Goal: Task Accomplishment & Management: Use online tool/utility

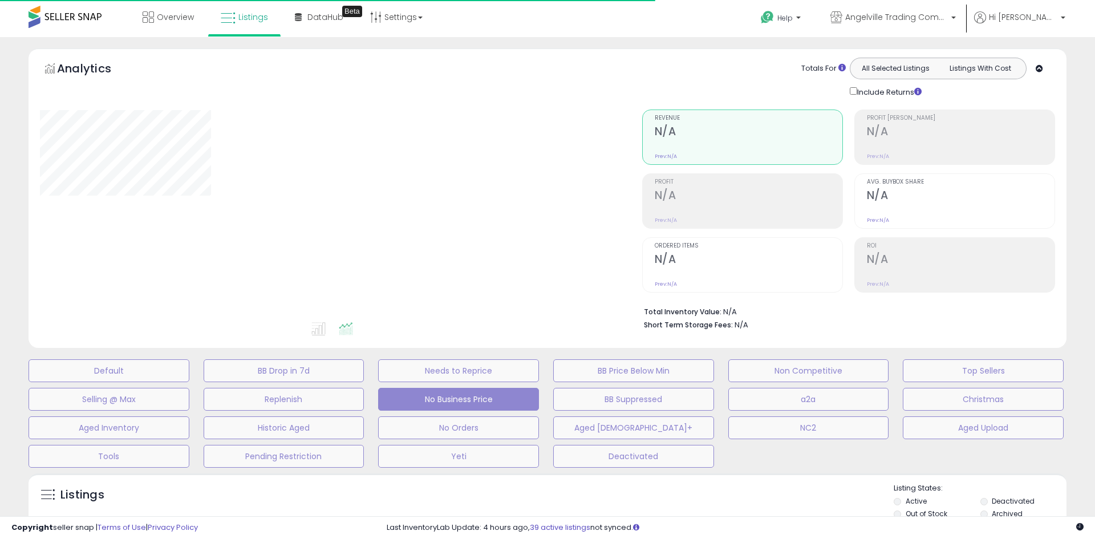
select select "**"
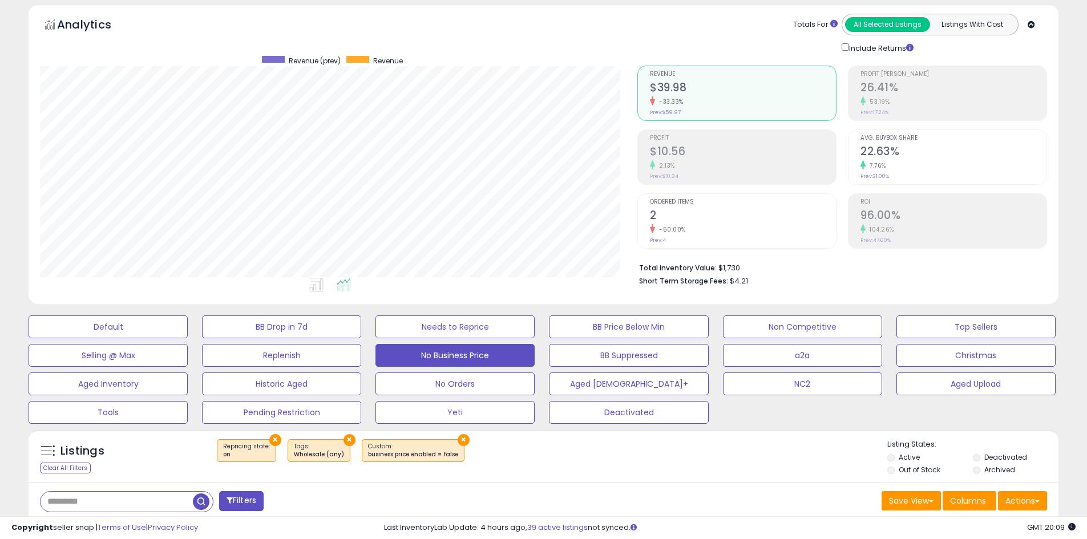
scroll to position [114, 0]
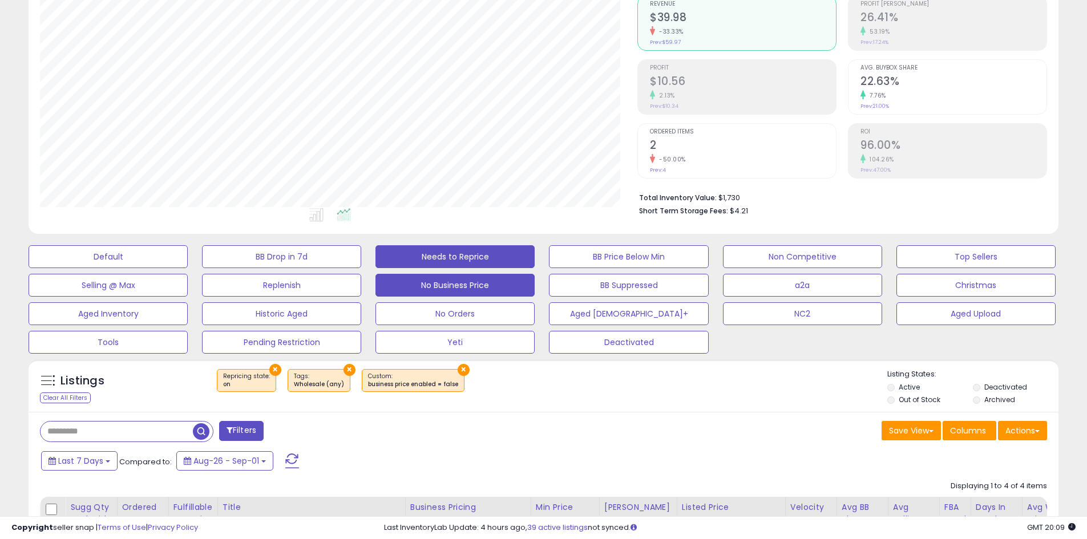
click at [475, 258] on button "Needs to Reprice" at bounding box center [454, 256] width 159 height 23
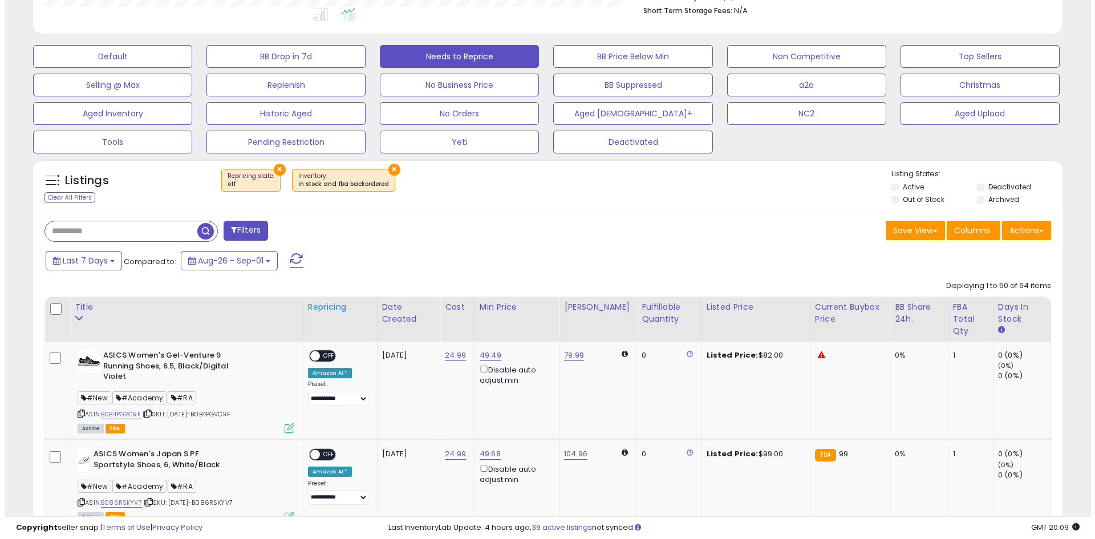
scroll to position [342, 0]
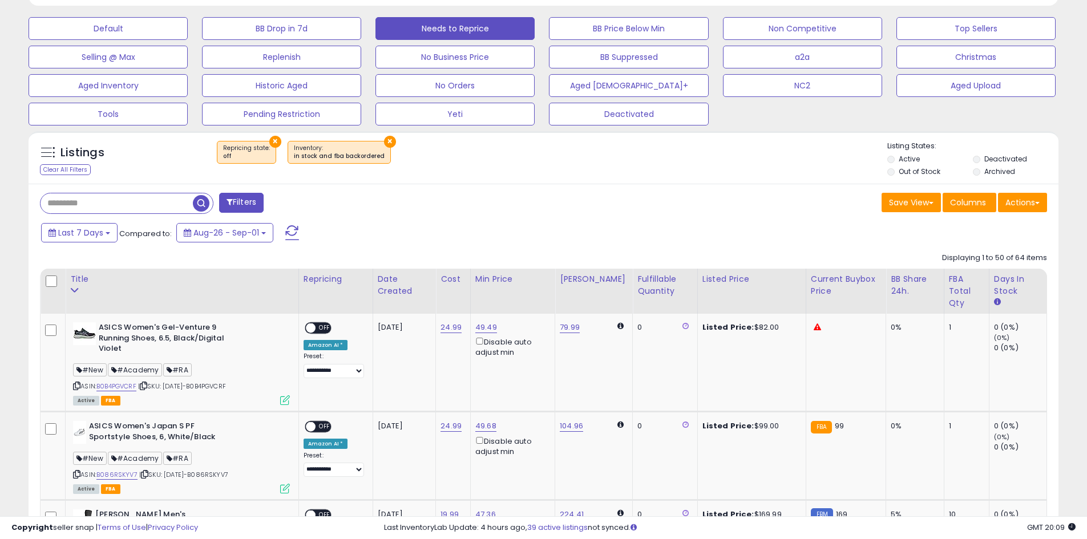
click at [253, 197] on button "Filters" at bounding box center [241, 203] width 44 height 20
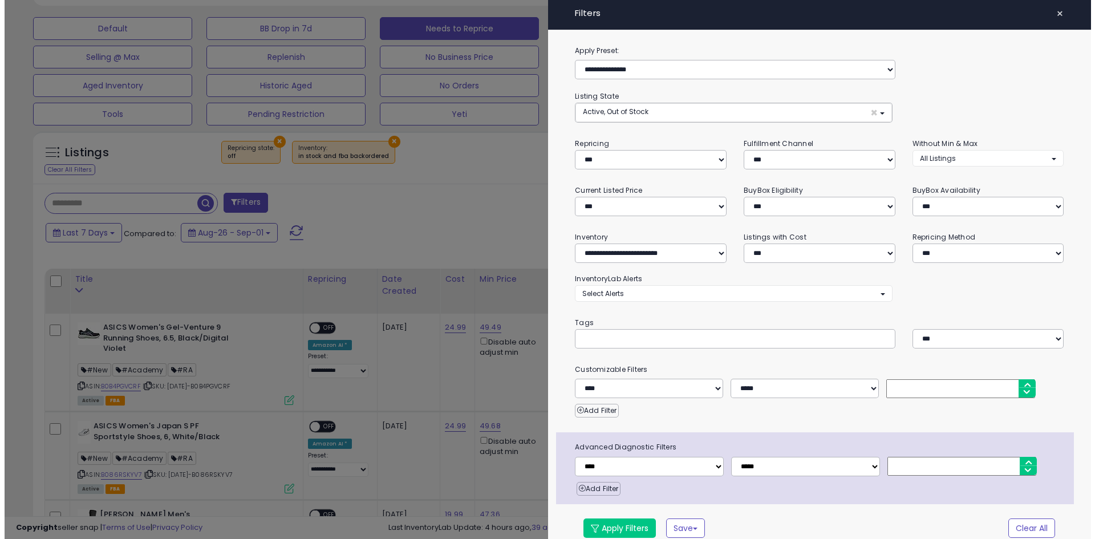
scroll to position [234, 602]
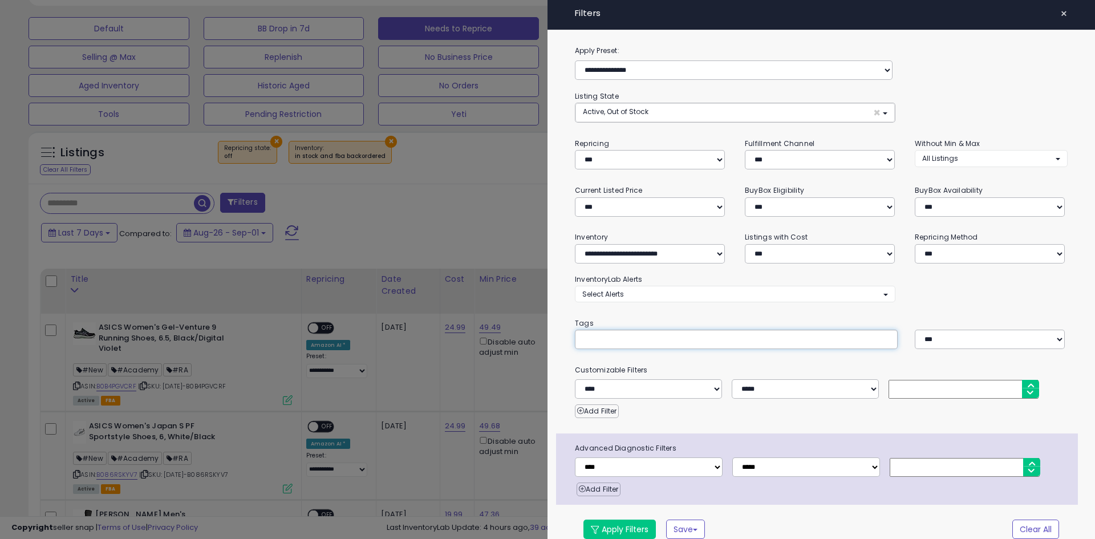
click at [660, 334] on input "text" at bounding box center [667, 339] width 171 height 11
type input "***"
type input "********"
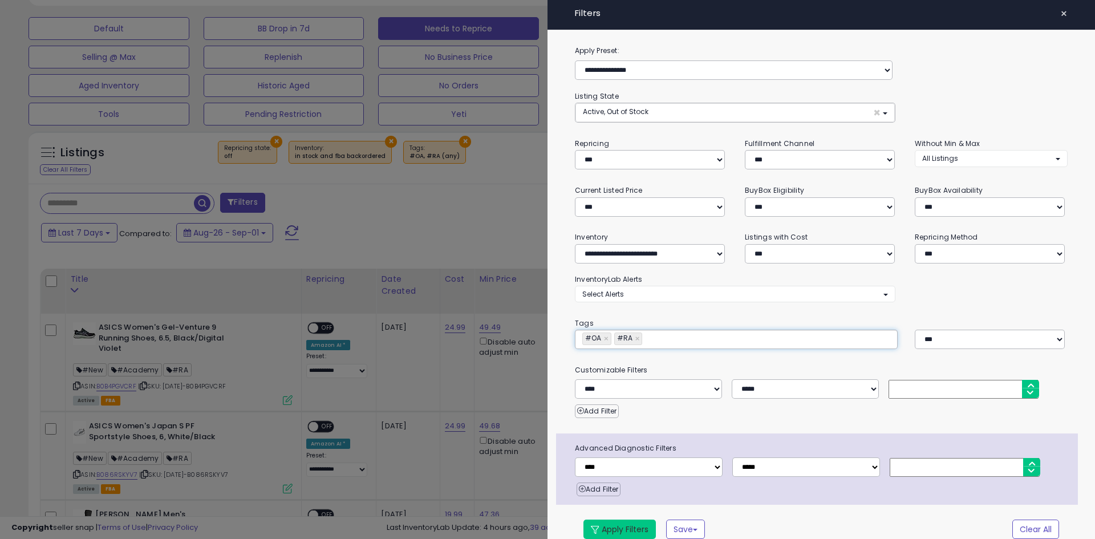
click at [634, 520] on button "Apply Filters" at bounding box center [620, 529] width 72 height 19
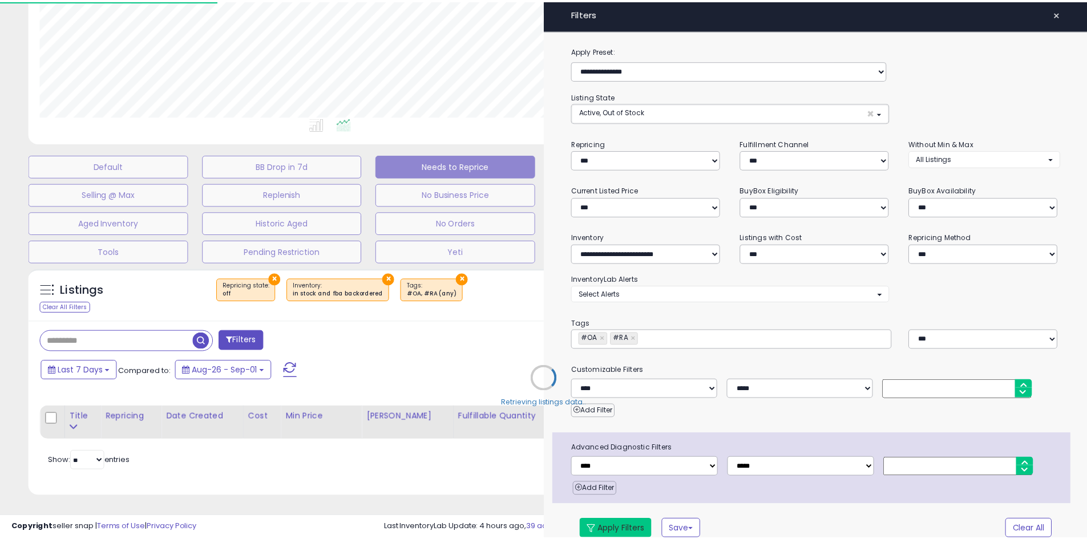
scroll to position [205, 0]
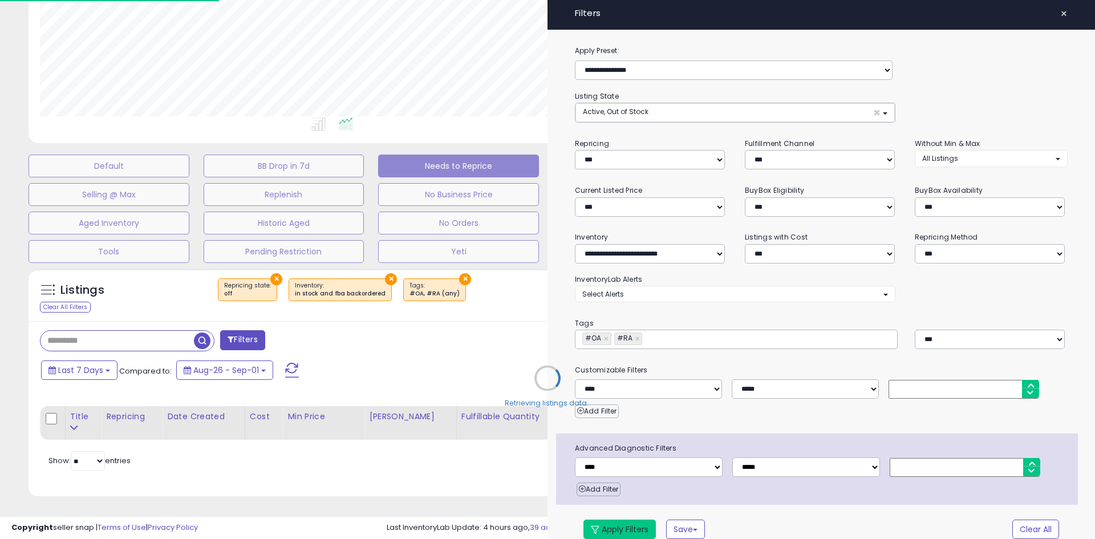
type input "********"
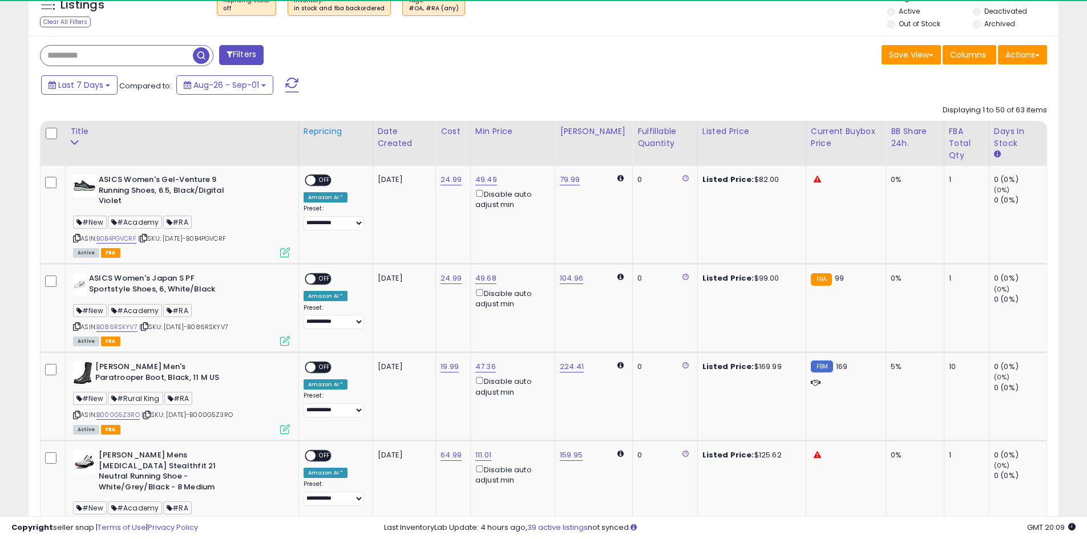
scroll to position [234, 597]
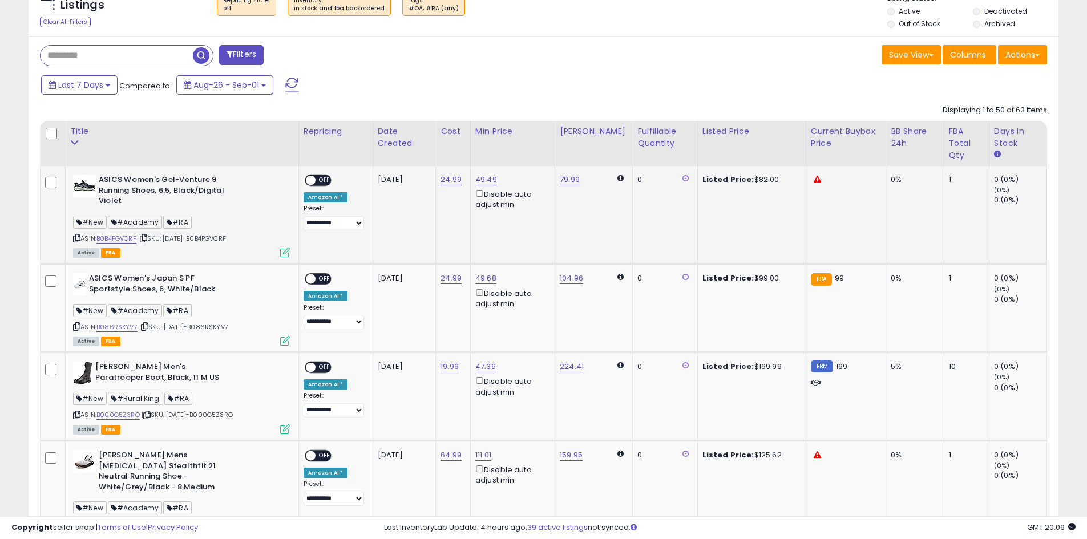
click at [326, 183] on span "OFF" at bounding box center [324, 181] width 18 height 10
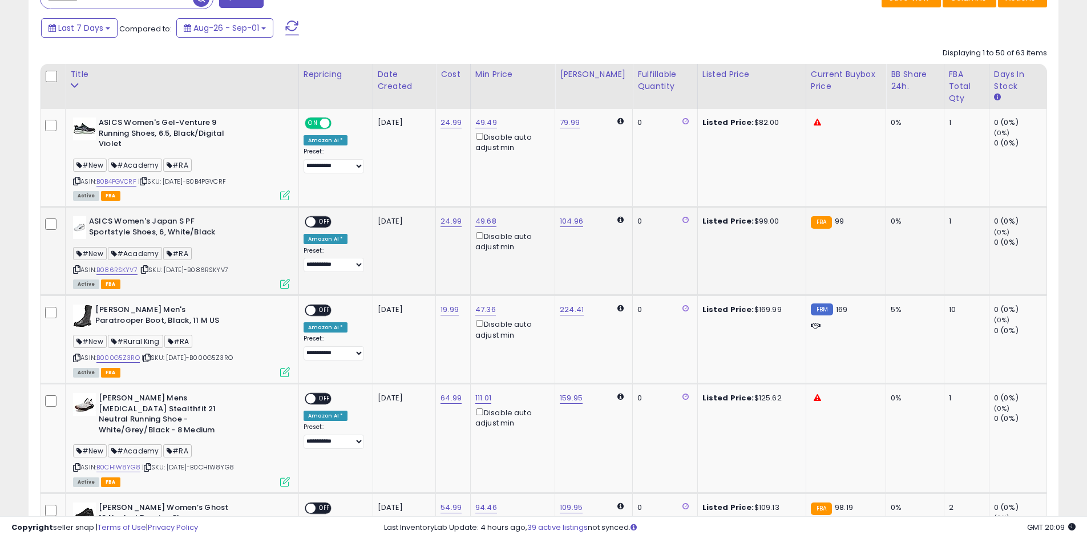
click at [325, 228] on div "**********" at bounding box center [333, 244] width 60 height 56
click at [331, 222] on span "OFF" at bounding box center [324, 222] width 18 height 10
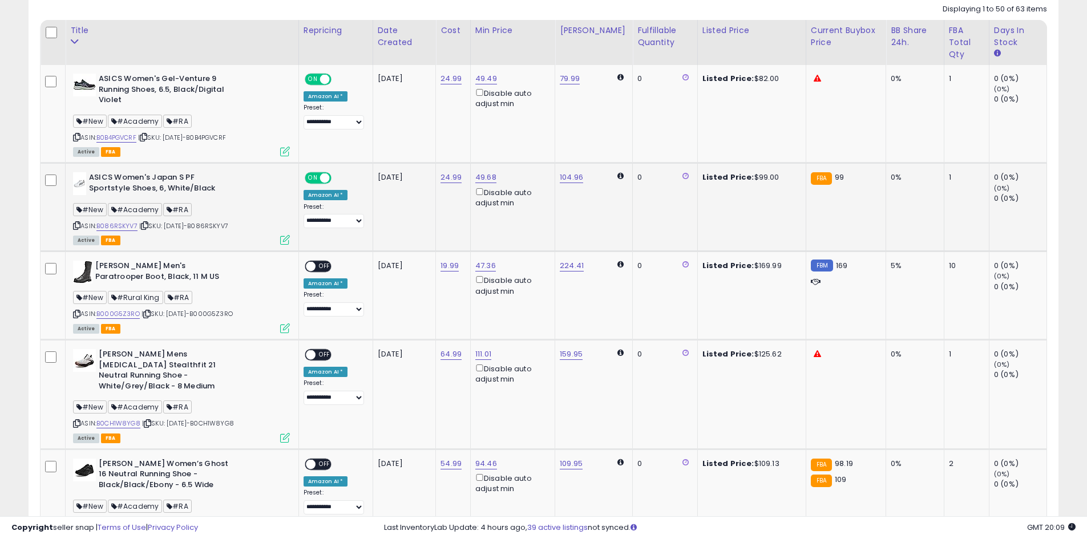
scroll to position [604, 0]
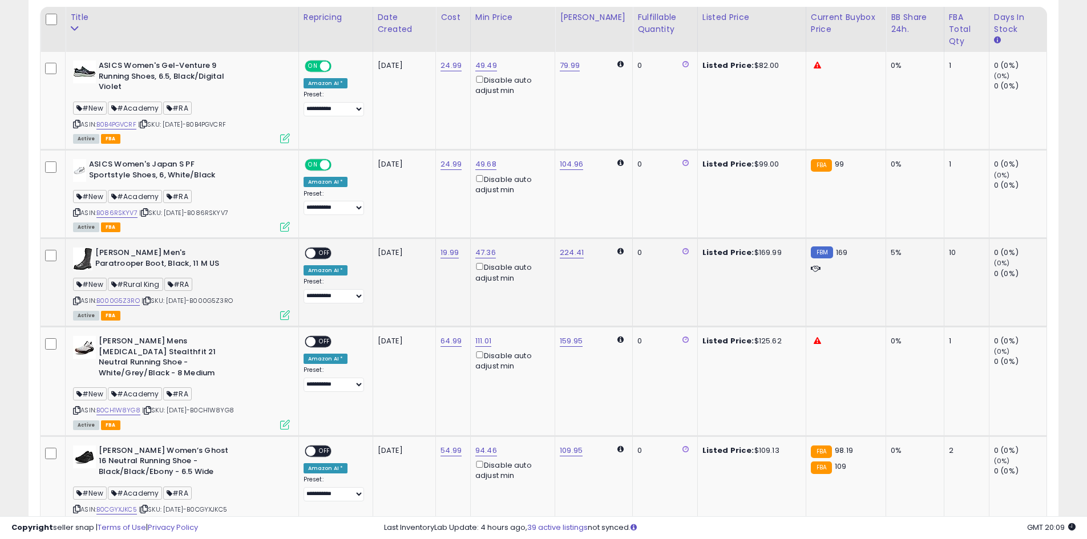
click at [327, 252] on span "OFF" at bounding box center [324, 254] width 18 height 10
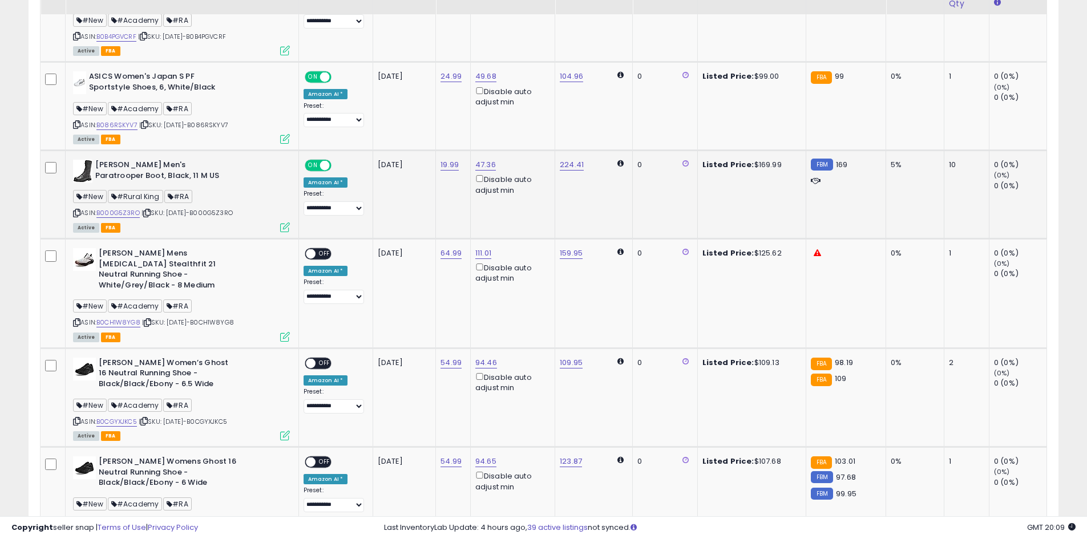
scroll to position [718, 0]
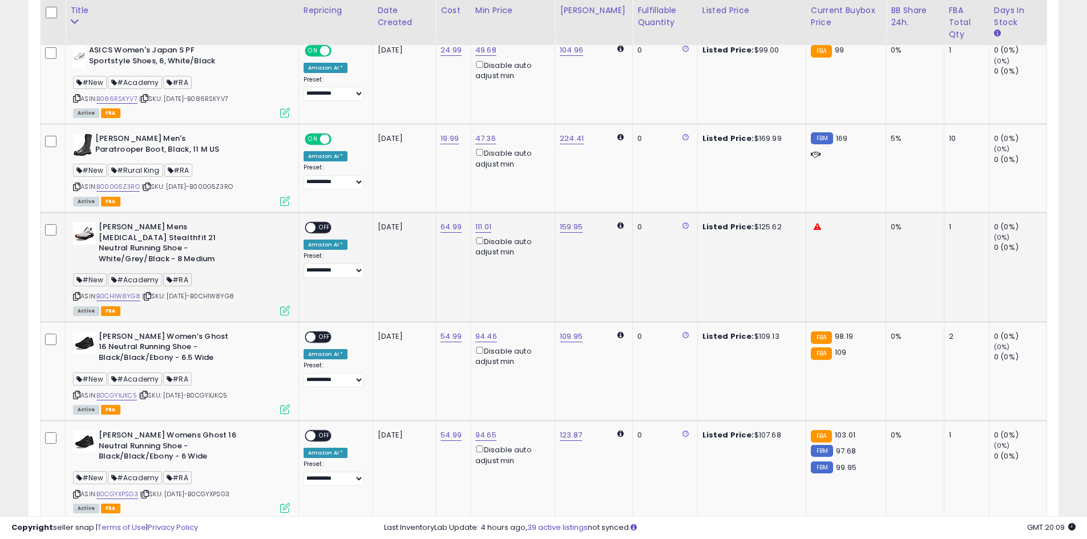
click at [327, 230] on span "OFF" at bounding box center [324, 228] width 18 height 10
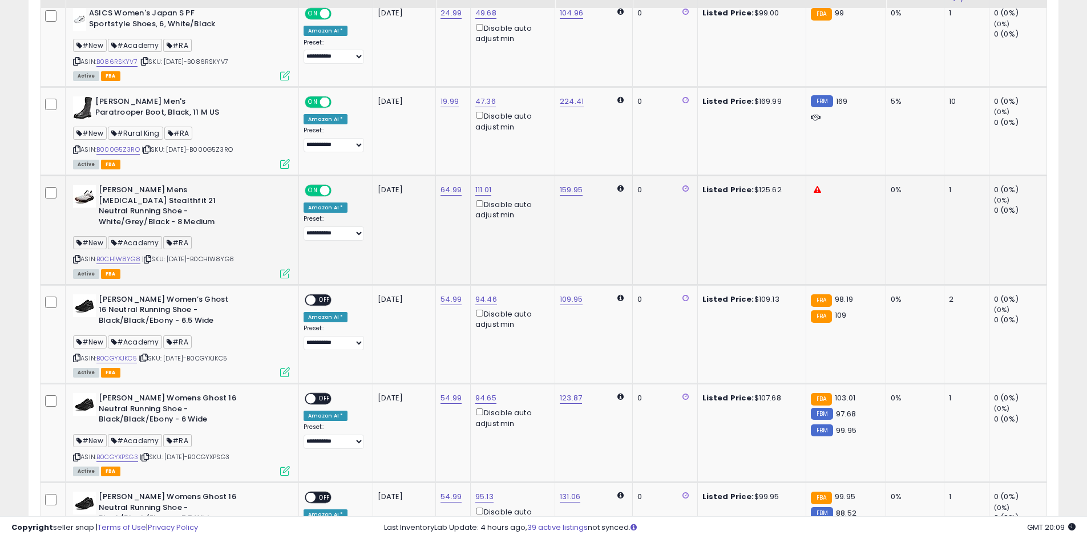
scroll to position [775, 0]
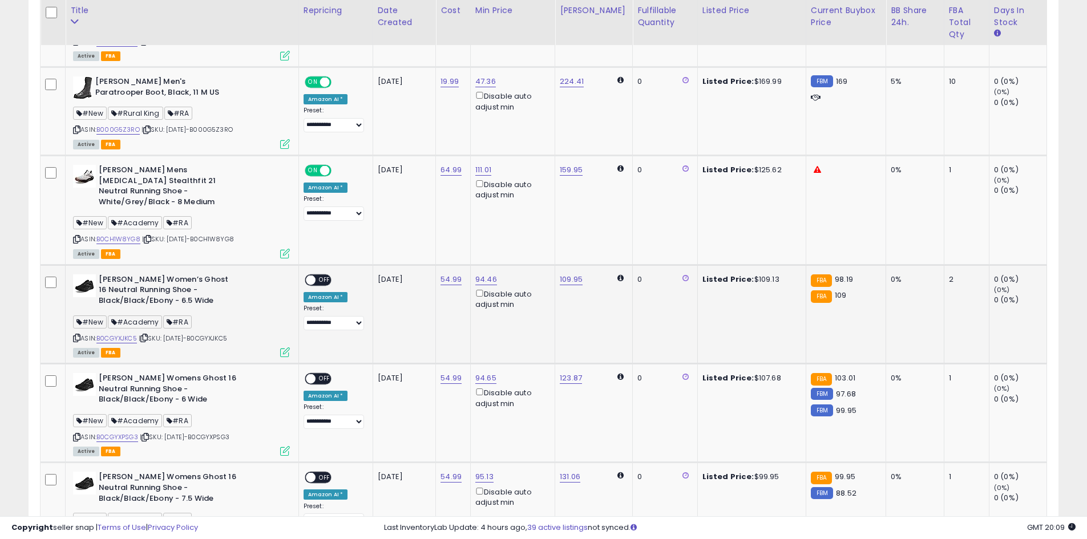
click at [320, 265] on td "**********" at bounding box center [335, 314] width 74 height 99
click at [325, 275] on span "OFF" at bounding box center [324, 280] width 18 height 10
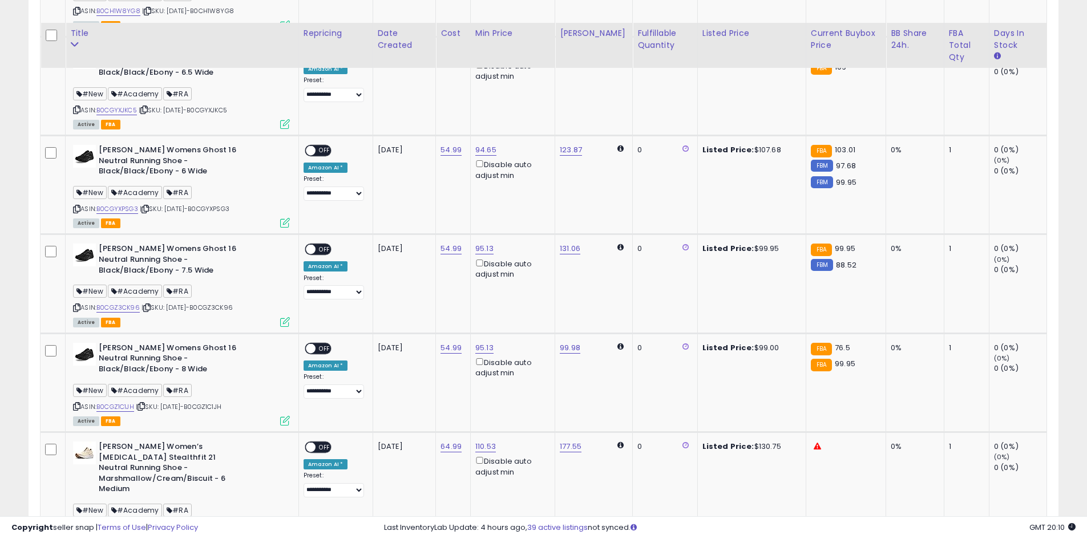
scroll to position [1060, 0]
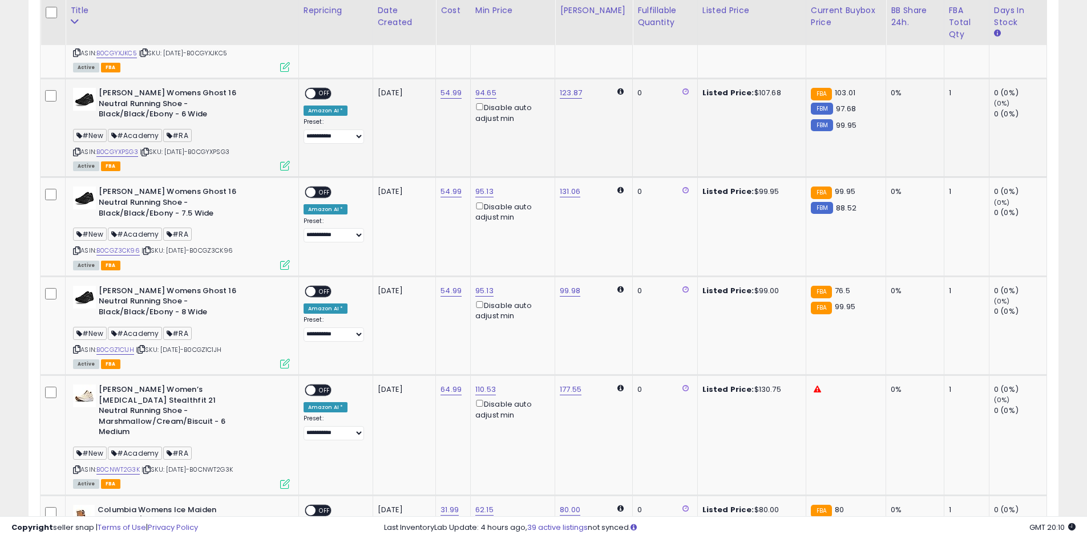
click at [323, 89] on span "OFF" at bounding box center [324, 94] width 18 height 10
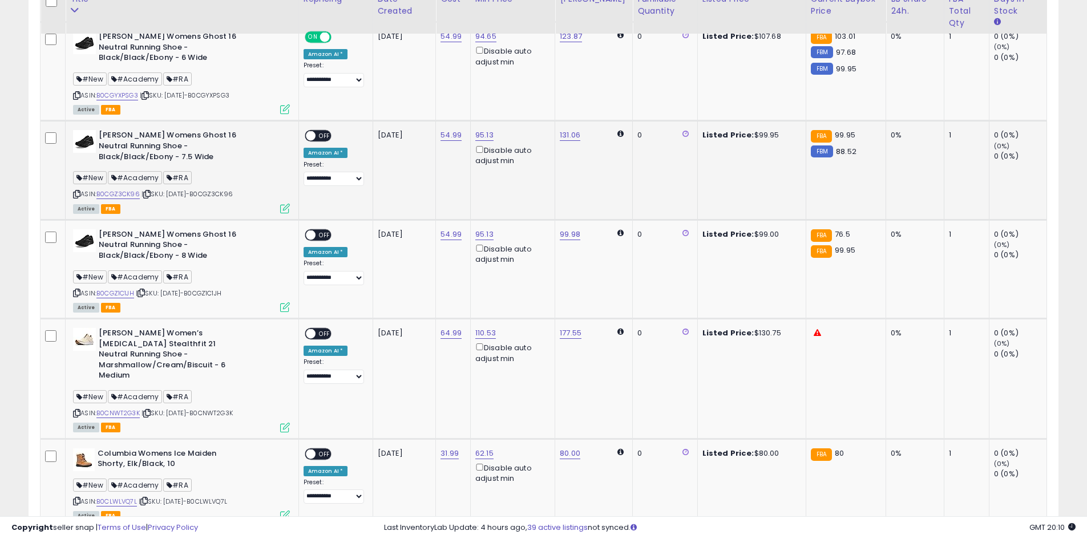
scroll to position [1118, 0]
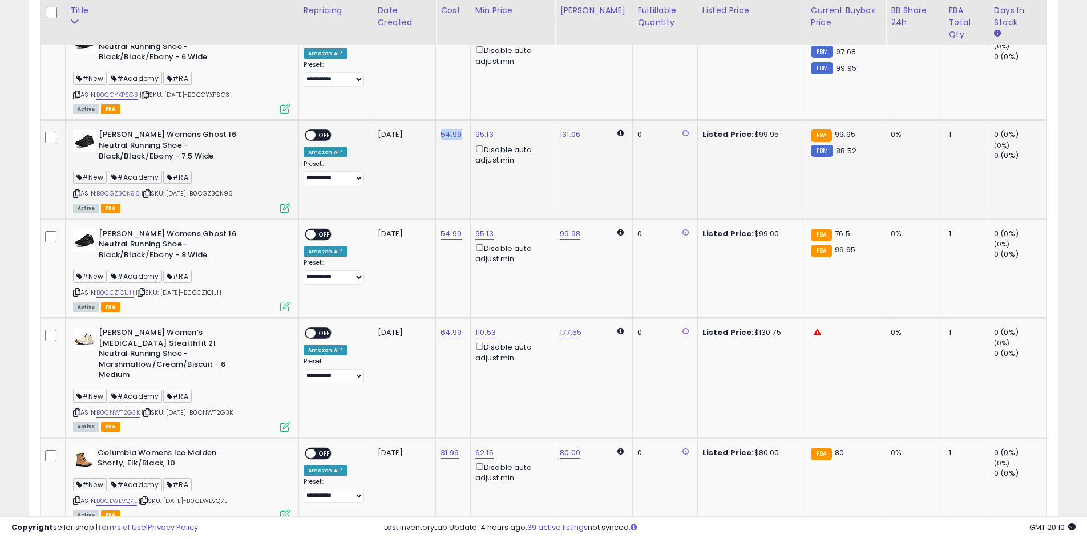
drag, startPoint x: 455, startPoint y: 134, endPoint x: 447, endPoint y: 135, distance: 8.1
click at [446, 136] on td "54.99" at bounding box center [453, 169] width 35 height 99
copy link "54.99"
click at [484, 129] on link "95.13" at bounding box center [484, 134] width 18 height 11
click at [423, 83] on input "*****" at bounding box center [457, 84] width 102 height 19
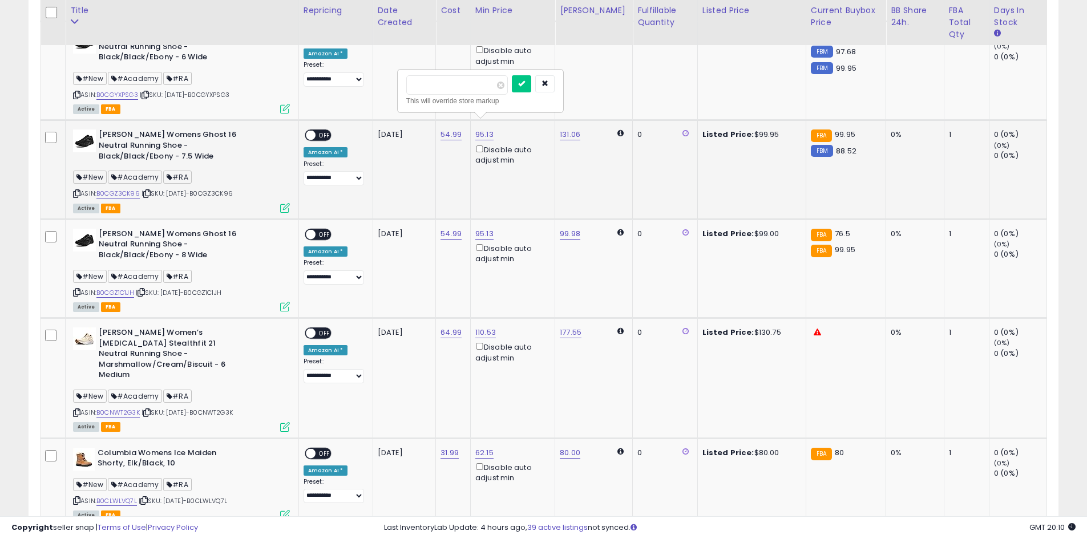
click at [423, 83] on input "*****" at bounding box center [457, 84] width 102 height 19
type input "*****"
click at [525, 80] on icon "submit" at bounding box center [521, 83] width 7 height 7
click at [315, 131] on span at bounding box center [311, 136] width 10 height 10
click at [326, 229] on span "OFF" at bounding box center [324, 234] width 18 height 10
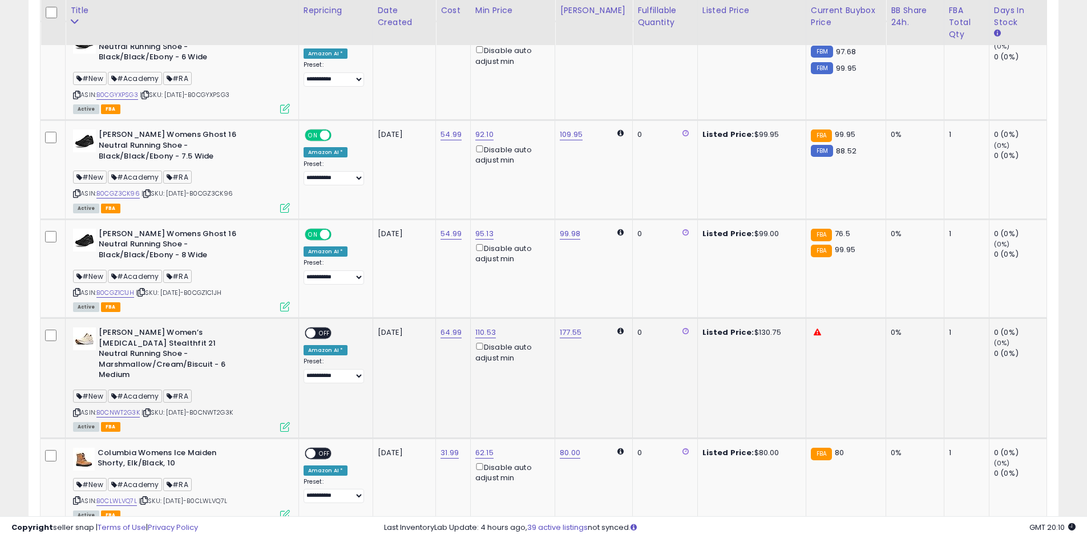
click at [330, 329] on span "OFF" at bounding box center [324, 334] width 18 height 10
click at [324, 448] on span "OFF" at bounding box center [324, 453] width 18 height 10
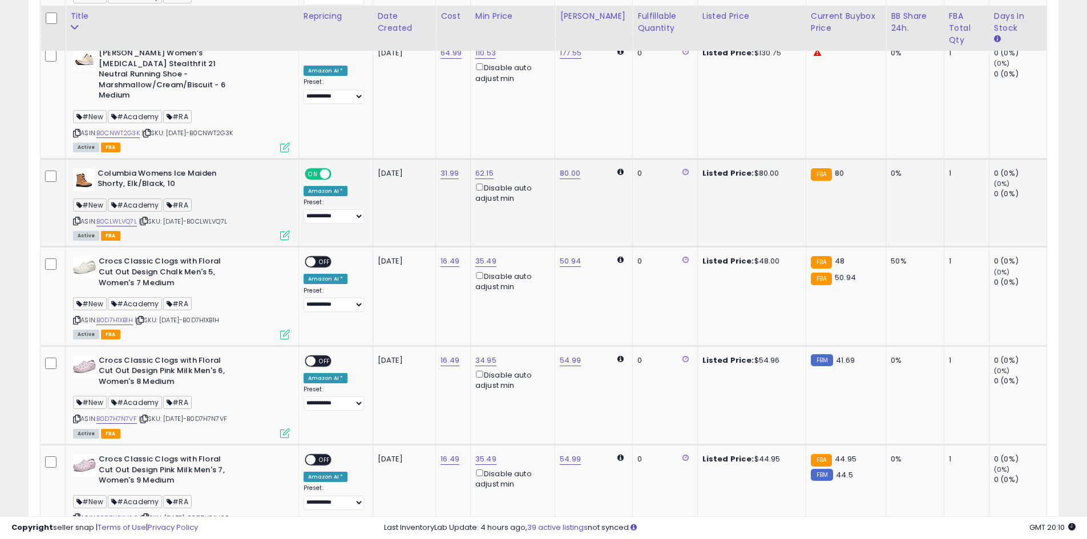
scroll to position [1403, 0]
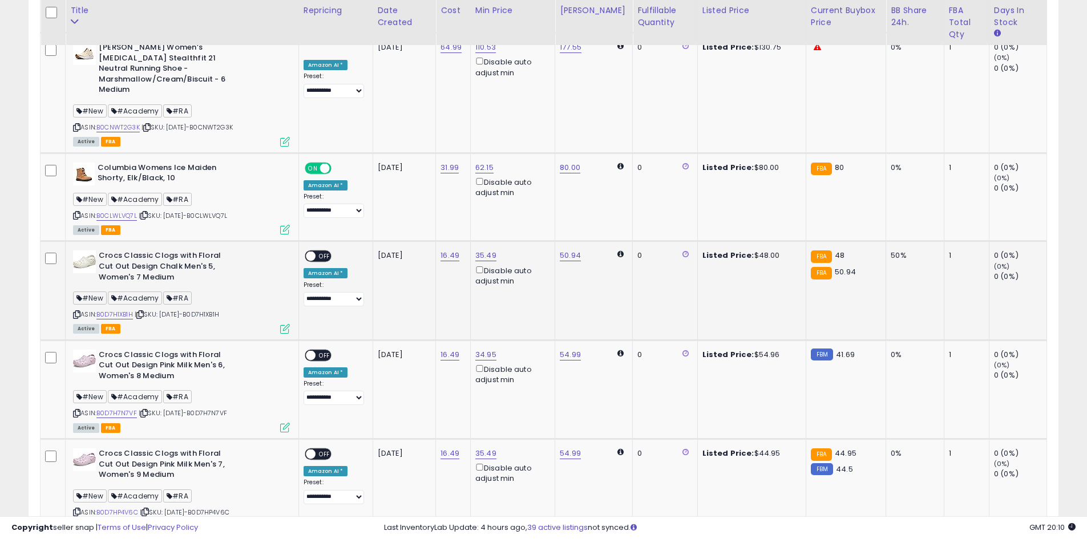
click at [321, 252] on span "OFF" at bounding box center [324, 257] width 18 height 10
click at [325, 350] on span "OFF" at bounding box center [324, 355] width 18 height 10
click at [318, 450] on div "ON OFF" at bounding box center [305, 455] width 27 height 10
click at [331, 450] on span "OFF" at bounding box center [324, 455] width 18 height 10
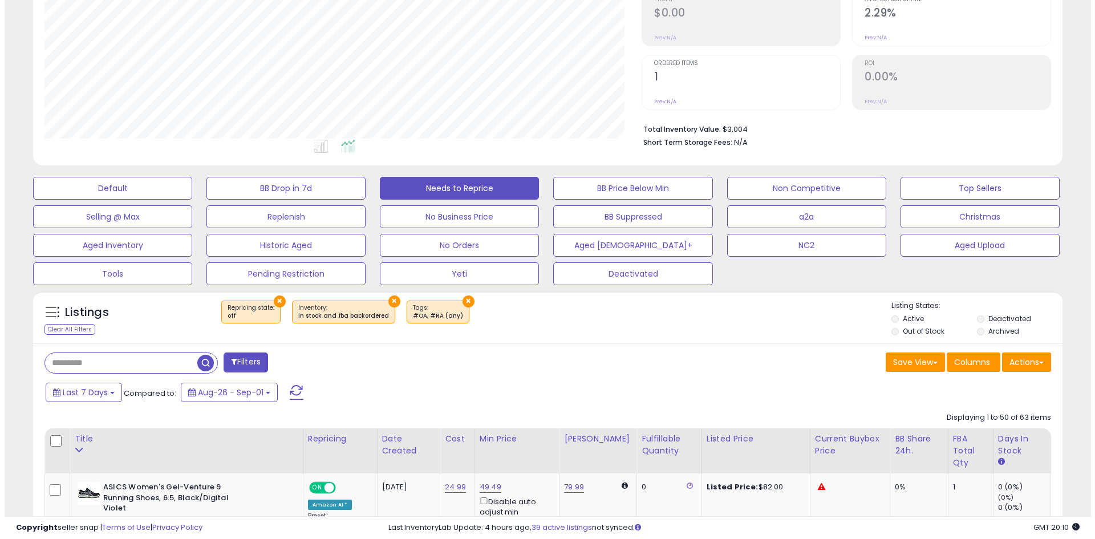
scroll to position [171, 0]
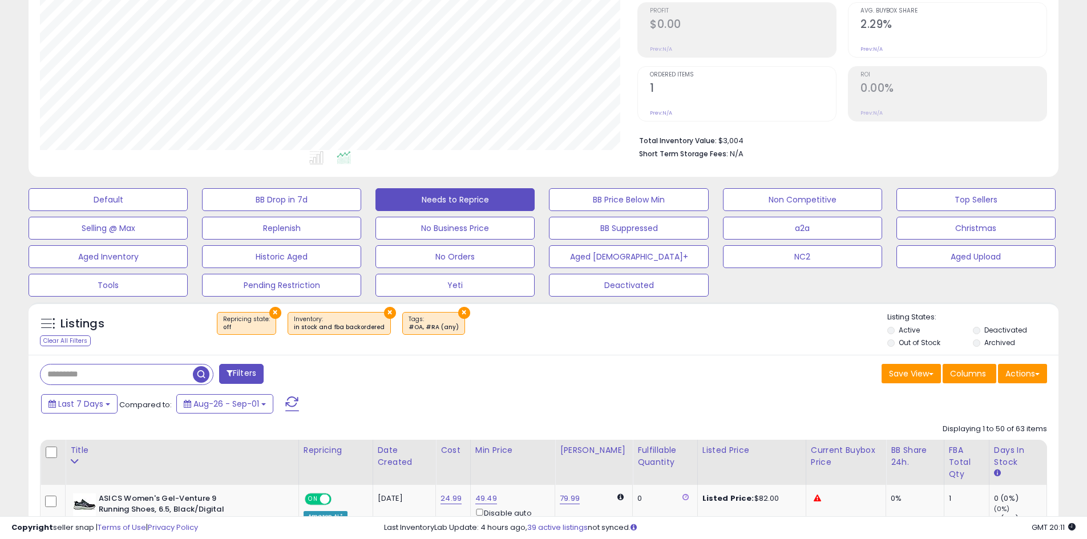
click at [298, 395] on button at bounding box center [292, 403] width 29 height 23
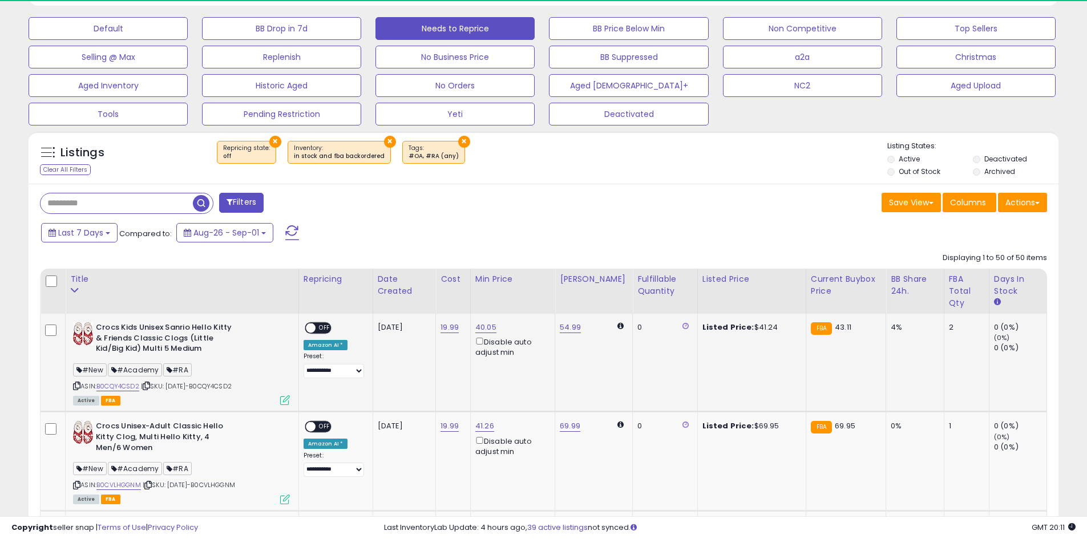
scroll to position [234, 597]
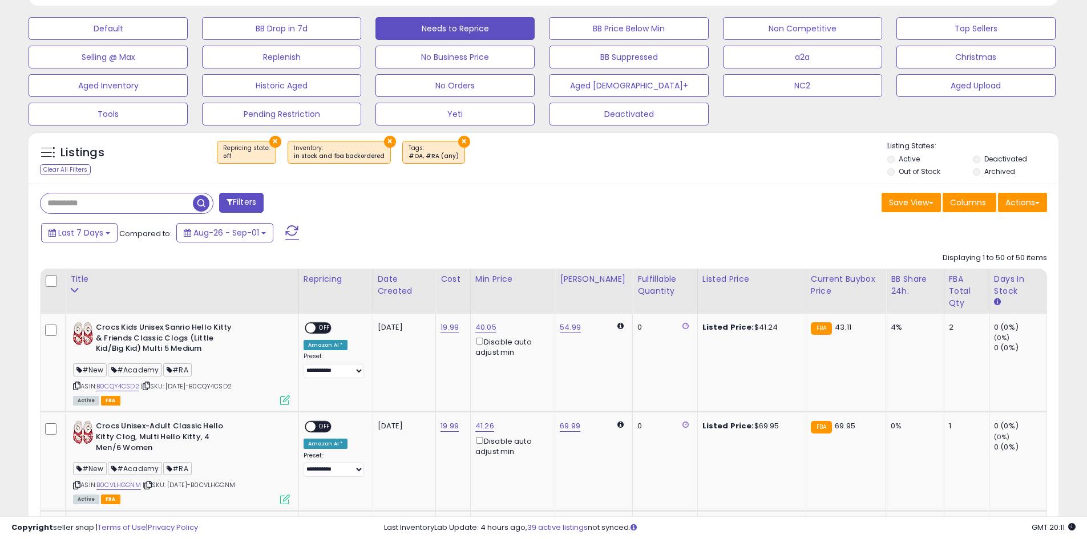
click at [561, 211] on div "Save View Save As New View Update Current View Columns Actions Import Export Vi…" at bounding box center [800, 204] width 512 height 22
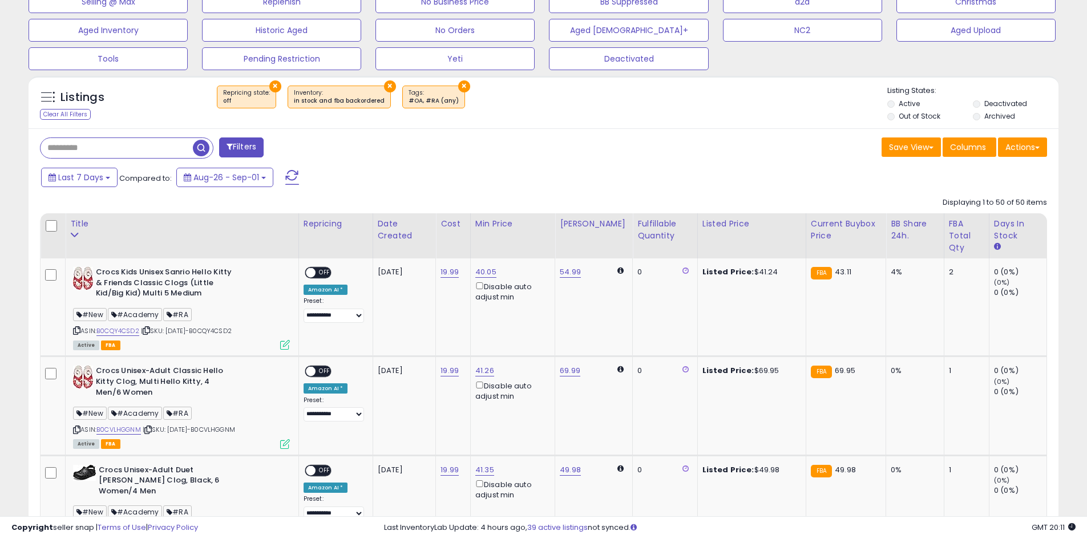
scroll to position [399, 0]
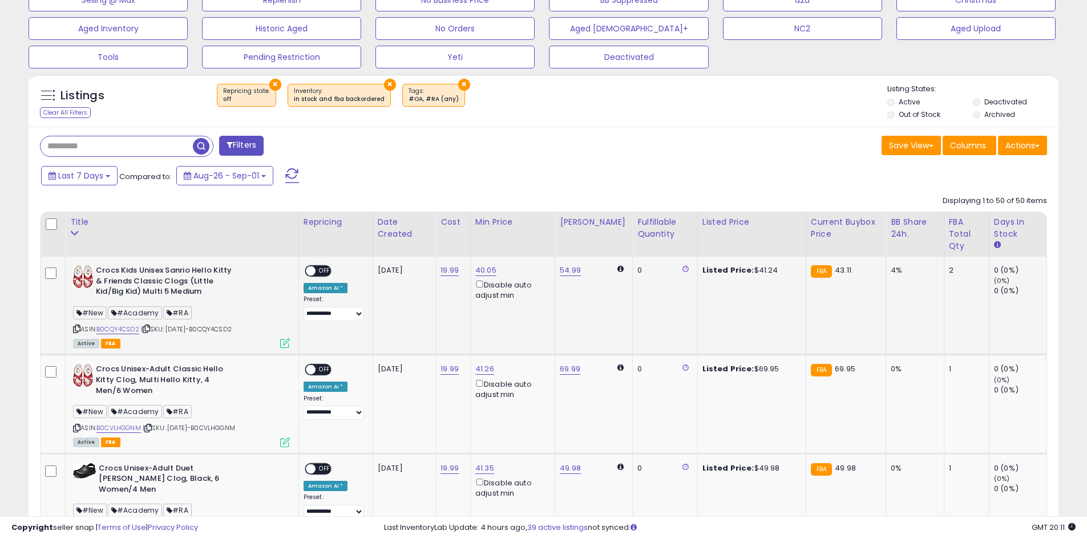
click at [322, 272] on span "OFF" at bounding box center [324, 271] width 18 height 10
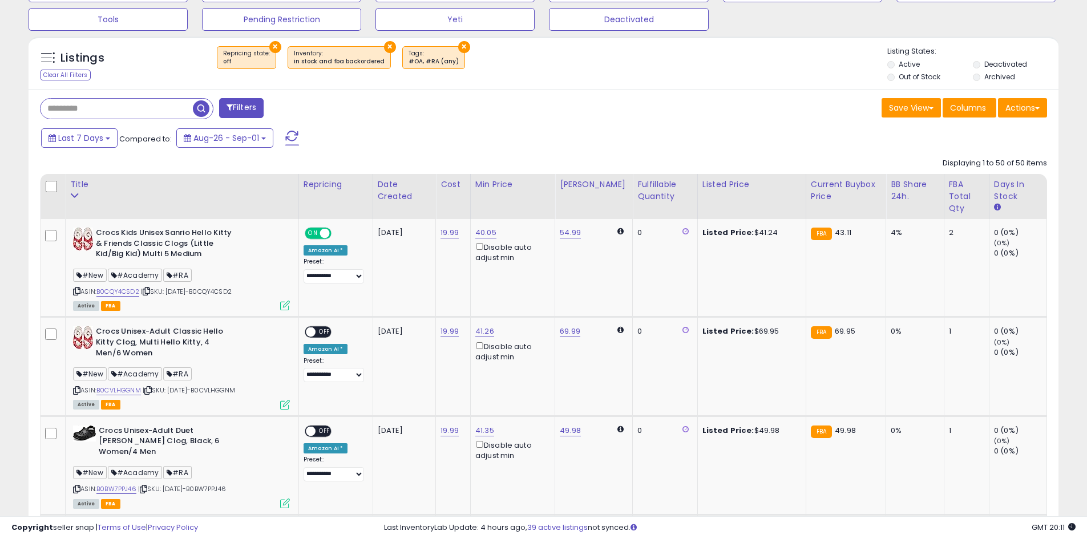
scroll to position [513, 0]
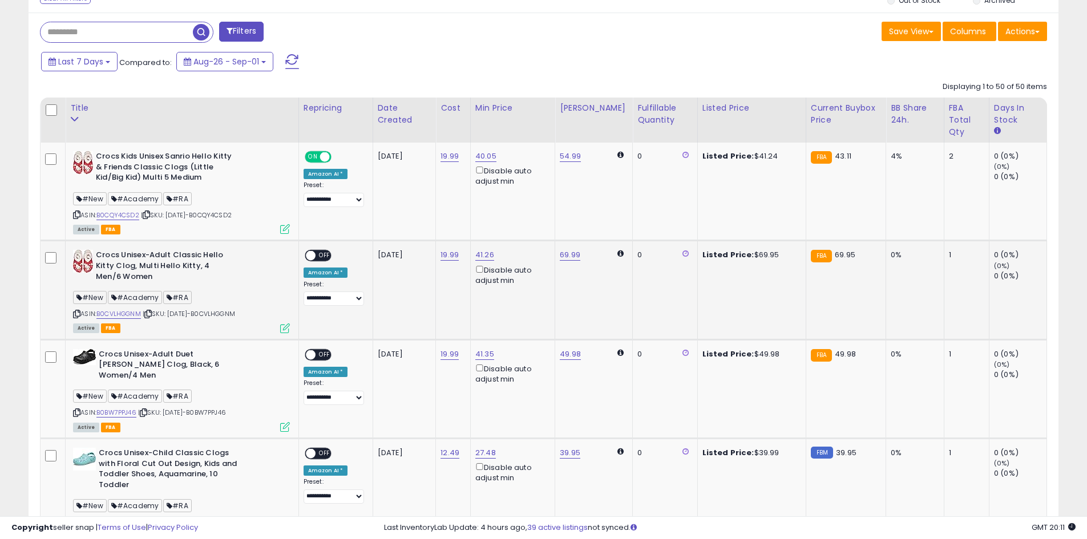
click at [324, 254] on span "OFF" at bounding box center [324, 256] width 18 height 10
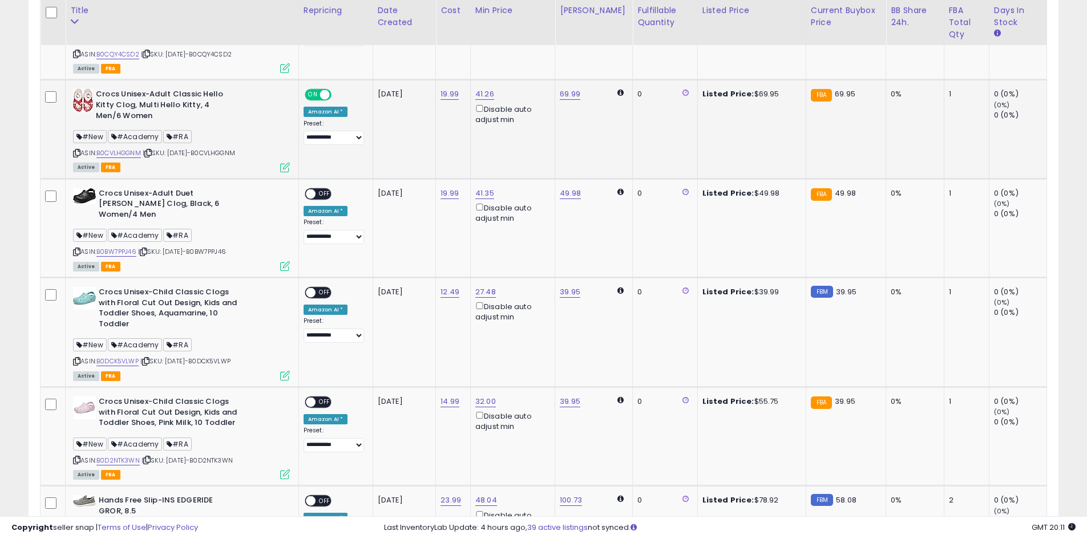
scroll to position [685, 0]
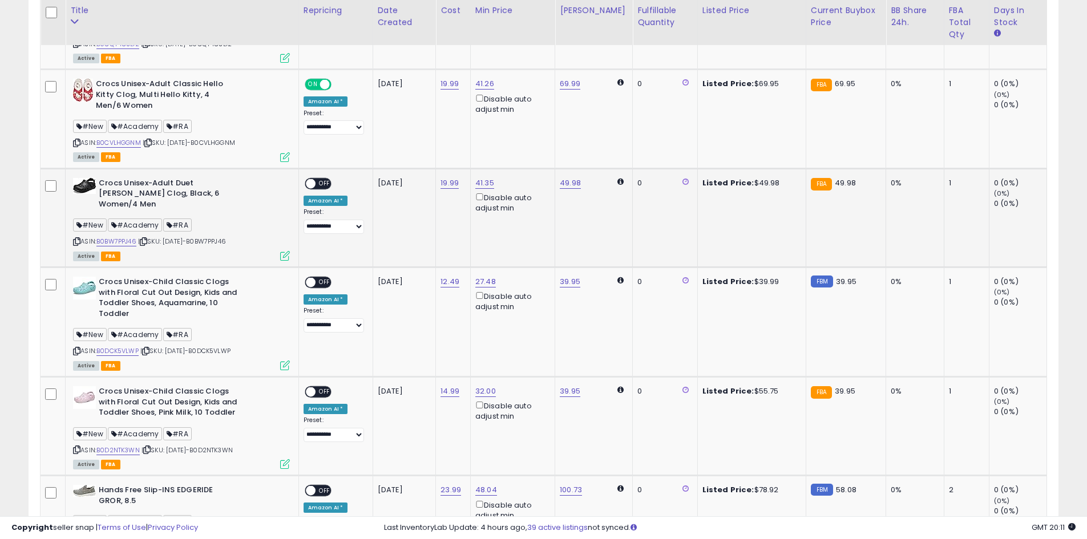
click at [328, 184] on span "OFF" at bounding box center [324, 184] width 18 height 10
click at [321, 278] on span "OFF" at bounding box center [324, 283] width 18 height 10
click at [318, 387] on div "ON OFF" at bounding box center [305, 392] width 27 height 10
click at [326, 387] on span "OFF" at bounding box center [324, 392] width 18 height 10
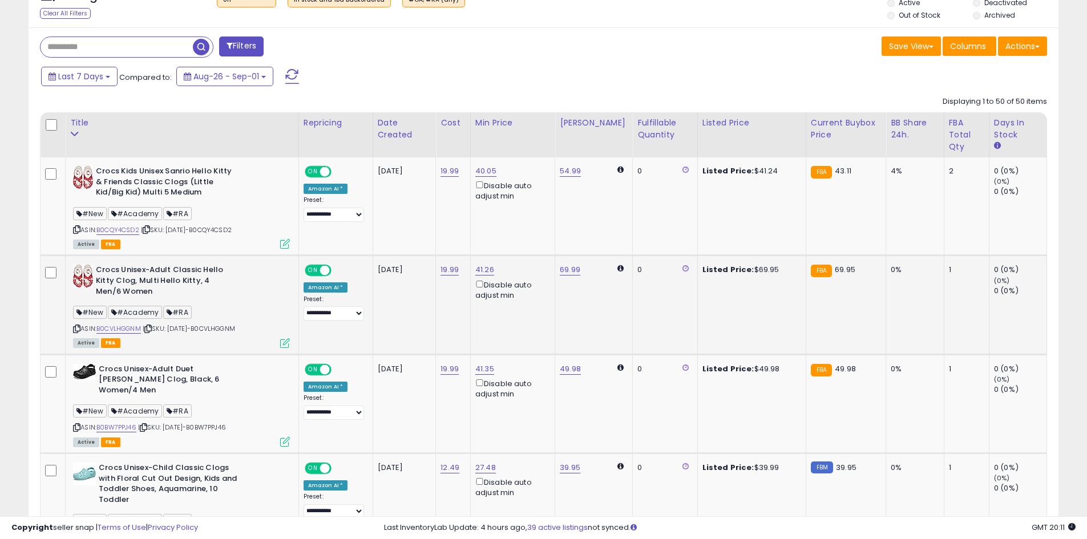
scroll to position [456, 0]
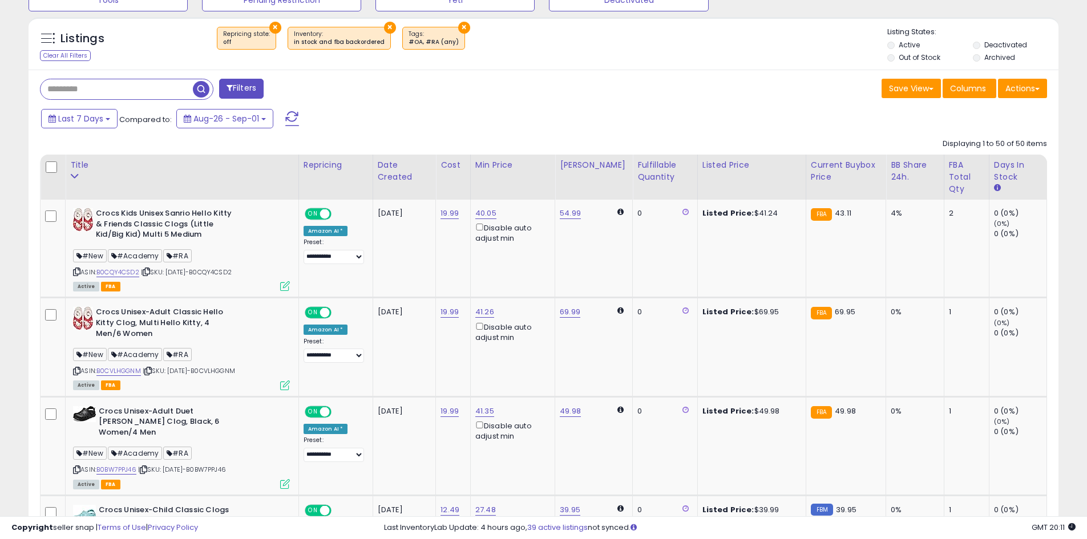
click at [287, 123] on span at bounding box center [292, 118] width 14 height 15
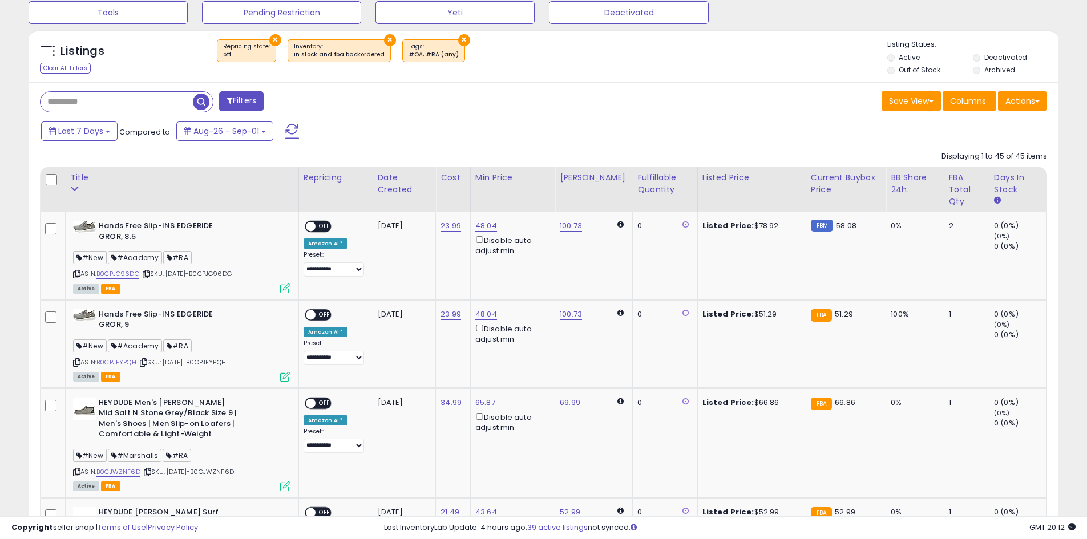
scroll to position [479, 0]
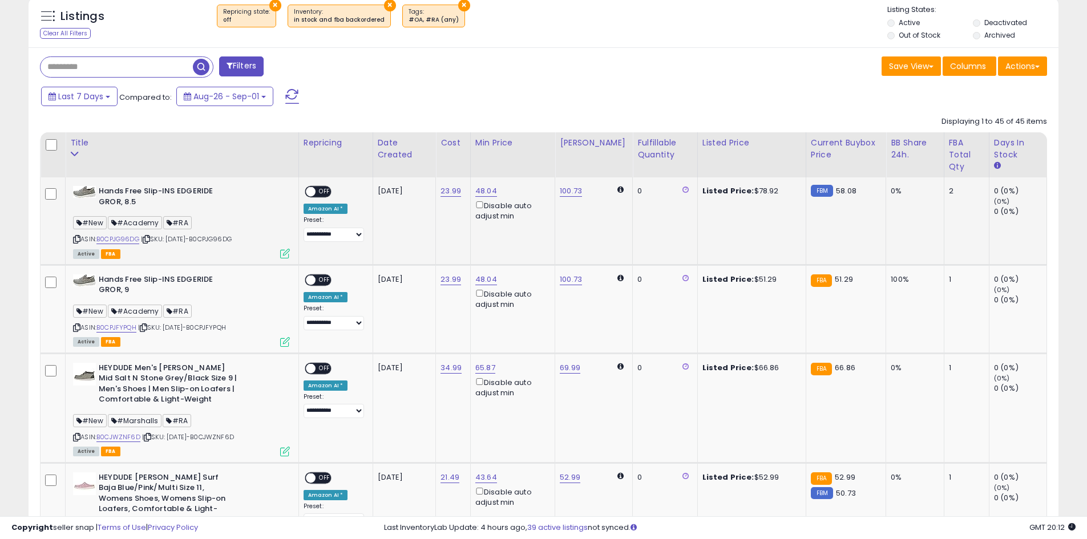
click at [315, 192] on span at bounding box center [311, 192] width 10 height 10
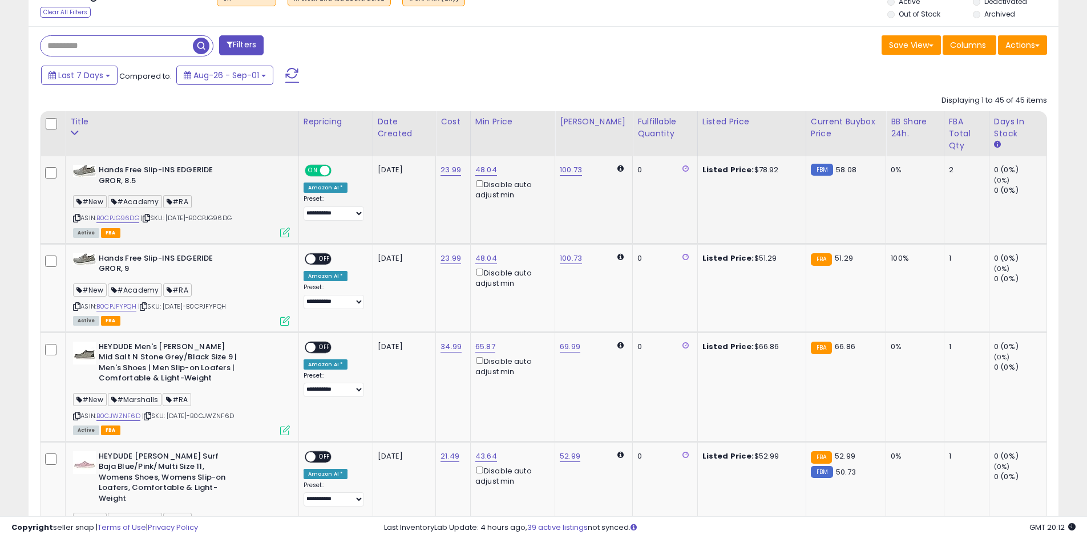
scroll to position [536, 0]
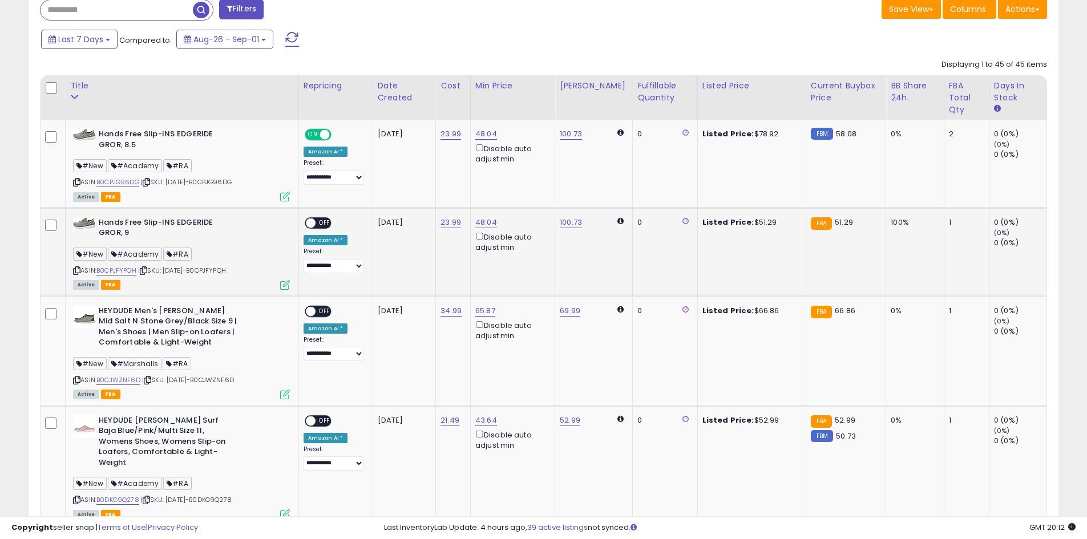
click at [326, 220] on span "OFF" at bounding box center [324, 223] width 18 height 10
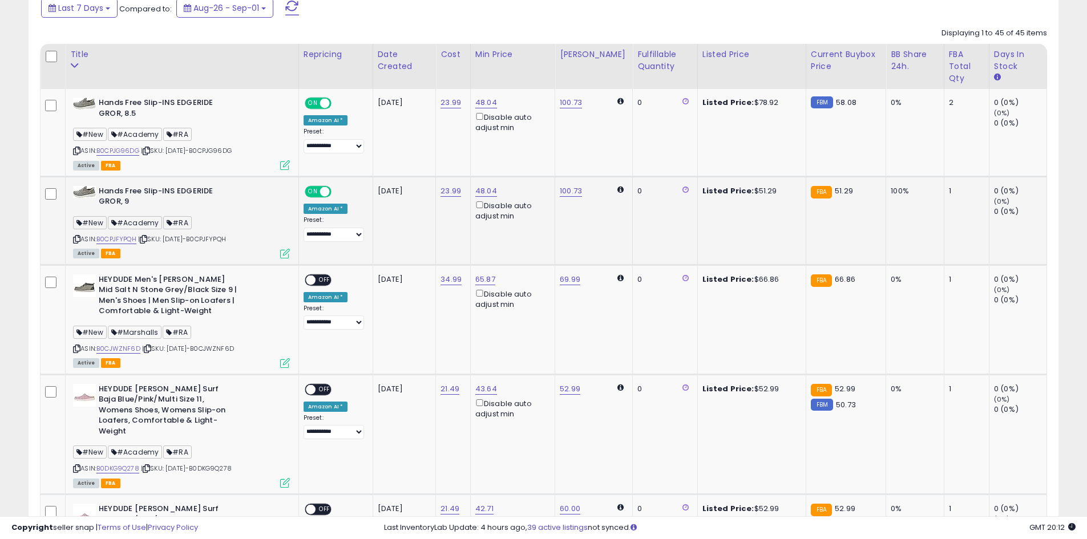
scroll to position [593, 0]
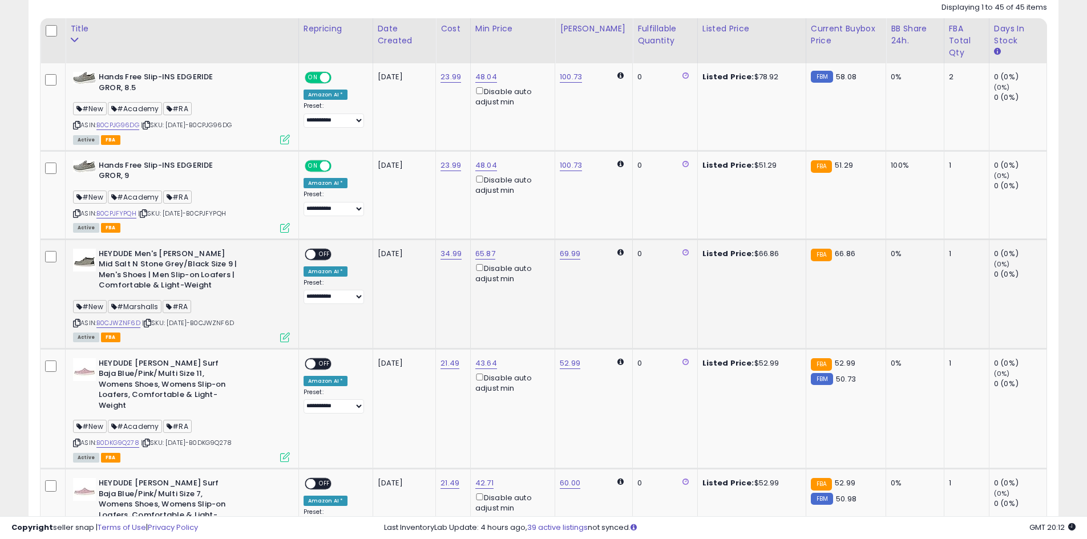
click at [323, 255] on span "OFF" at bounding box center [324, 254] width 18 height 10
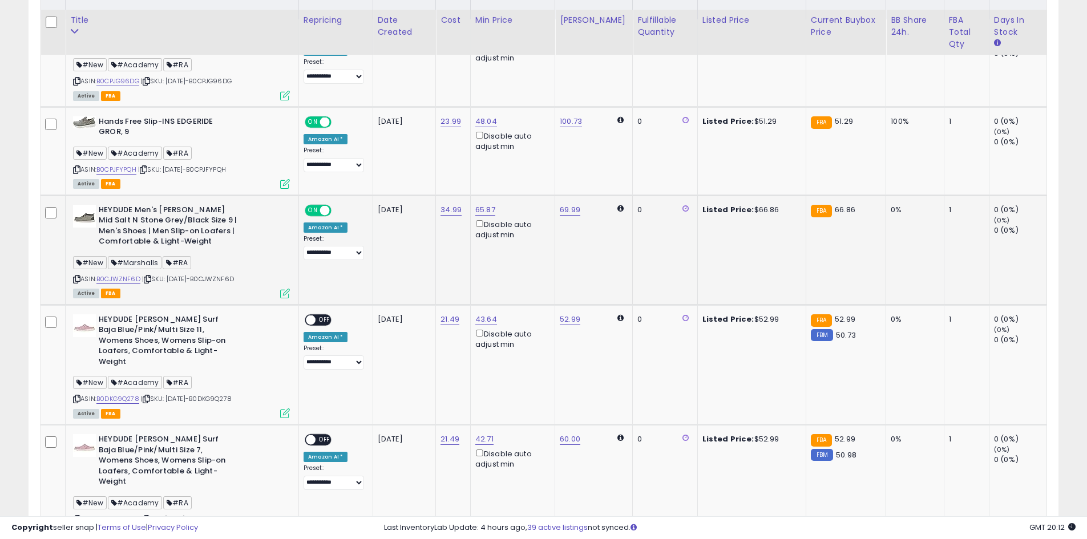
scroll to position [650, 0]
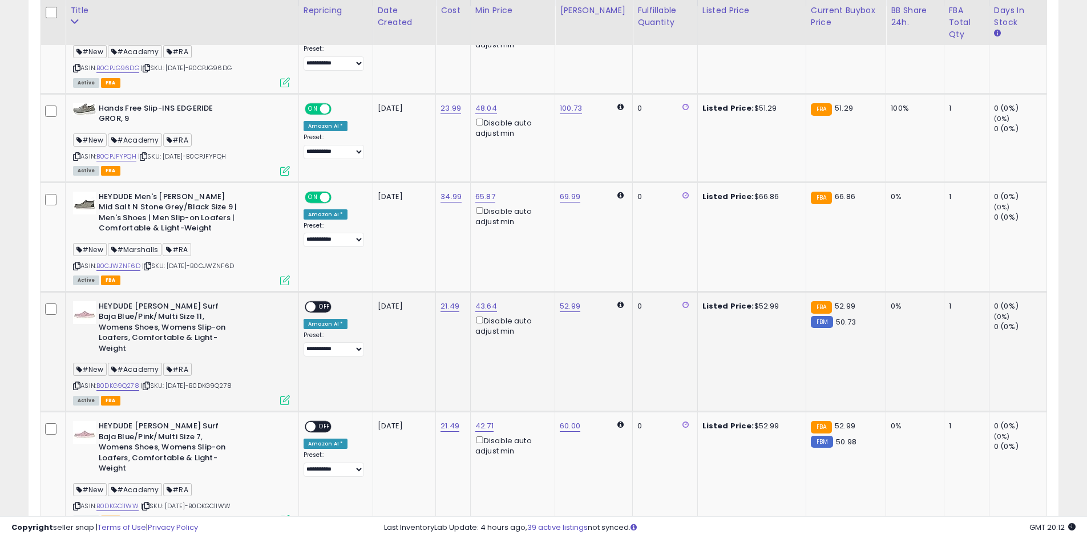
click at [326, 307] on span "OFF" at bounding box center [324, 307] width 18 height 10
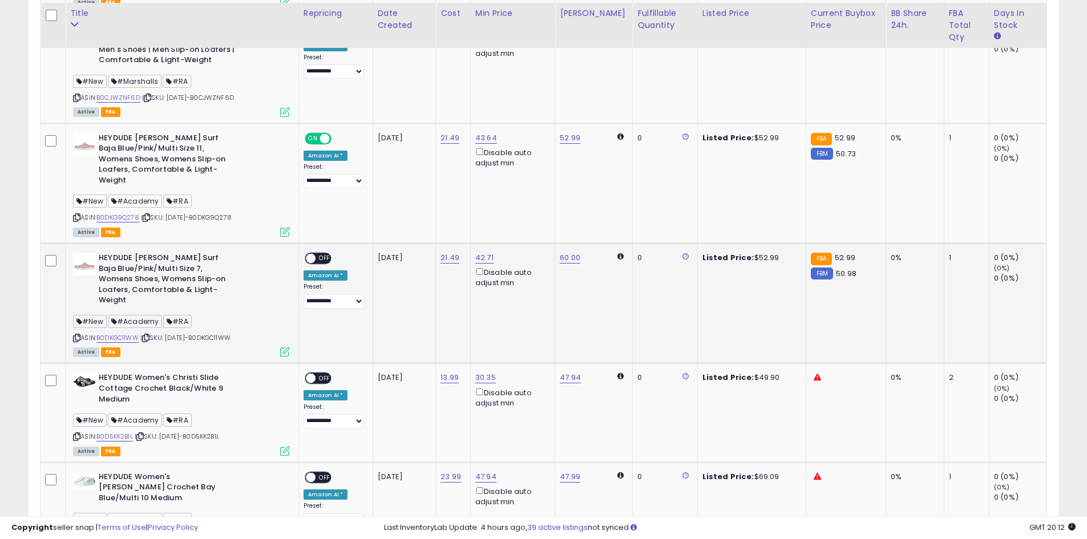
scroll to position [821, 0]
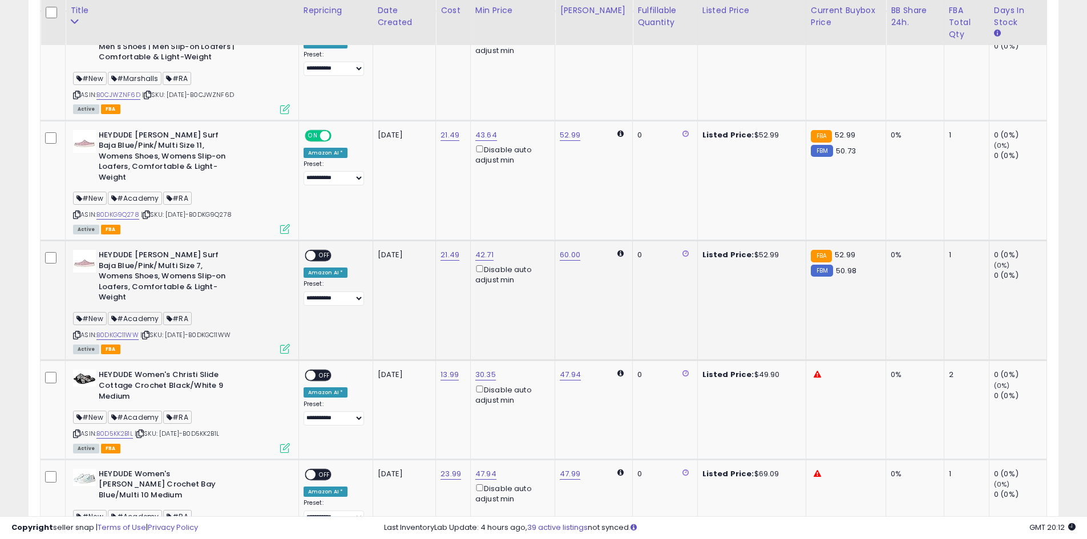
click at [328, 251] on span "OFF" at bounding box center [324, 256] width 18 height 10
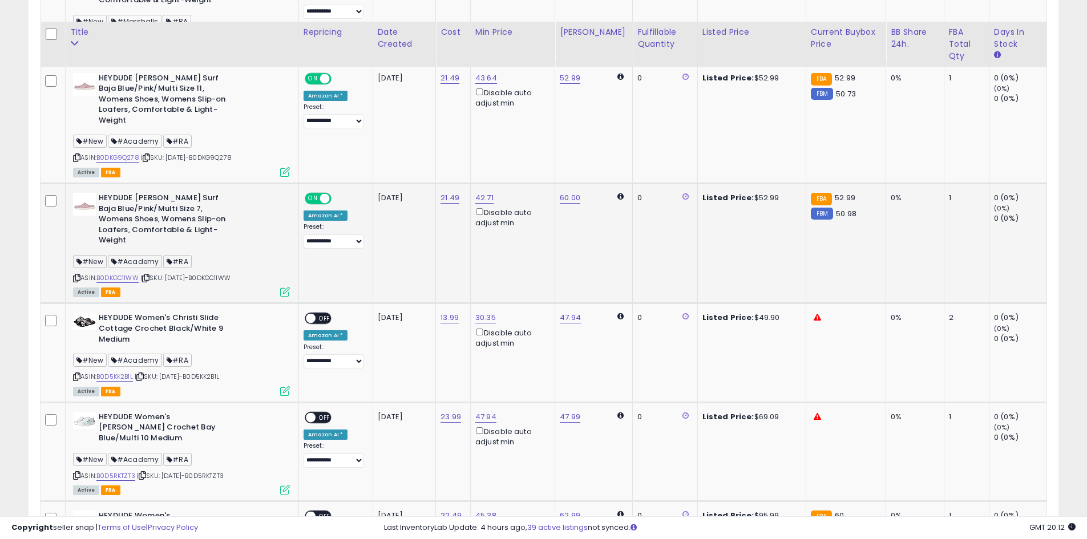
scroll to position [935, 0]
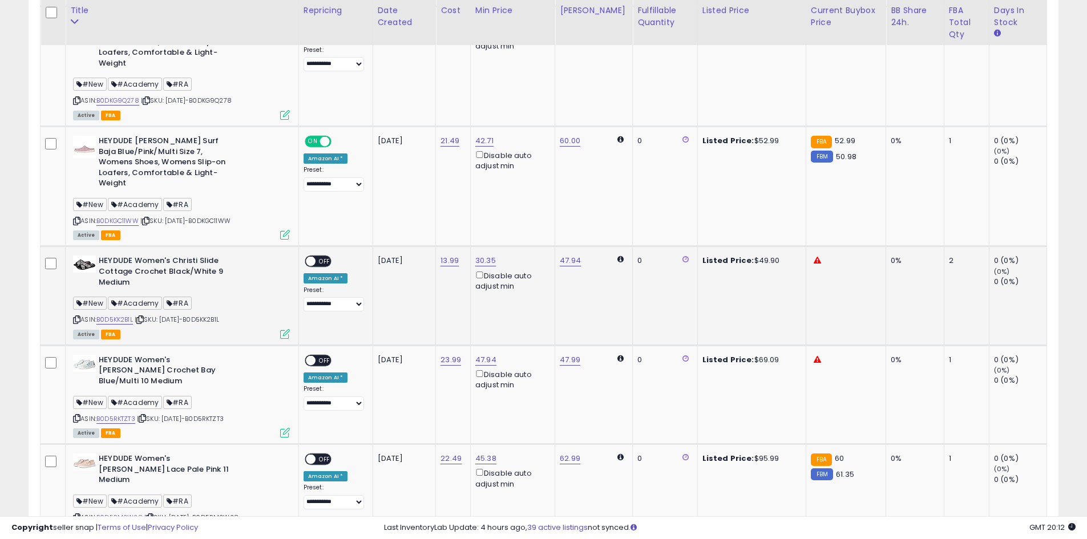
click at [321, 257] on span "OFF" at bounding box center [324, 262] width 18 height 10
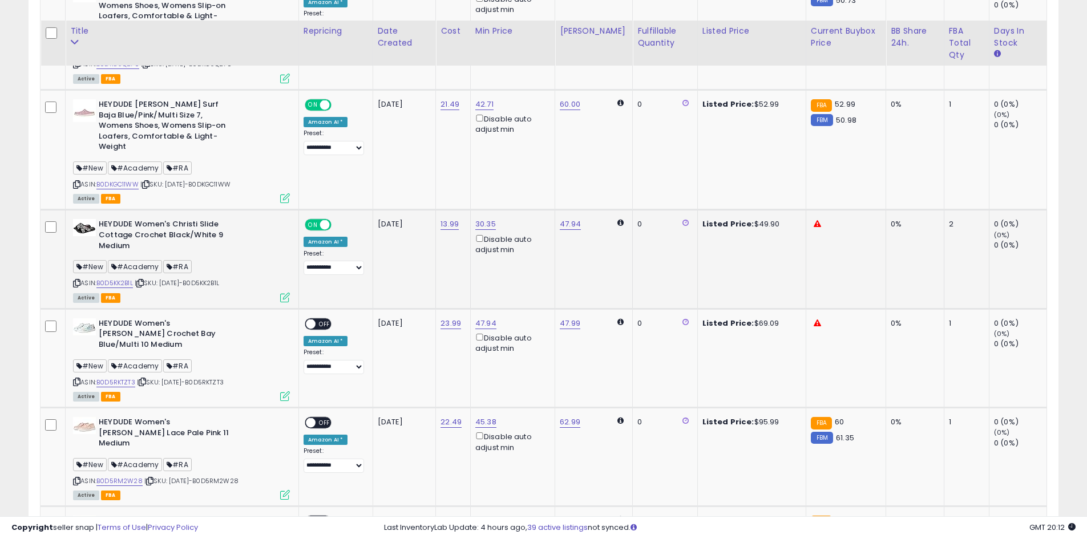
scroll to position [992, 0]
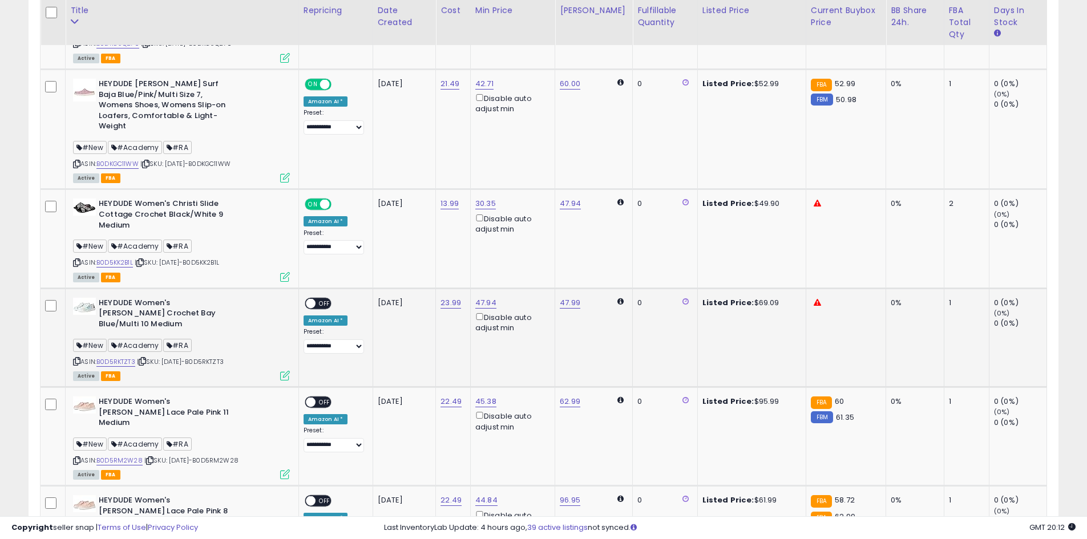
click at [771, 298] on div "Listed Price: $69.09" at bounding box center [749, 303] width 95 height 10
copy div "69.09"
click at [580, 297] on link "47.99" at bounding box center [570, 302] width 21 height 11
click at [522, 245] on input "*****" at bounding box center [545, 242] width 102 height 19
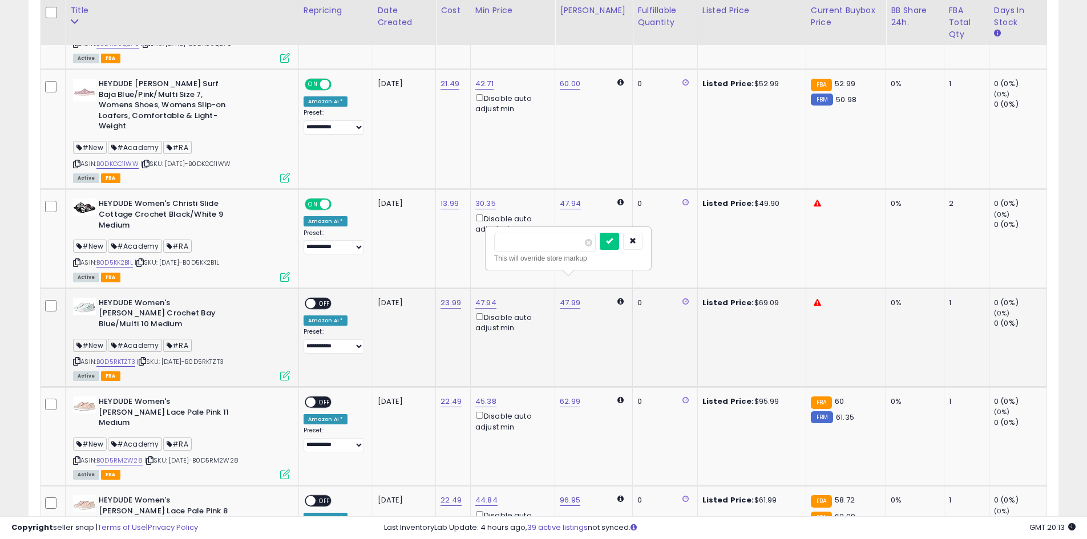
click at [522, 245] on input "*****" at bounding box center [545, 242] width 102 height 19
type input "*****"
click at [613, 240] on icon "submit" at bounding box center [609, 240] width 7 height 7
click at [315, 298] on span at bounding box center [311, 303] width 10 height 10
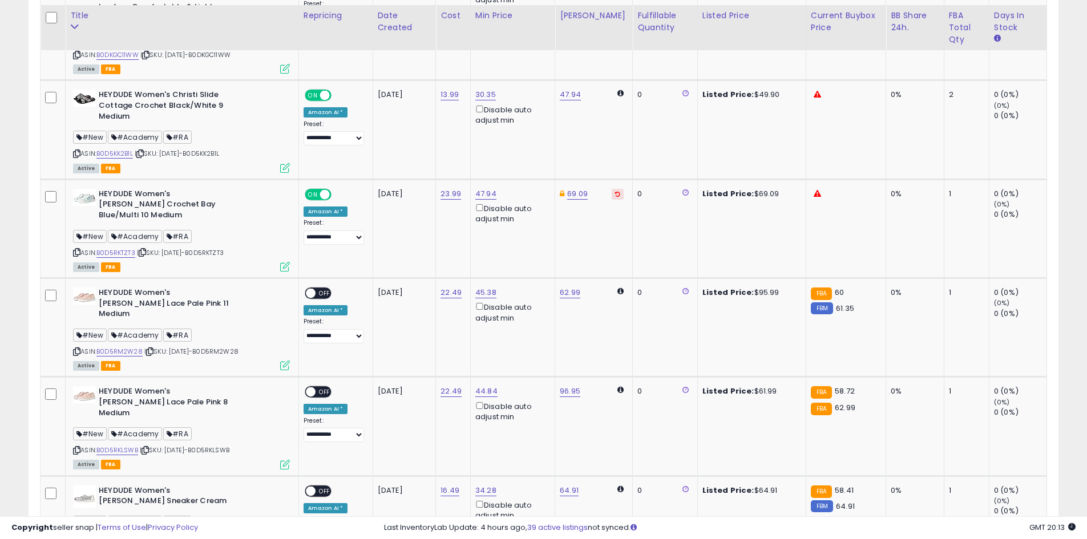
scroll to position [1106, 0]
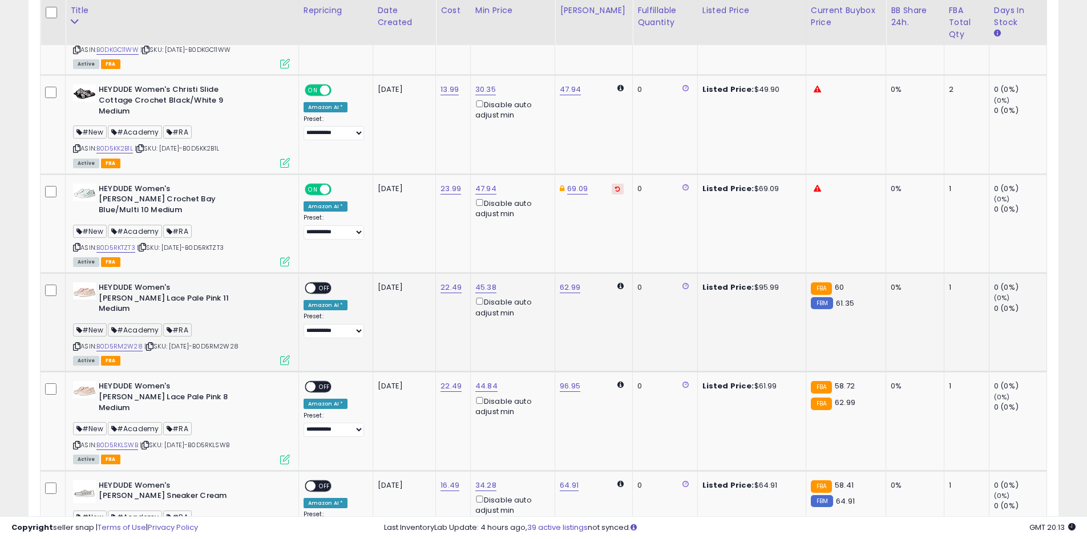
click at [759, 282] on div "Listed Price: $95.99" at bounding box center [749, 287] width 95 height 10
copy div "95.99"
click at [578, 282] on link "62.99" at bounding box center [570, 287] width 21 height 11
click at [529, 213] on input "*****" at bounding box center [545, 216] width 102 height 19
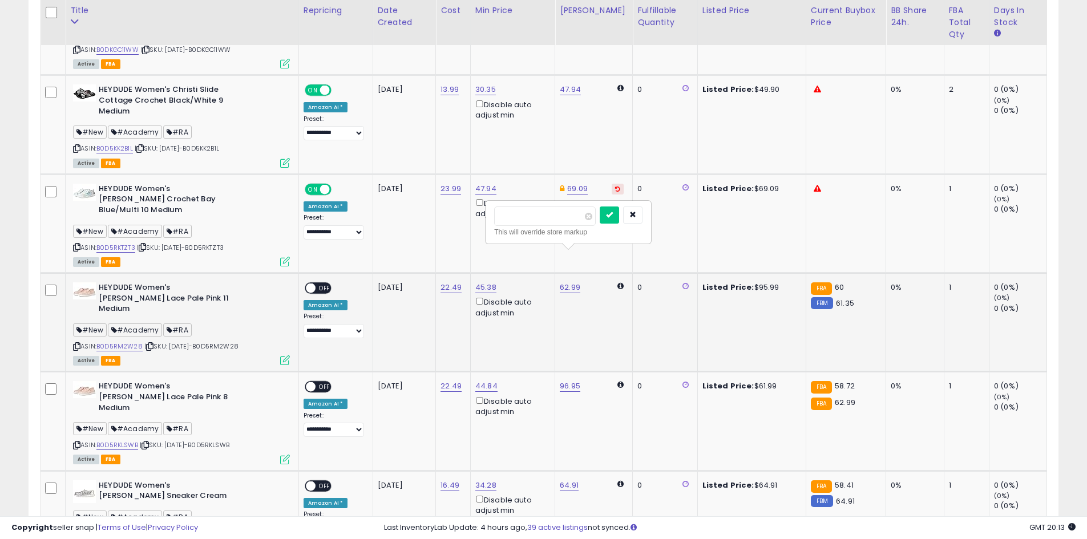
click at [529, 213] on input "*****" at bounding box center [545, 216] width 102 height 19
type input "*****"
click at [613, 214] on icon "submit" at bounding box center [609, 214] width 7 height 7
click at [327, 284] on span "OFF" at bounding box center [324, 289] width 18 height 10
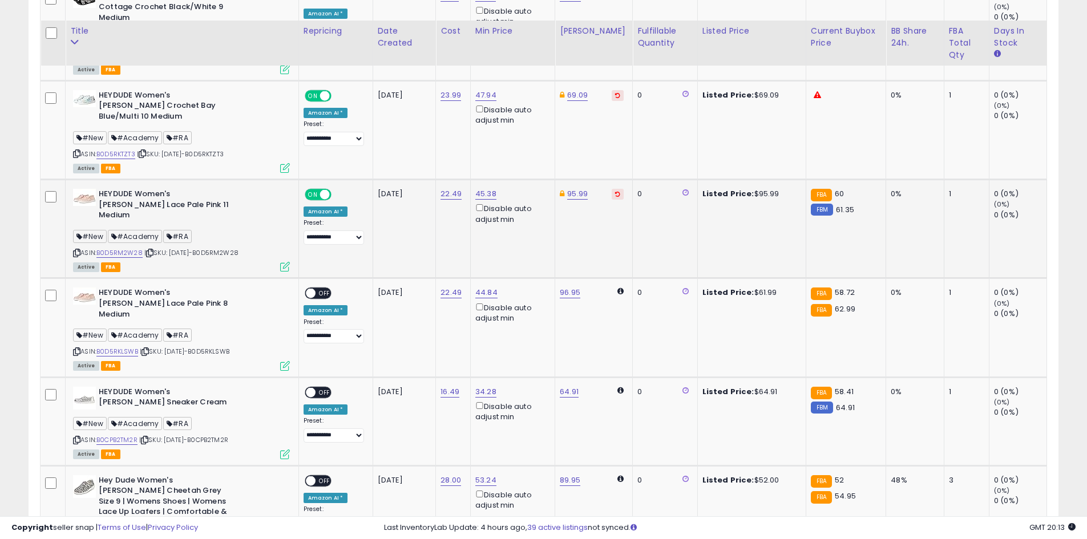
scroll to position [1220, 0]
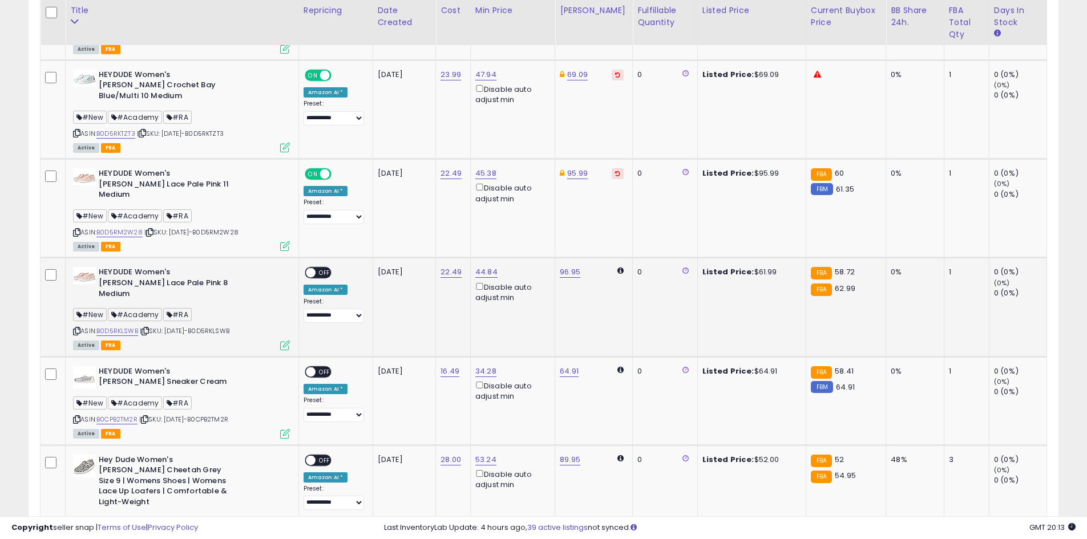
click at [325, 268] on span "OFF" at bounding box center [324, 273] width 18 height 10
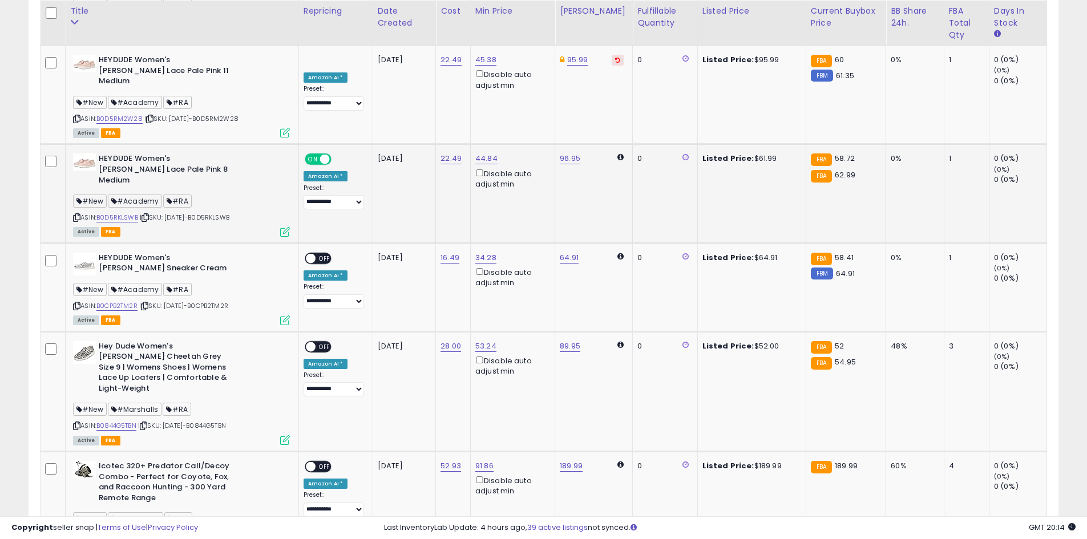
scroll to position [1334, 0]
click at [319, 253] on span "OFF" at bounding box center [324, 258] width 18 height 10
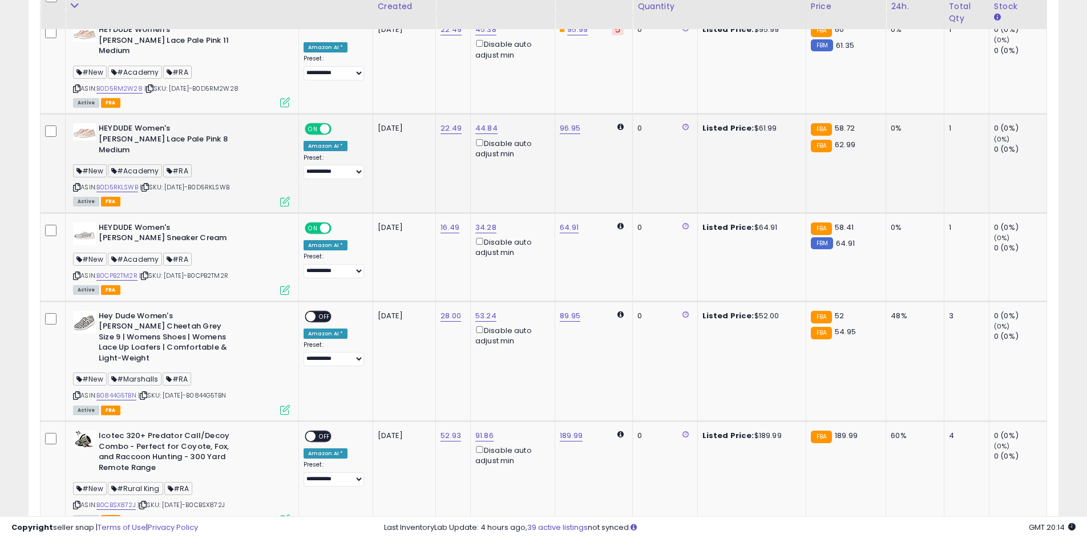
scroll to position [1391, 0]
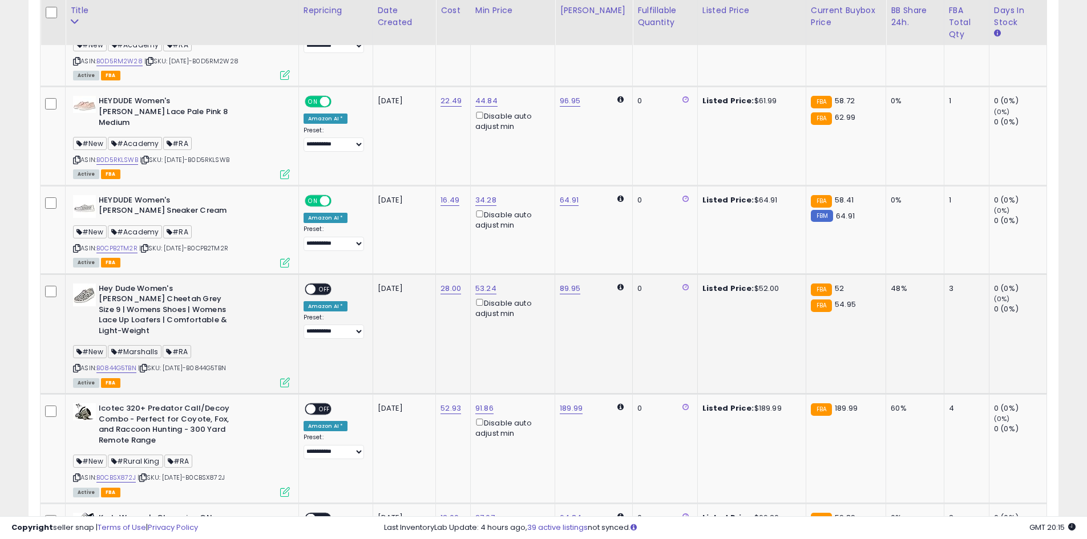
click at [323, 284] on span "OFF" at bounding box center [324, 289] width 18 height 10
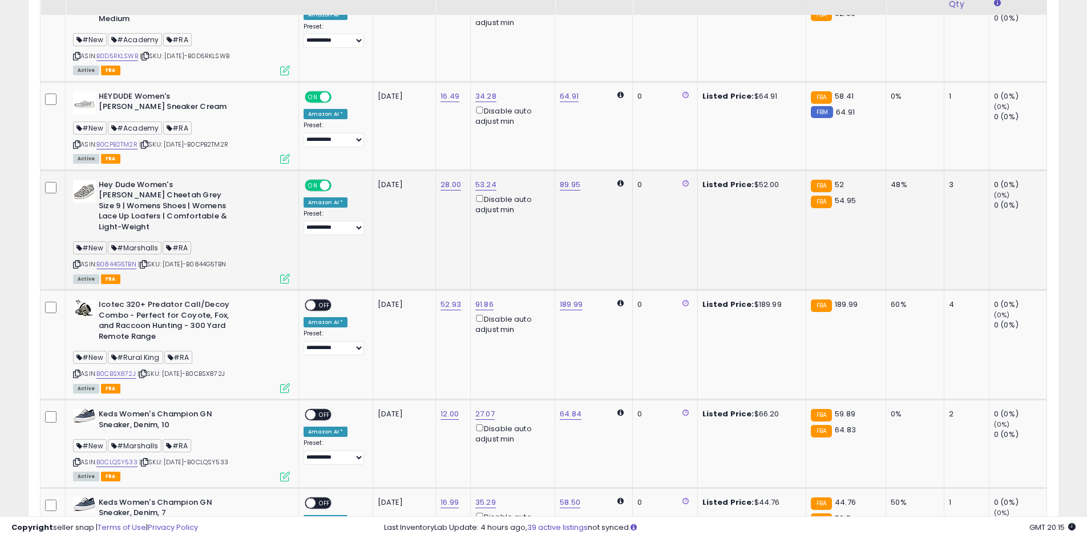
scroll to position [1505, 0]
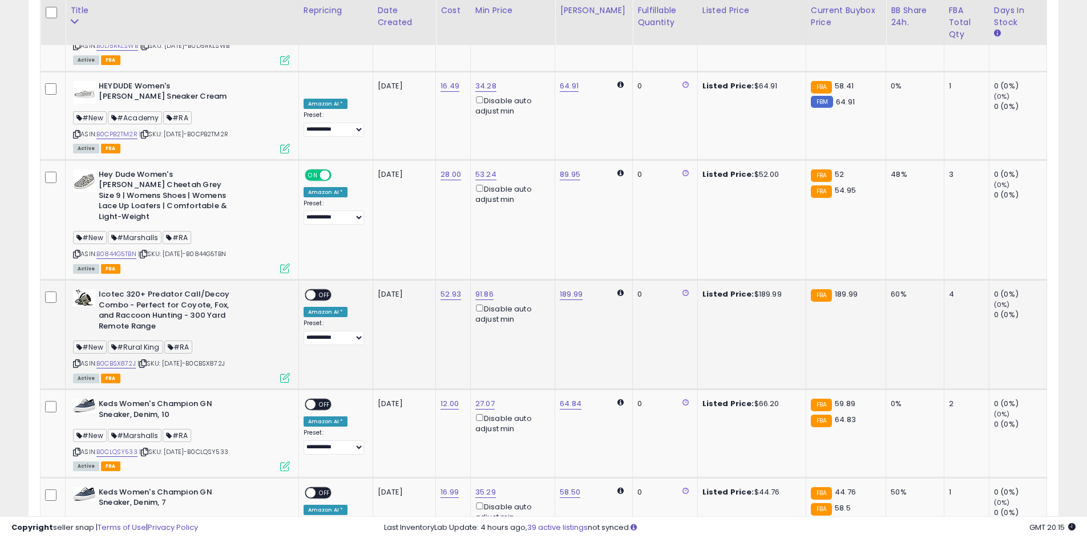
click at [326, 290] on span "OFF" at bounding box center [324, 295] width 18 height 10
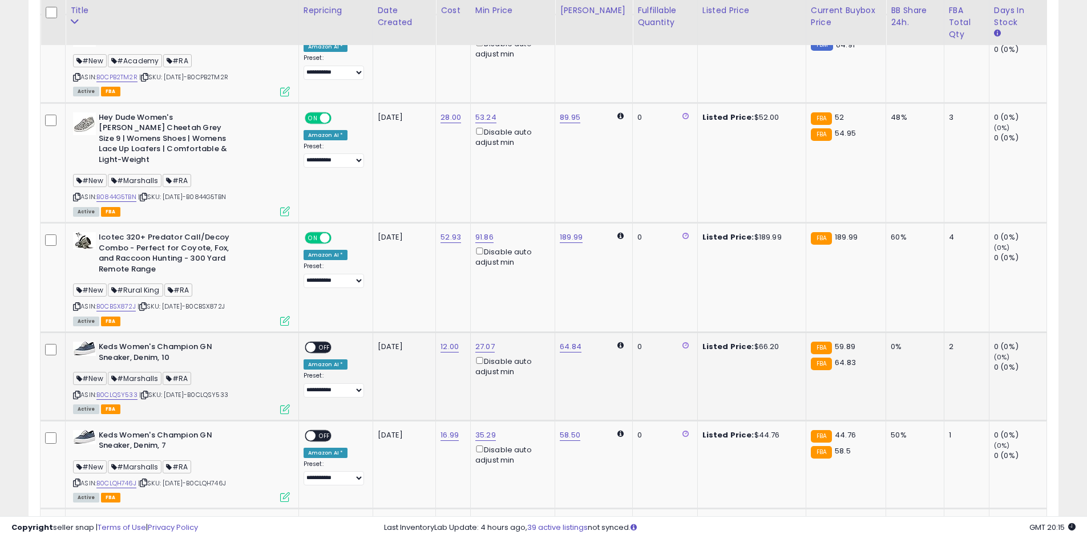
click at [321, 343] on span "OFF" at bounding box center [324, 348] width 18 height 10
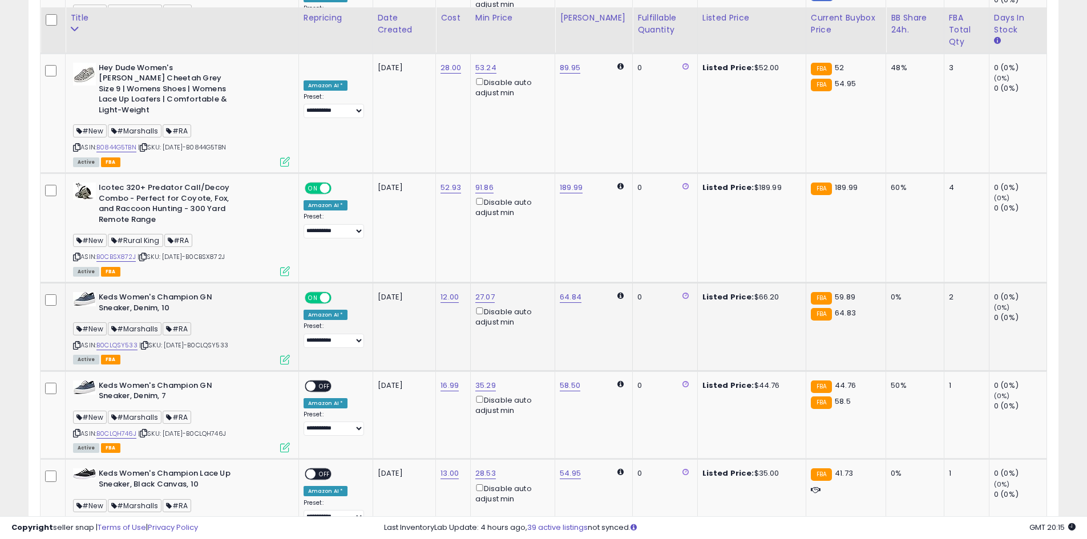
scroll to position [1620, 0]
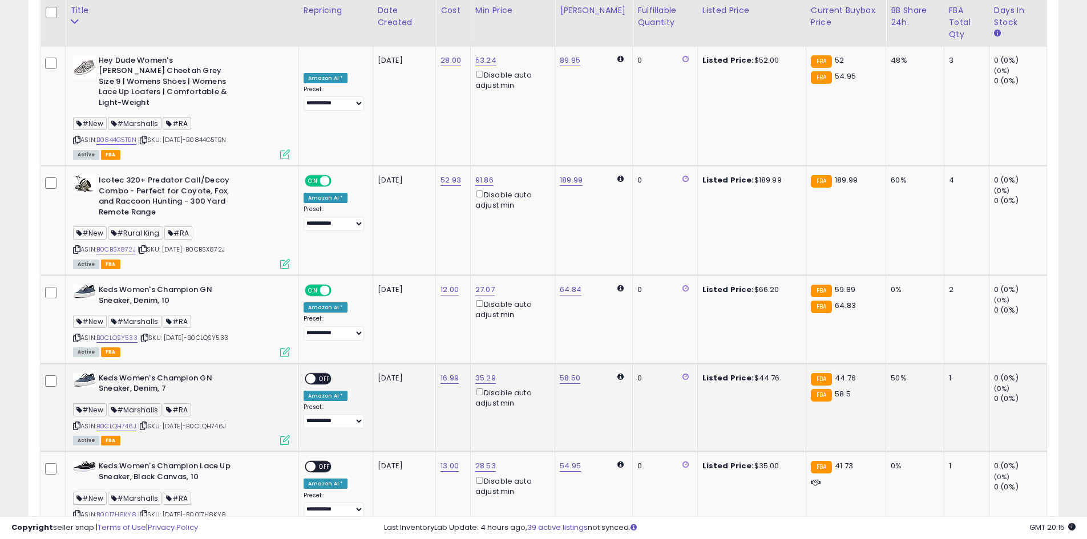
click at [328, 374] on span "OFF" at bounding box center [324, 379] width 18 height 10
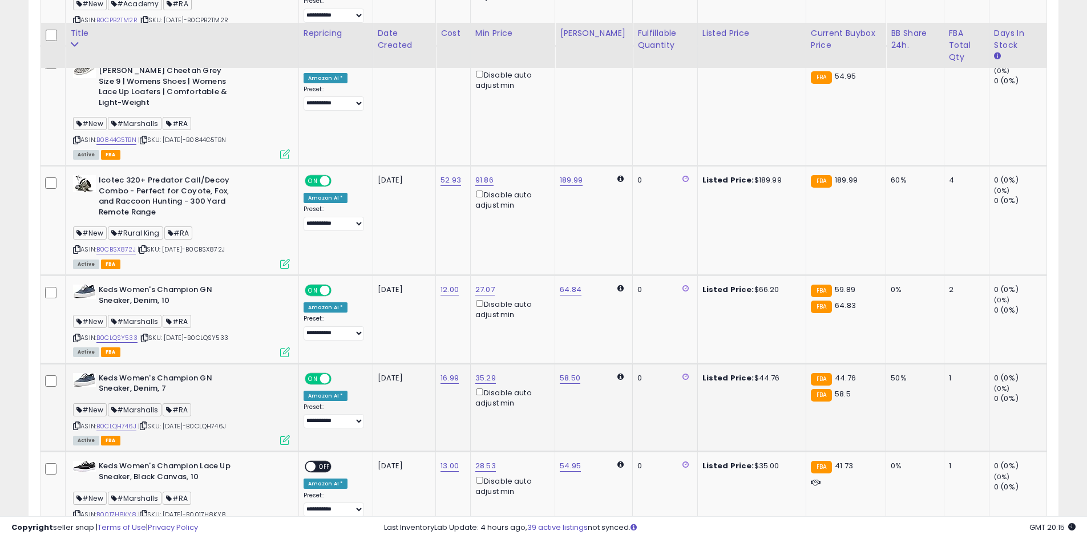
scroll to position [1677, 0]
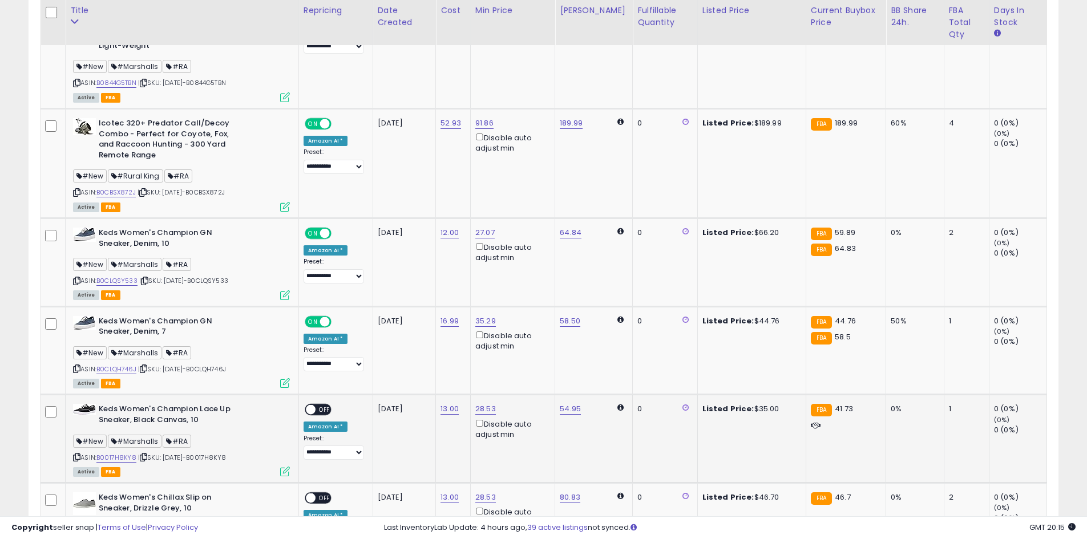
click at [315, 405] on span at bounding box center [311, 410] width 10 height 10
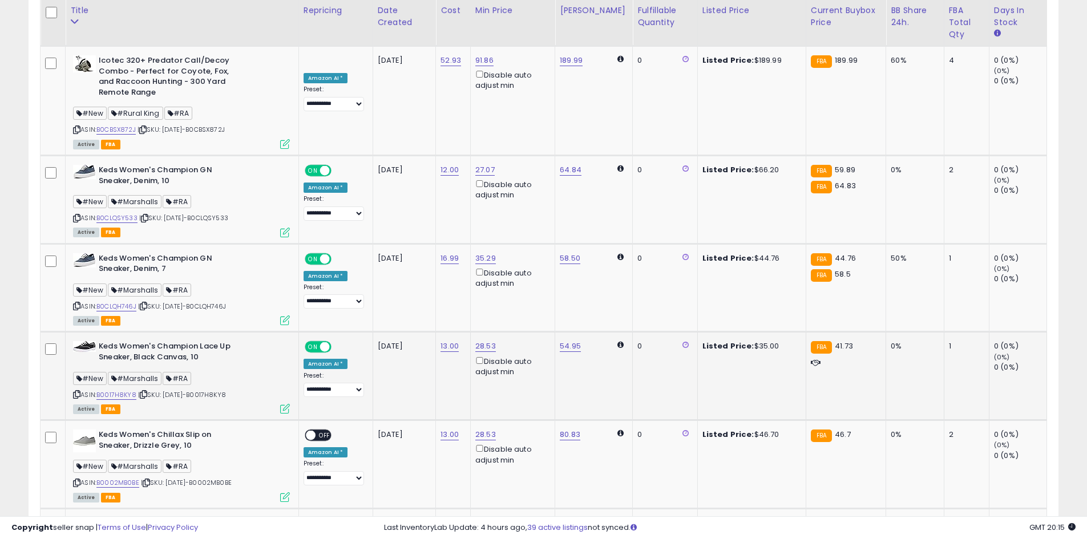
scroll to position [1791, 0]
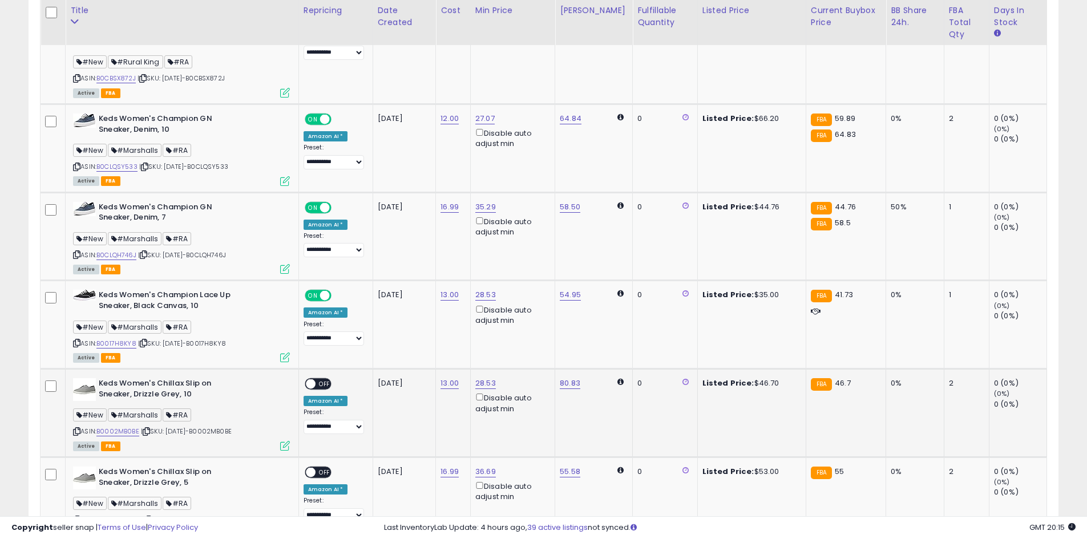
click at [333, 379] on span "OFF" at bounding box center [324, 384] width 18 height 10
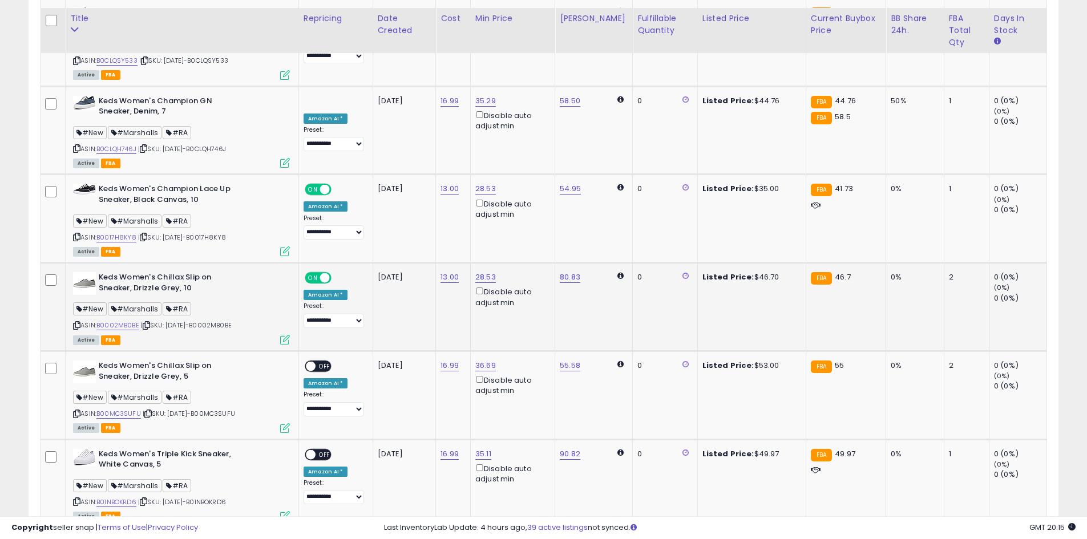
scroll to position [1905, 0]
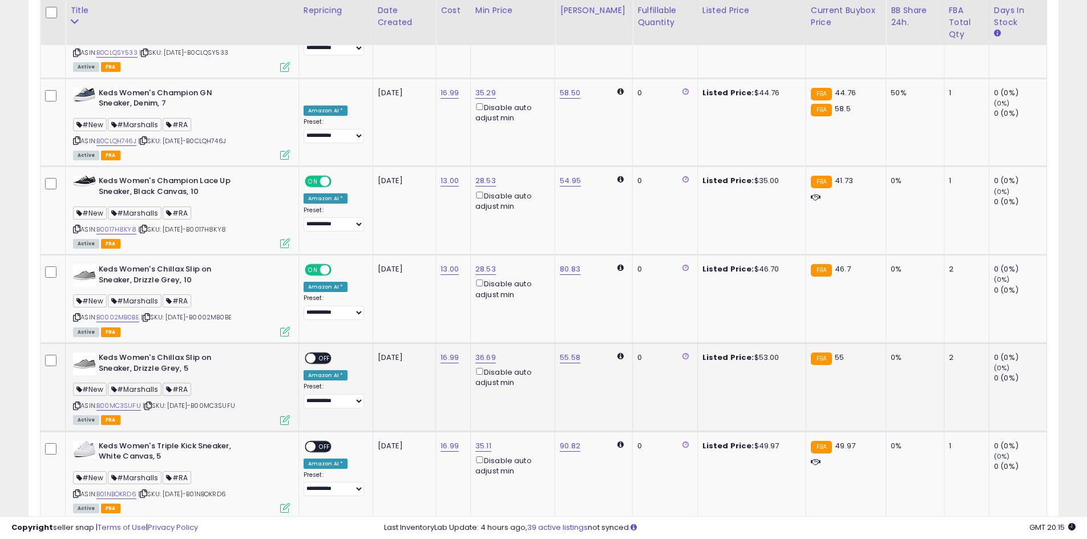
click at [326, 354] on span "OFF" at bounding box center [324, 359] width 18 height 10
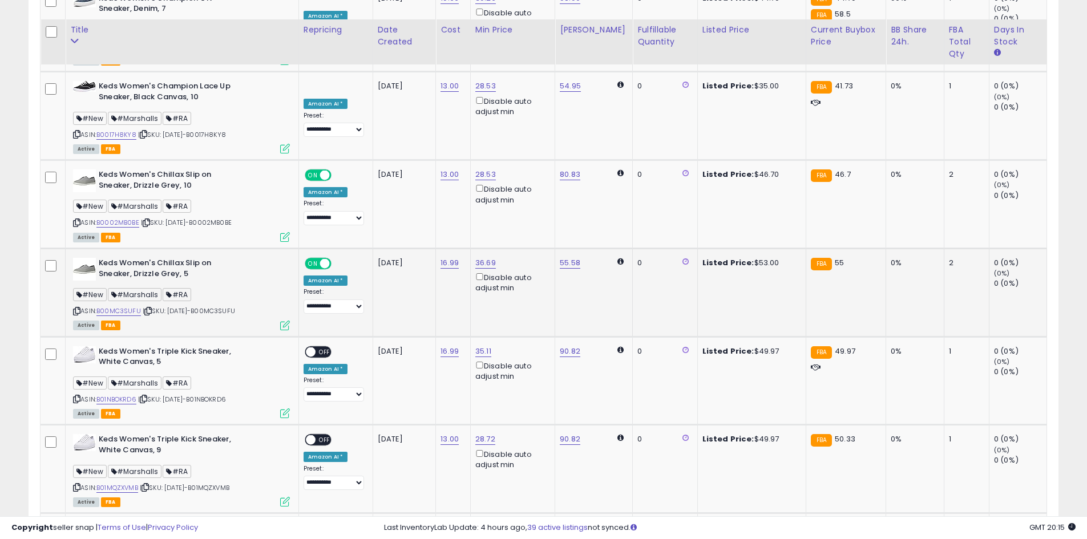
scroll to position [2019, 0]
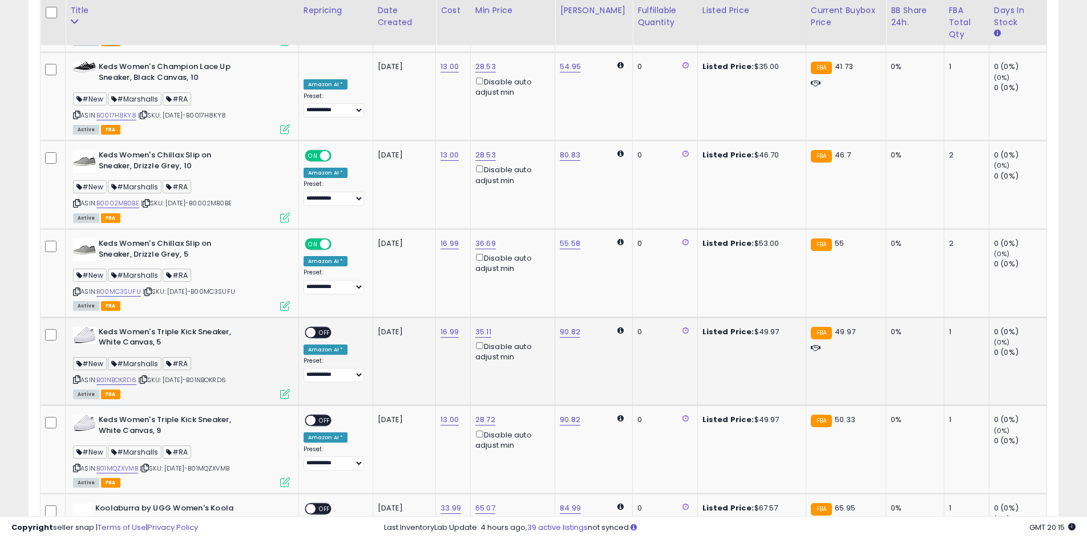
click at [329, 327] on span "OFF" at bounding box center [324, 332] width 18 height 10
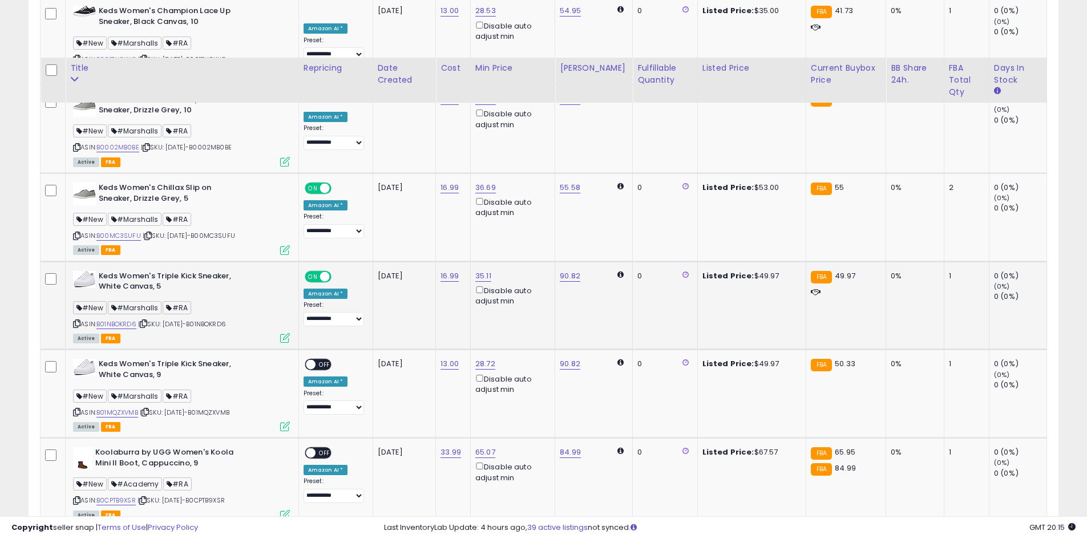
scroll to position [2133, 0]
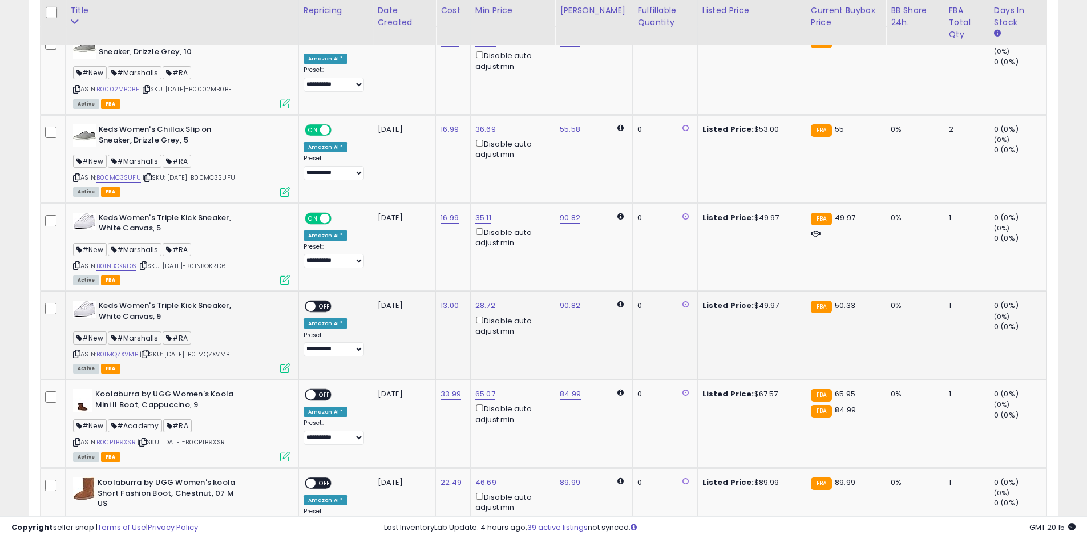
click at [315, 302] on span at bounding box center [311, 307] width 10 height 10
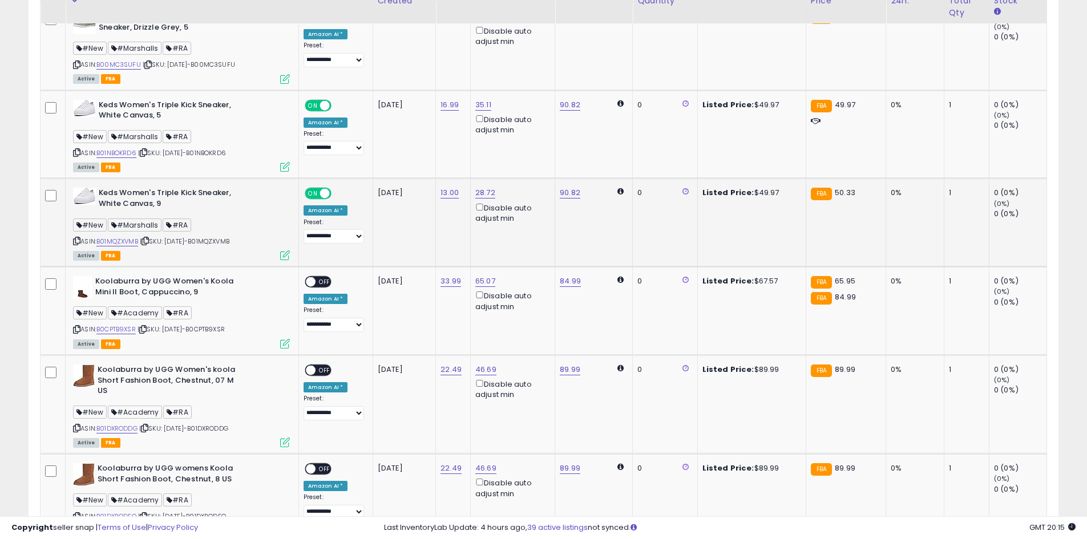
scroll to position [2247, 0]
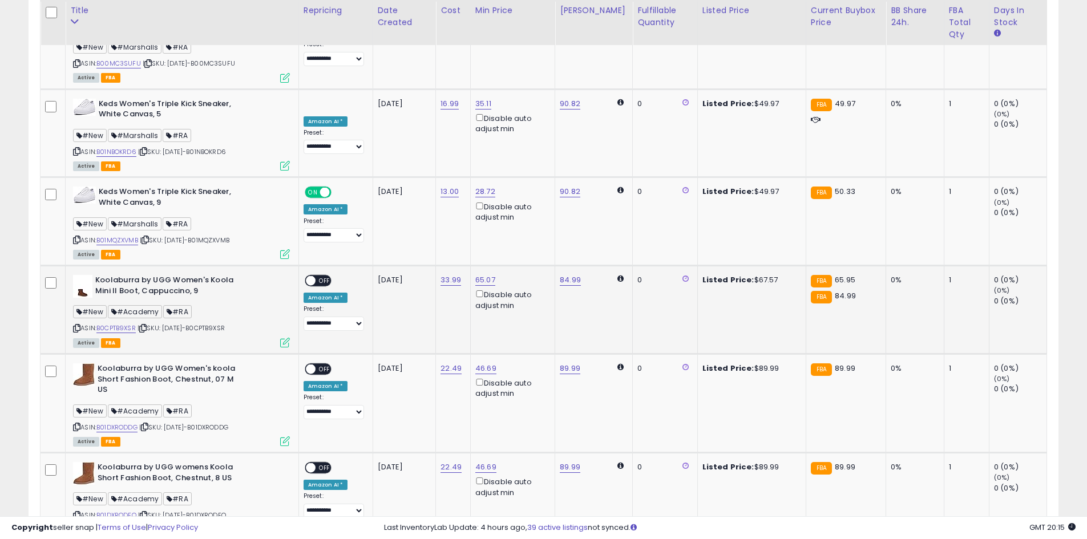
click at [324, 276] on span "OFF" at bounding box center [324, 281] width 18 height 10
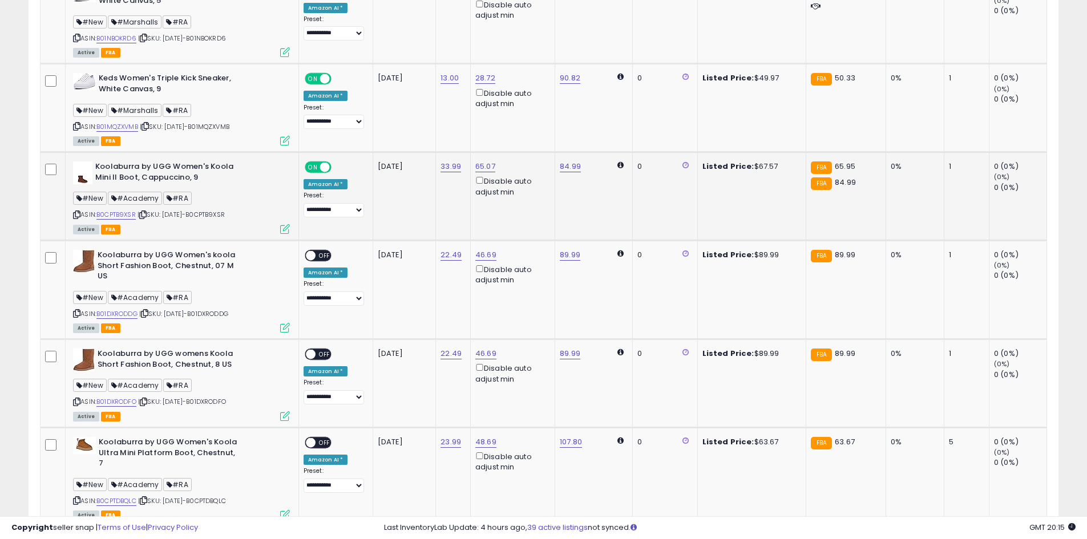
scroll to position [2361, 0]
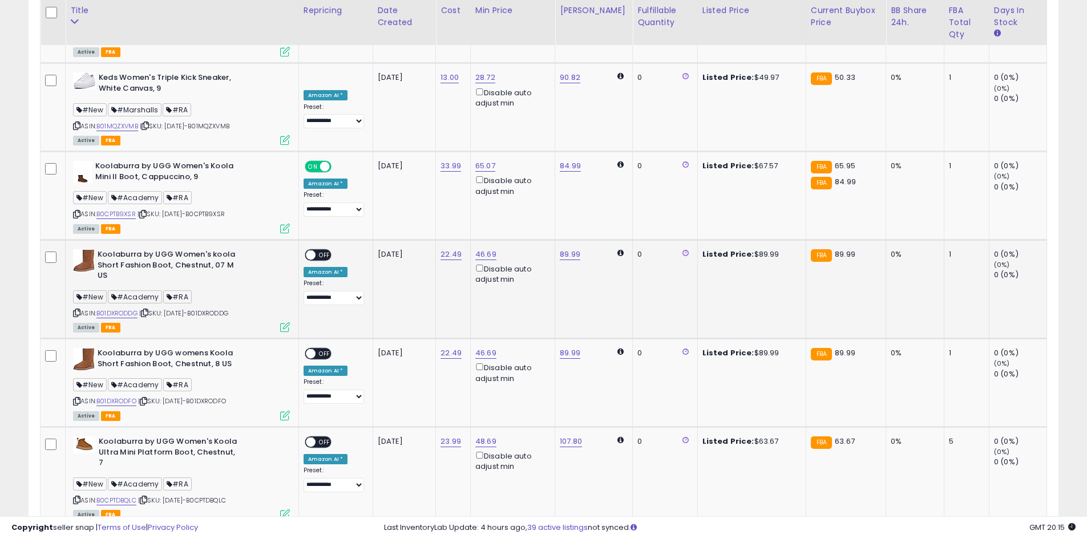
click at [327, 249] on div "ON OFF" at bounding box center [318, 255] width 27 height 12
click at [331, 250] on span "OFF" at bounding box center [324, 255] width 18 height 10
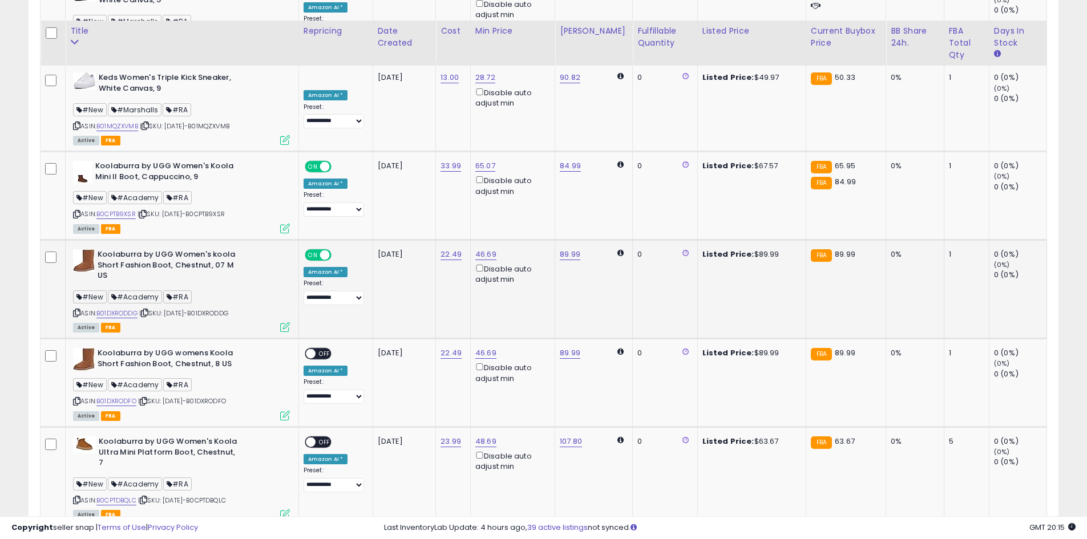
scroll to position [2418, 0]
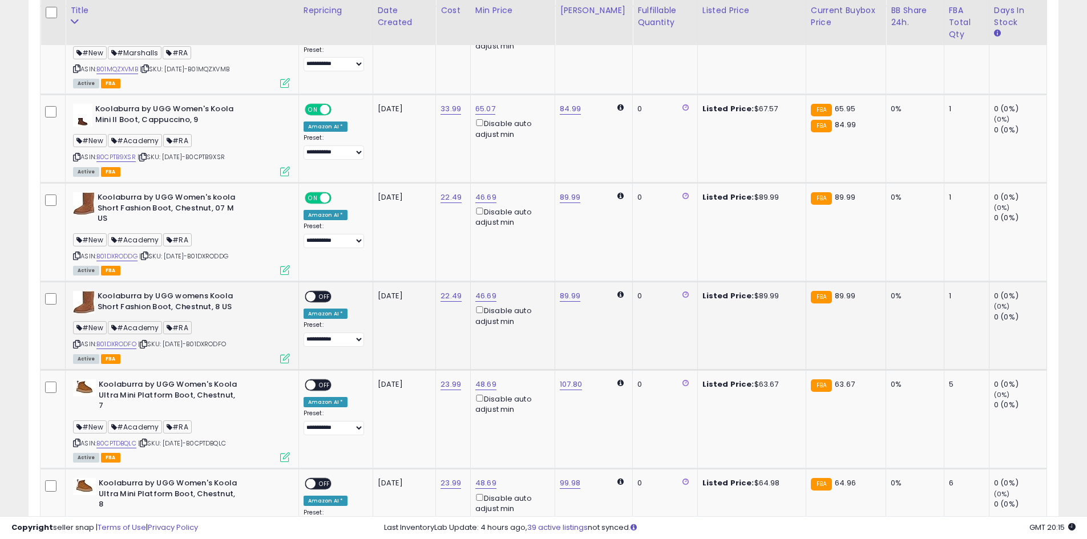
click at [329, 292] on span "OFF" at bounding box center [324, 297] width 18 height 10
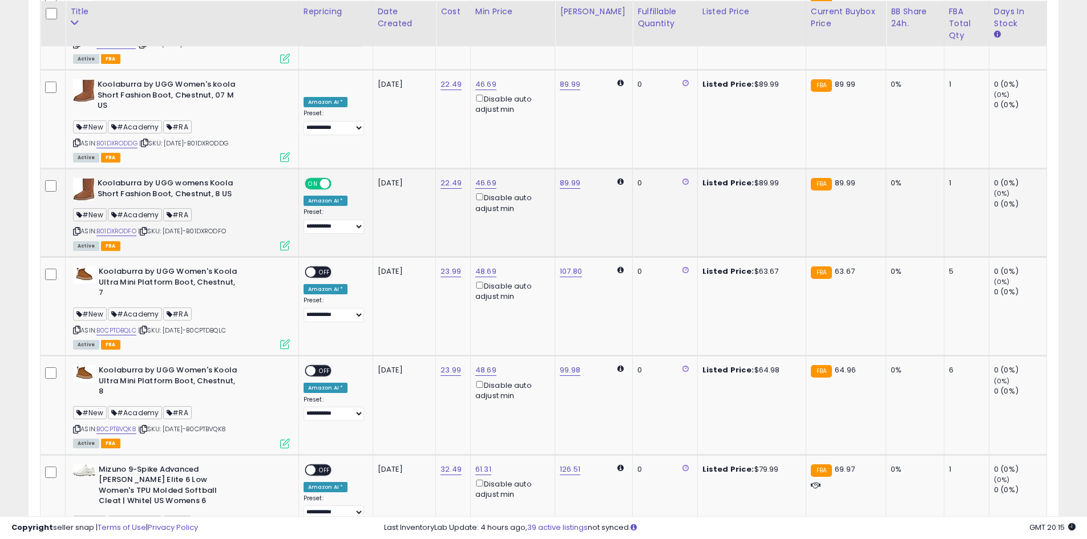
scroll to position [2532, 0]
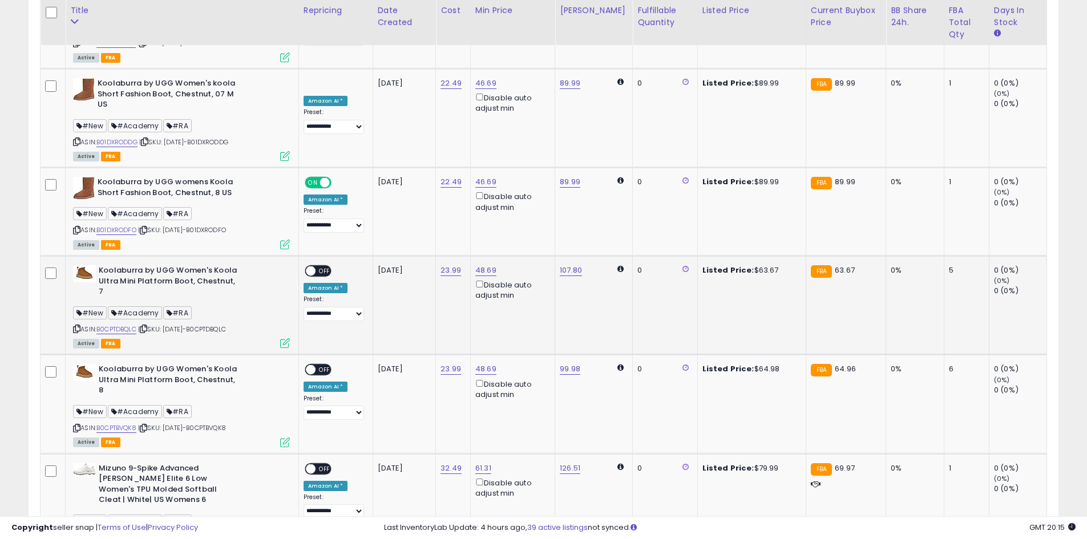
click at [323, 266] on span "OFF" at bounding box center [324, 271] width 18 height 10
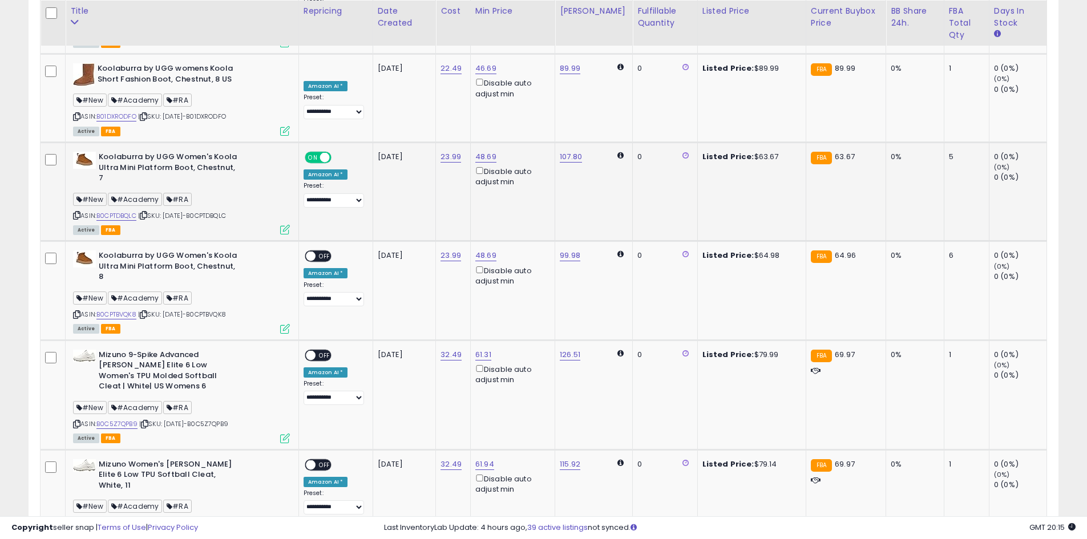
scroll to position [2646, 0]
click at [323, 250] on div "ON OFF" at bounding box center [318, 256] width 27 height 12
click at [324, 251] on span "OFF" at bounding box center [324, 256] width 18 height 10
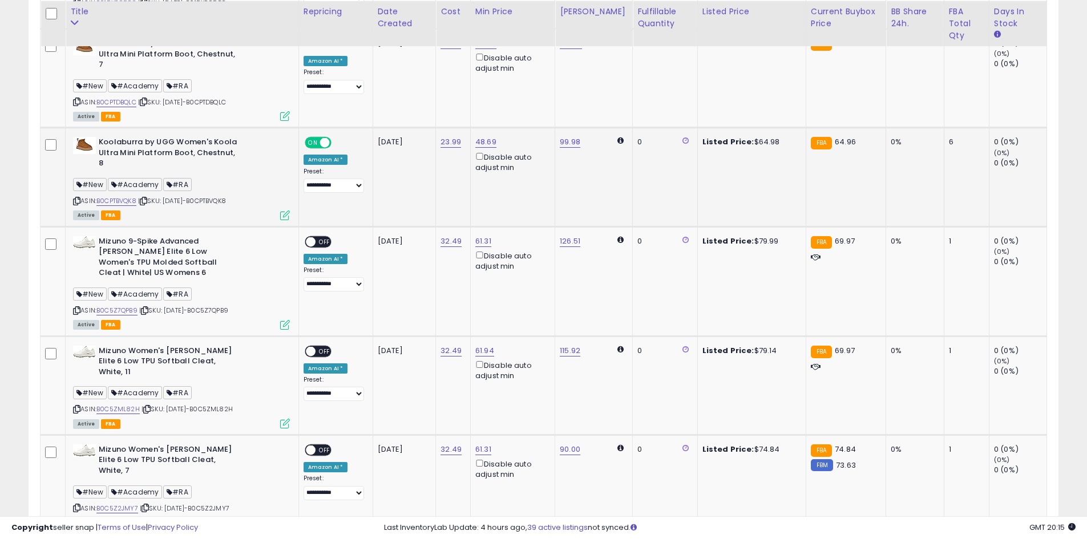
scroll to position [2760, 0]
click at [432, 225] on td "[DATE]" at bounding box center [404, 280] width 63 height 110
click at [329, 236] on span "OFF" at bounding box center [324, 241] width 18 height 10
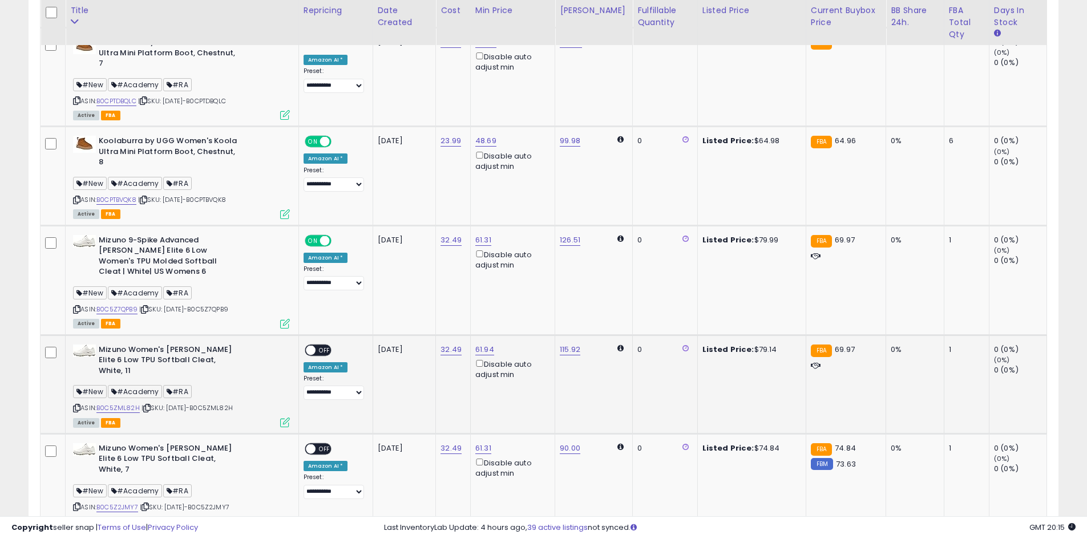
click at [315, 345] on span at bounding box center [311, 350] width 10 height 10
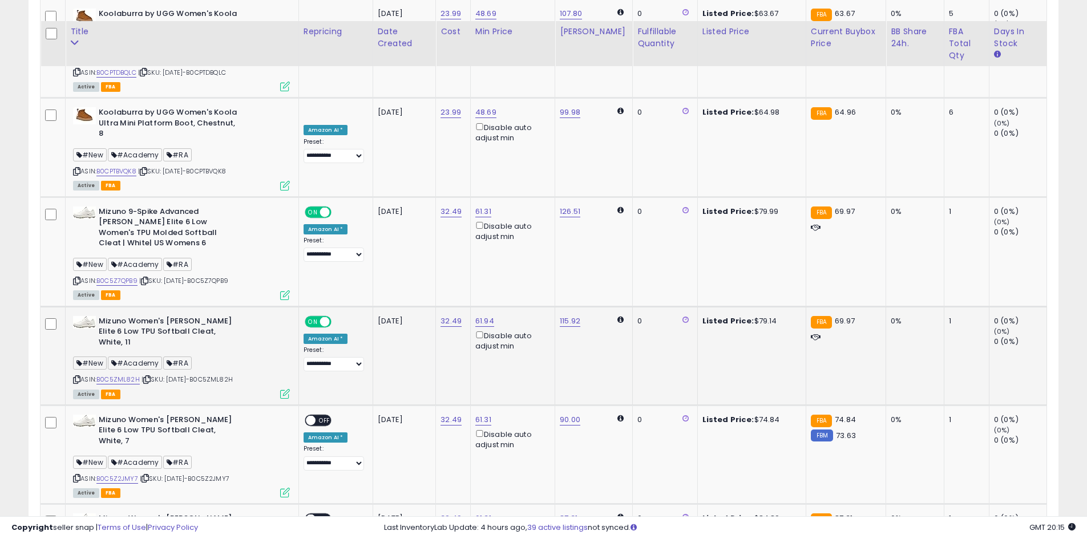
scroll to position [2817, 0]
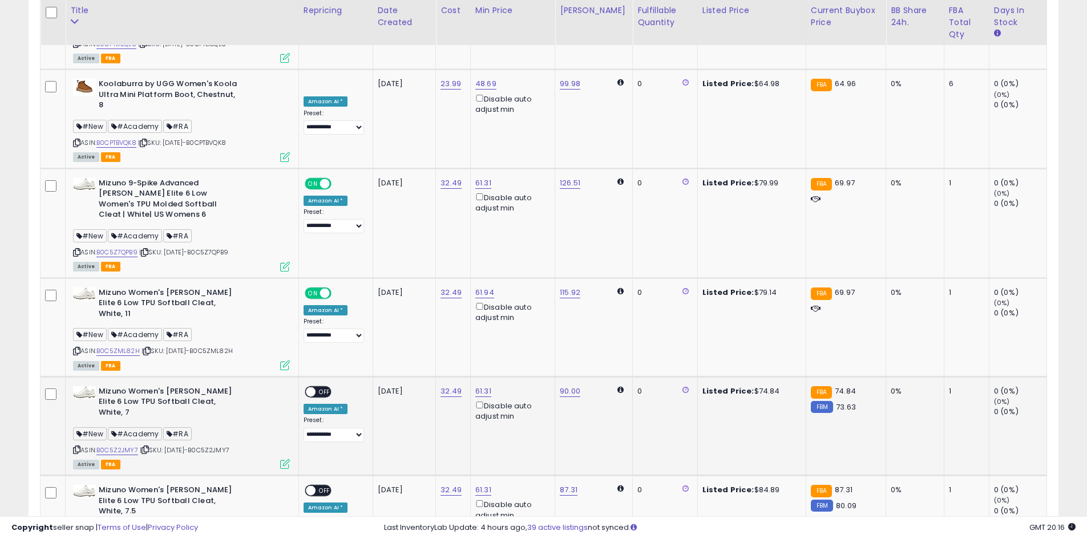
click at [334, 387] on span "OFF" at bounding box center [324, 392] width 18 height 10
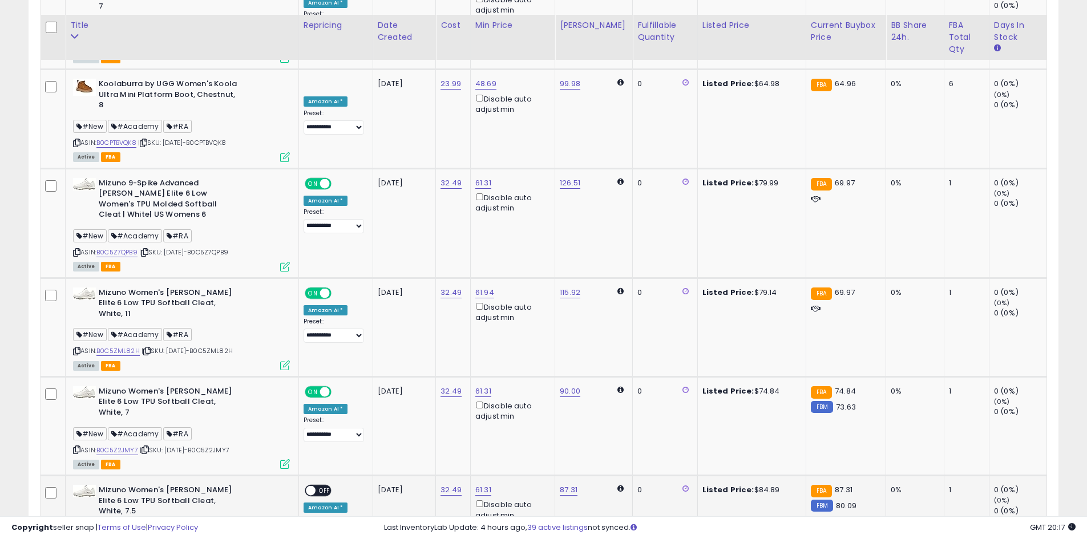
scroll to position [2932, 0]
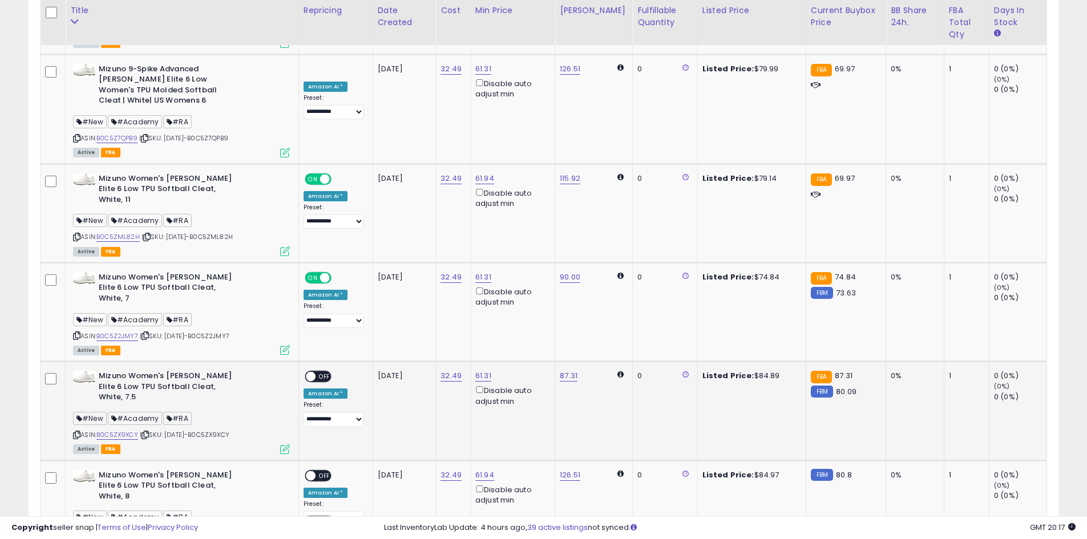
click at [325, 372] on span "OFF" at bounding box center [324, 377] width 18 height 10
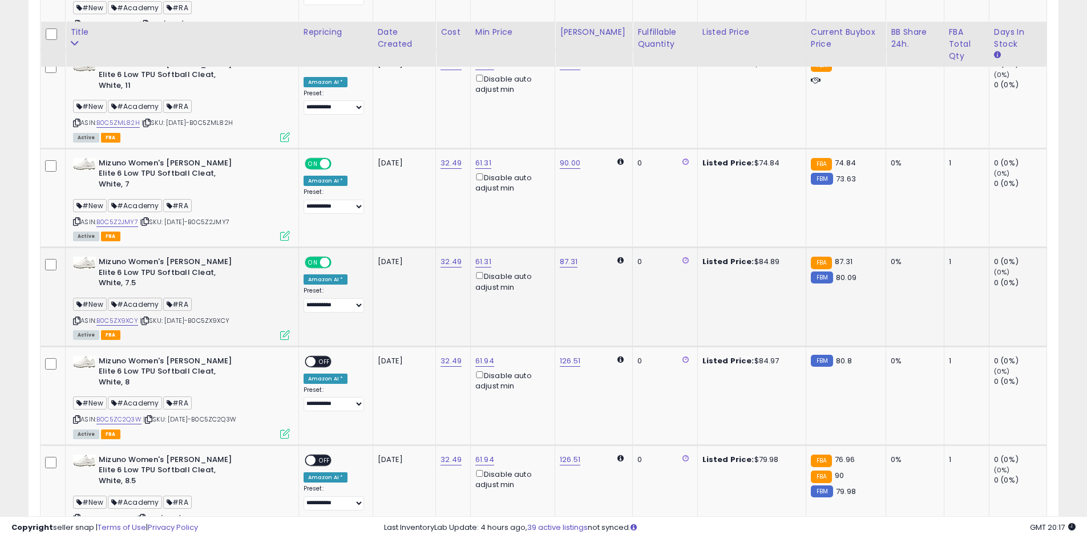
scroll to position [3103, 0]
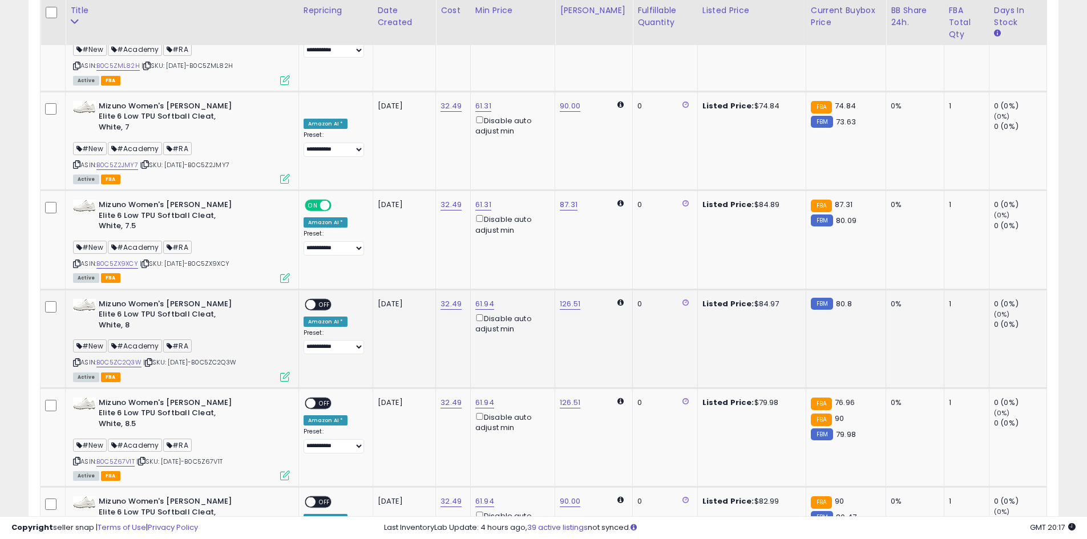
click at [318, 299] on div "ON OFF" at bounding box center [305, 304] width 27 height 10
click at [323, 299] on span "OFF" at bounding box center [324, 304] width 18 height 10
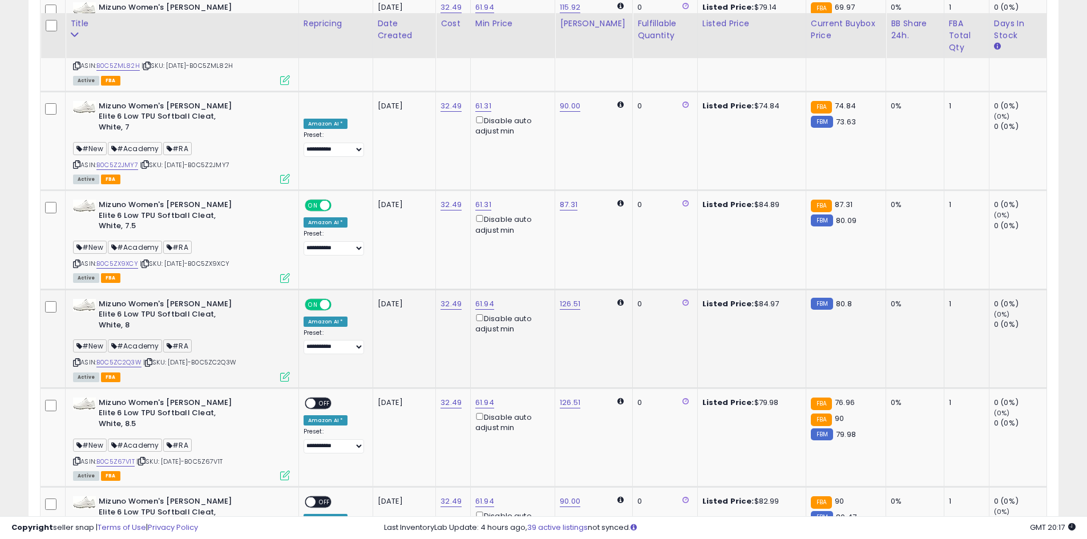
scroll to position [3160, 0]
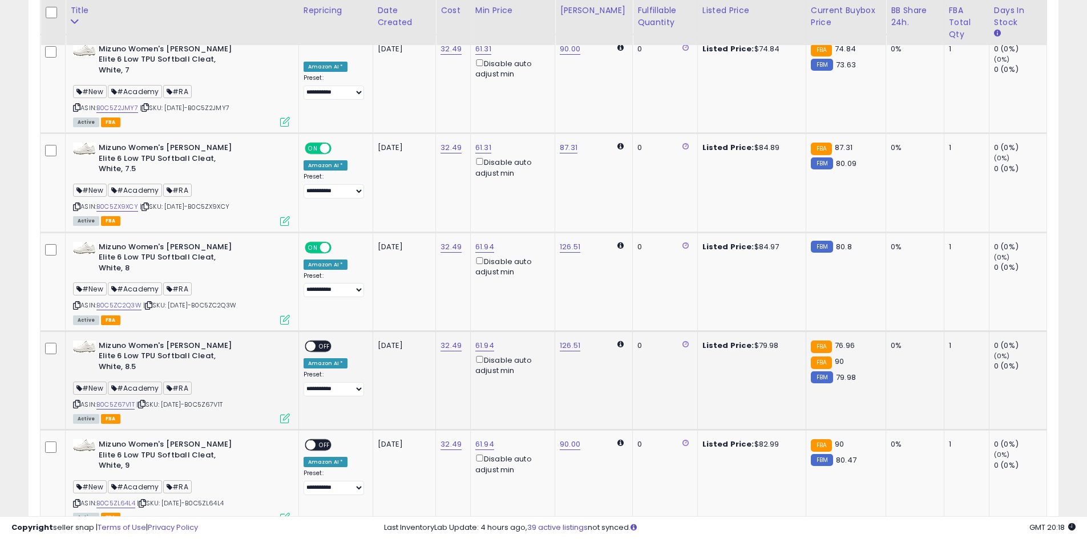
click at [327, 341] on span "OFF" at bounding box center [324, 346] width 18 height 10
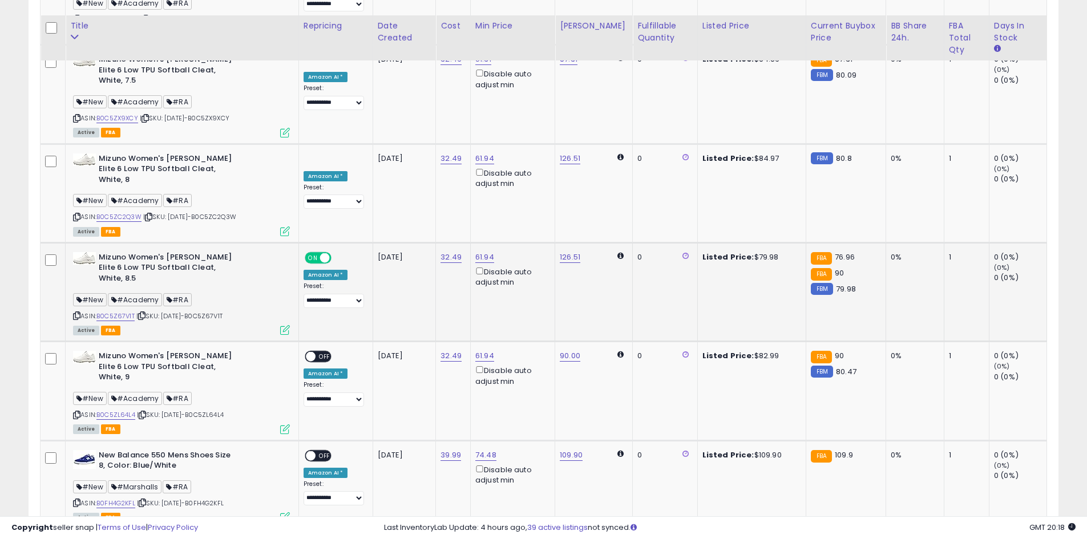
scroll to position [3274, 0]
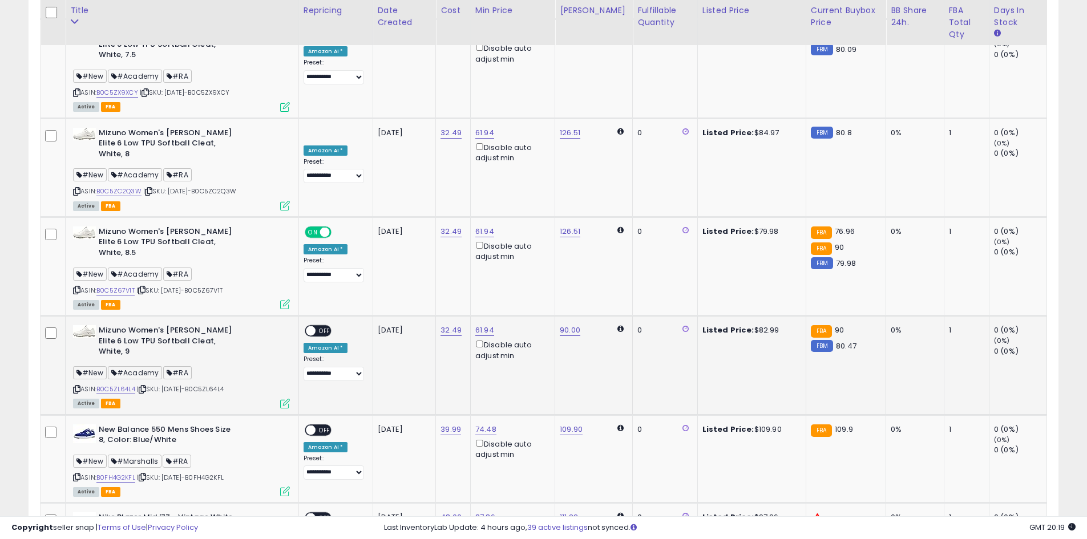
click at [323, 326] on span "OFF" at bounding box center [324, 331] width 18 height 10
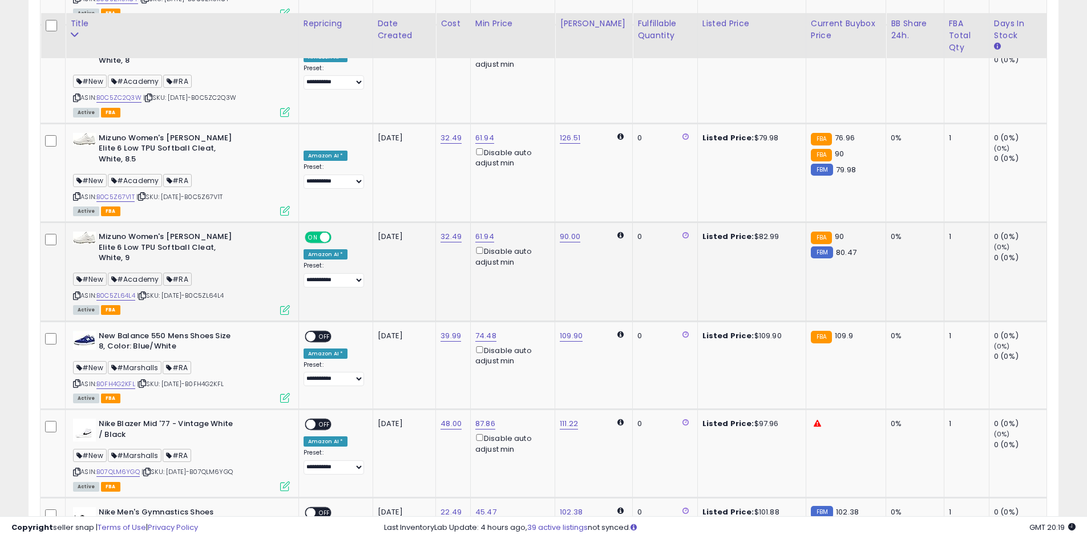
scroll to position [3388, 0]
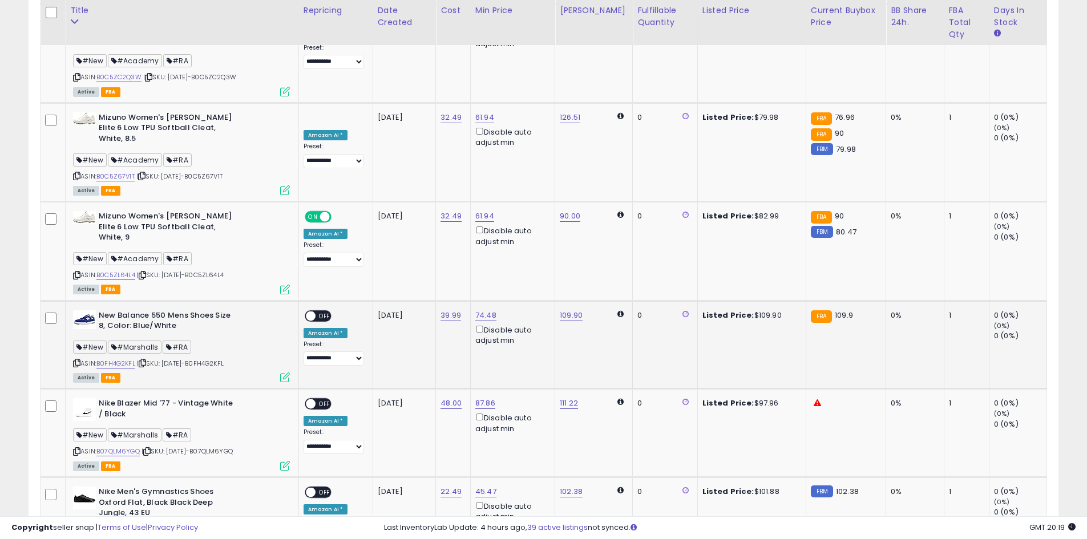
click at [321, 311] on span "OFF" at bounding box center [324, 316] width 18 height 10
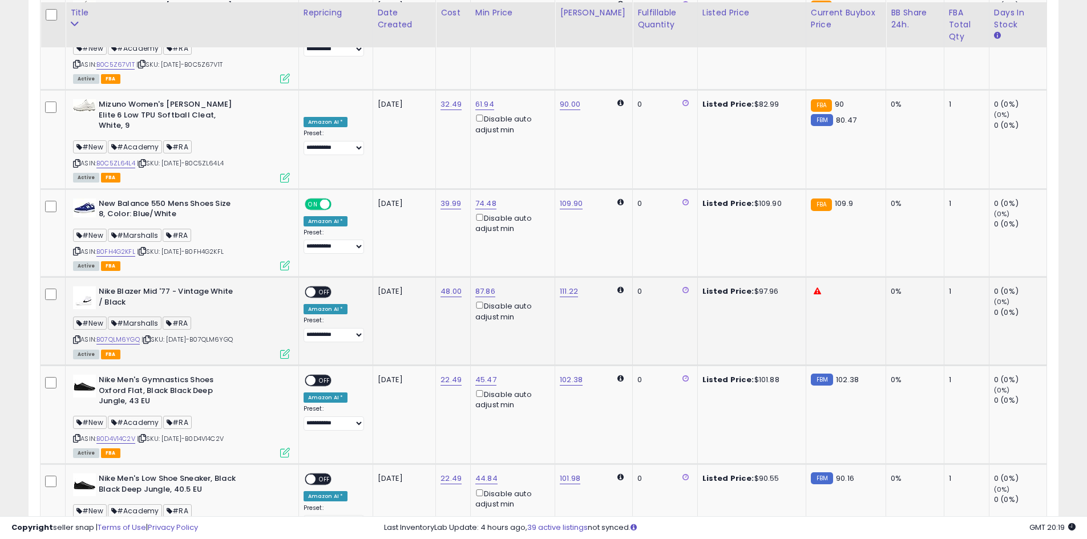
scroll to position [3502, 0]
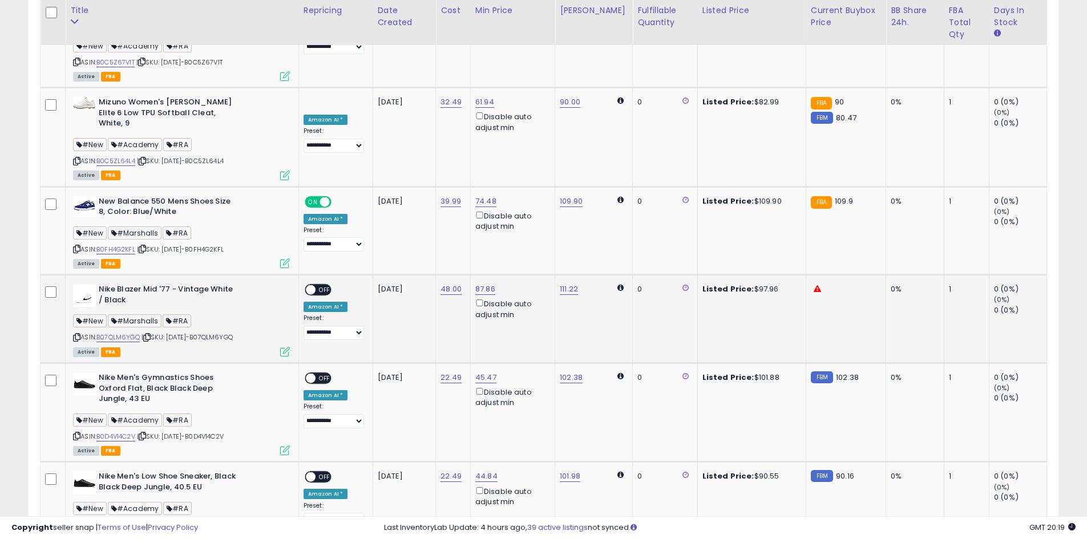
click at [326, 285] on span "OFF" at bounding box center [324, 290] width 18 height 10
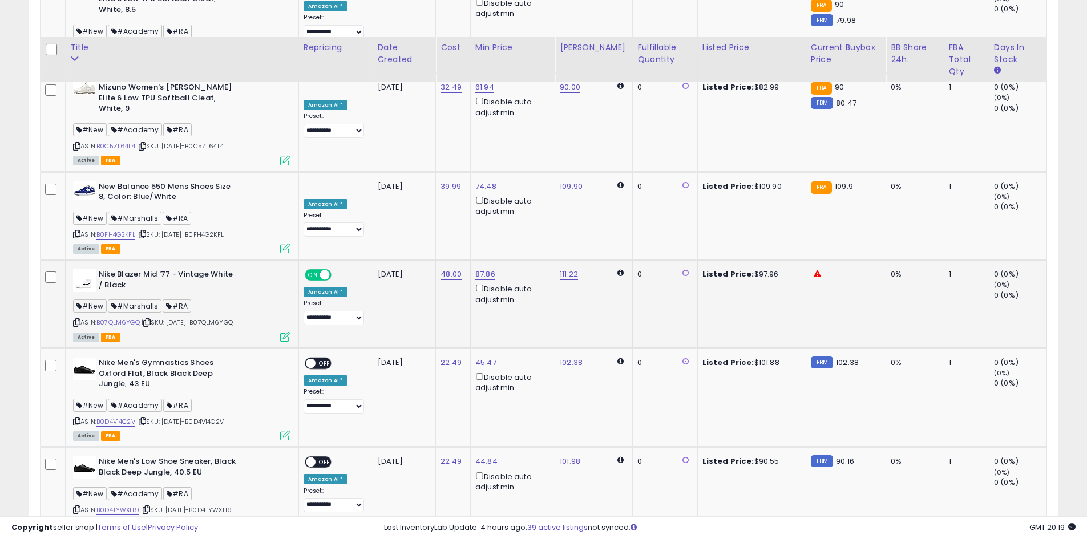
scroll to position [3559, 0]
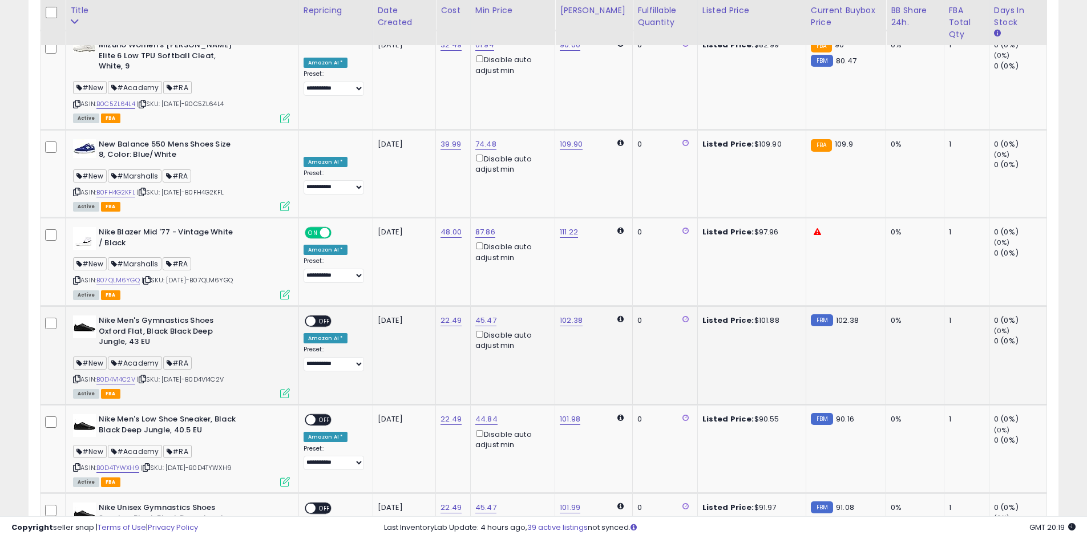
click at [325, 317] on span "OFF" at bounding box center [324, 322] width 18 height 10
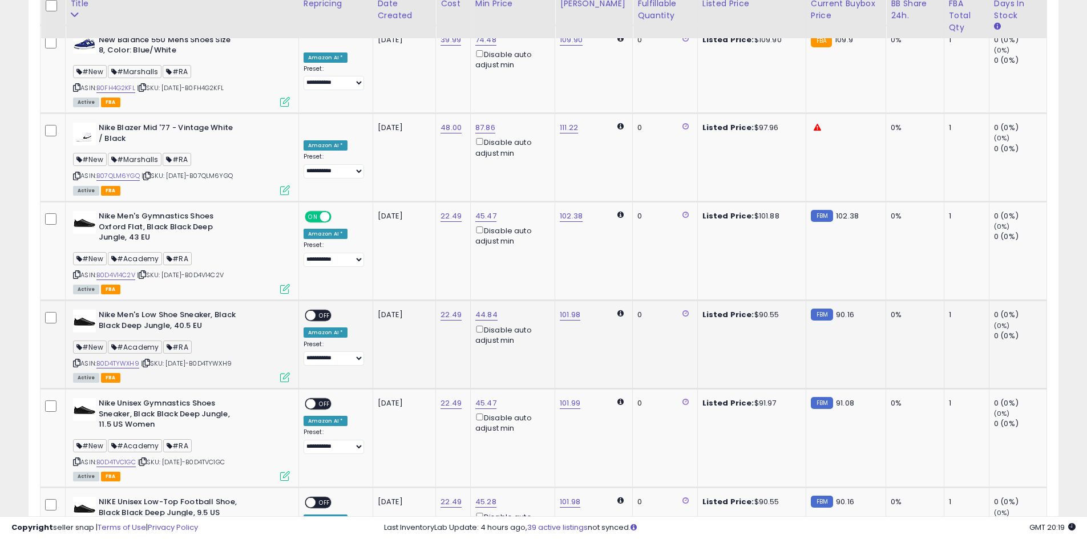
scroll to position [3673, 0]
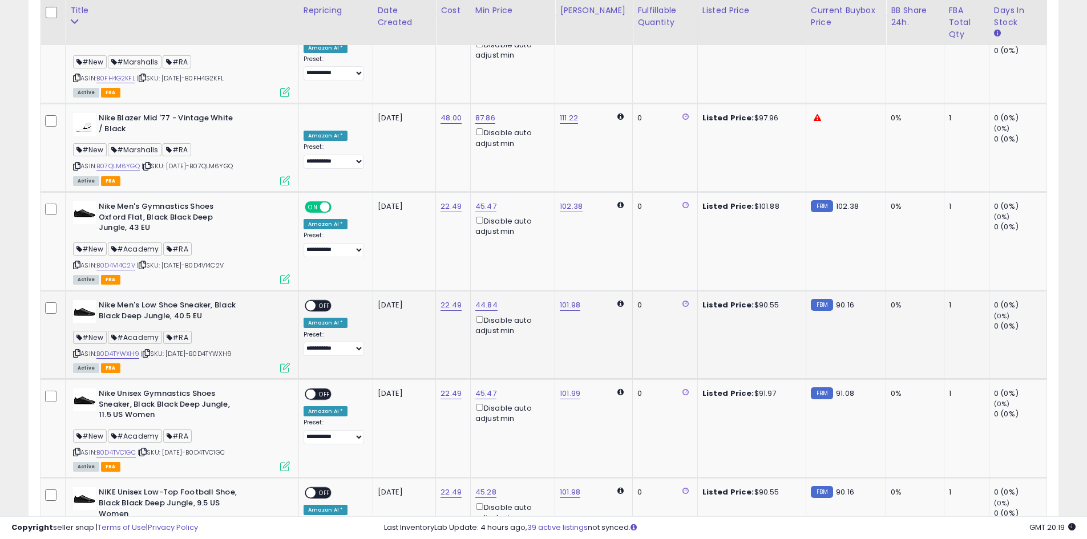
click at [325, 301] on span "OFF" at bounding box center [324, 306] width 18 height 10
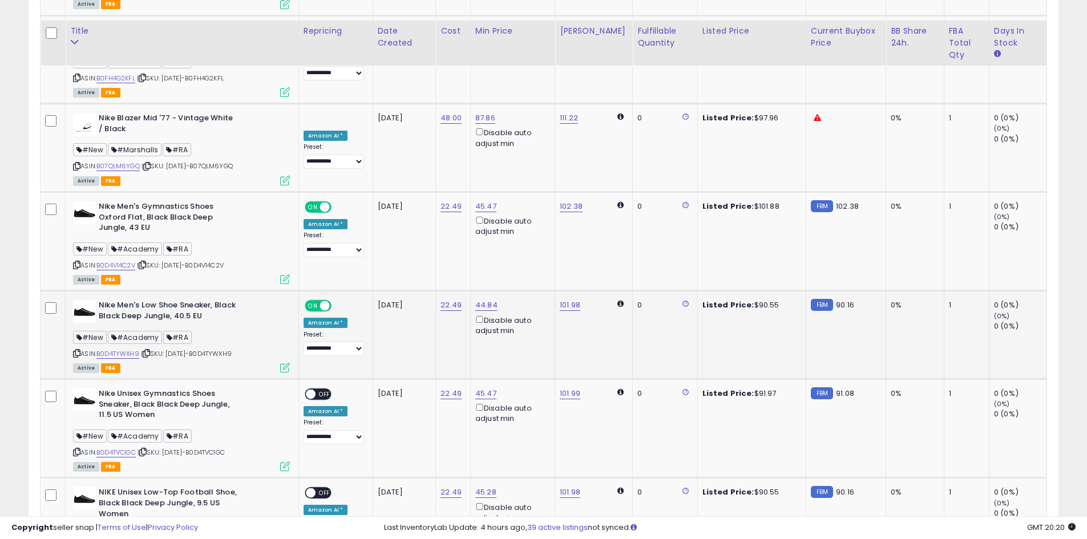
scroll to position [3730, 0]
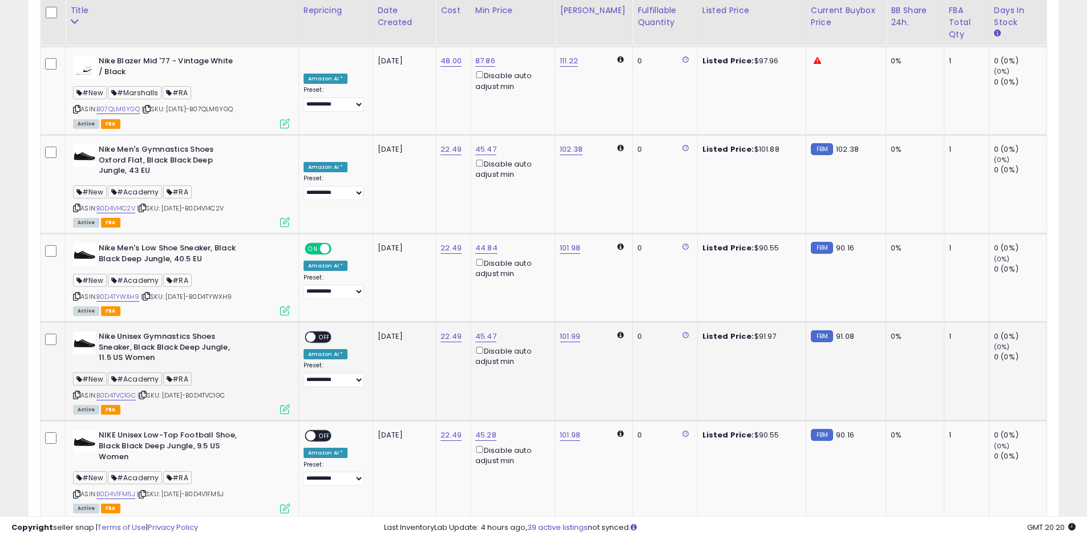
click at [327, 333] on span "OFF" at bounding box center [324, 338] width 18 height 10
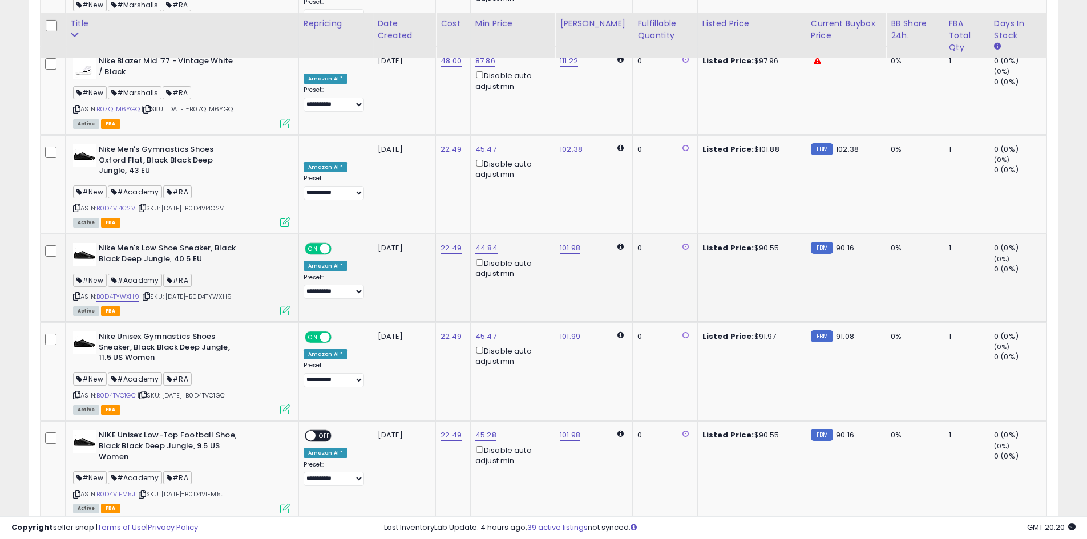
scroll to position [3787, 0]
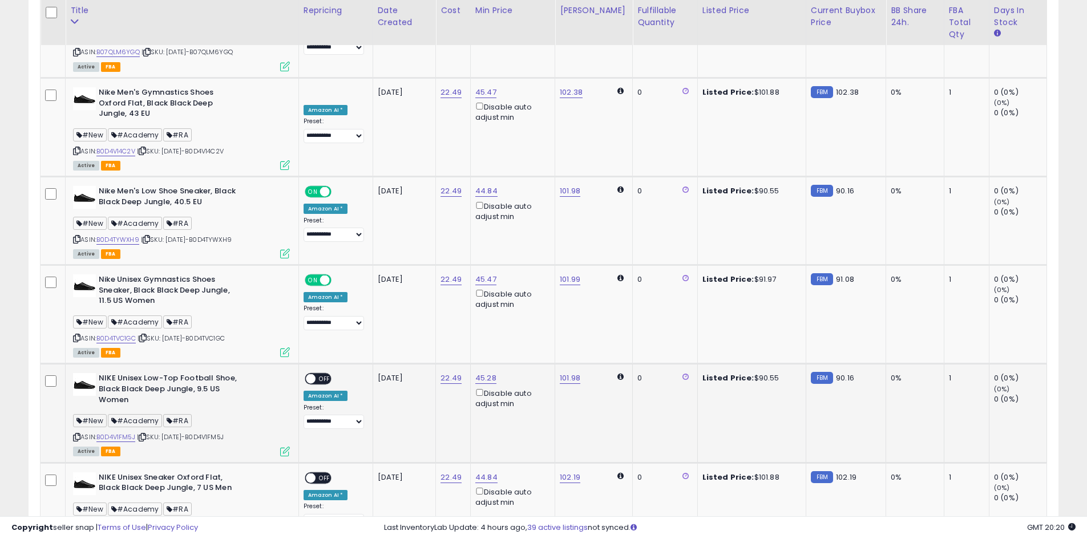
click at [324, 374] on span "OFF" at bounding box center [324, 379] width 18 height 10
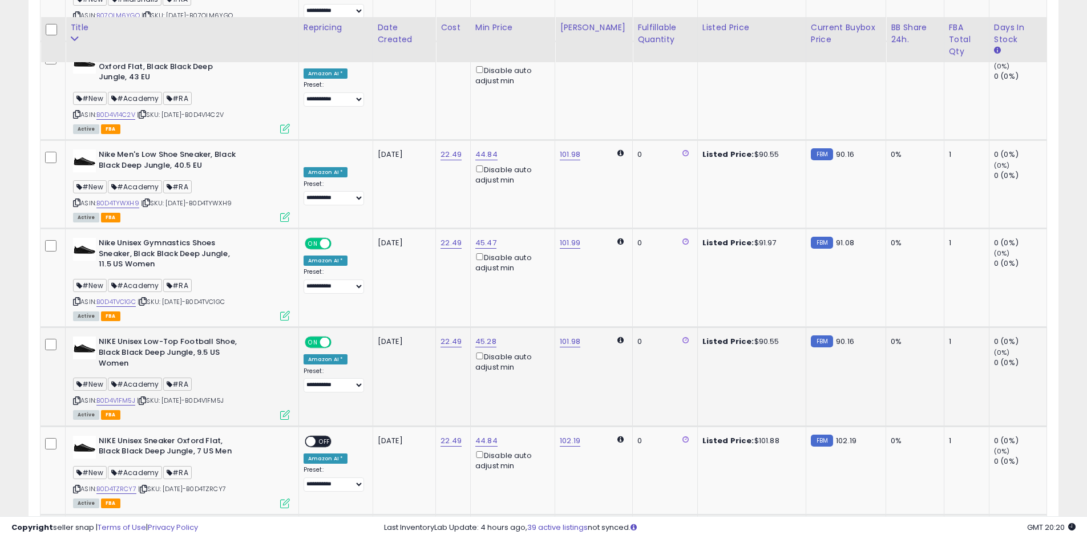
scroll to position [3844, 0]
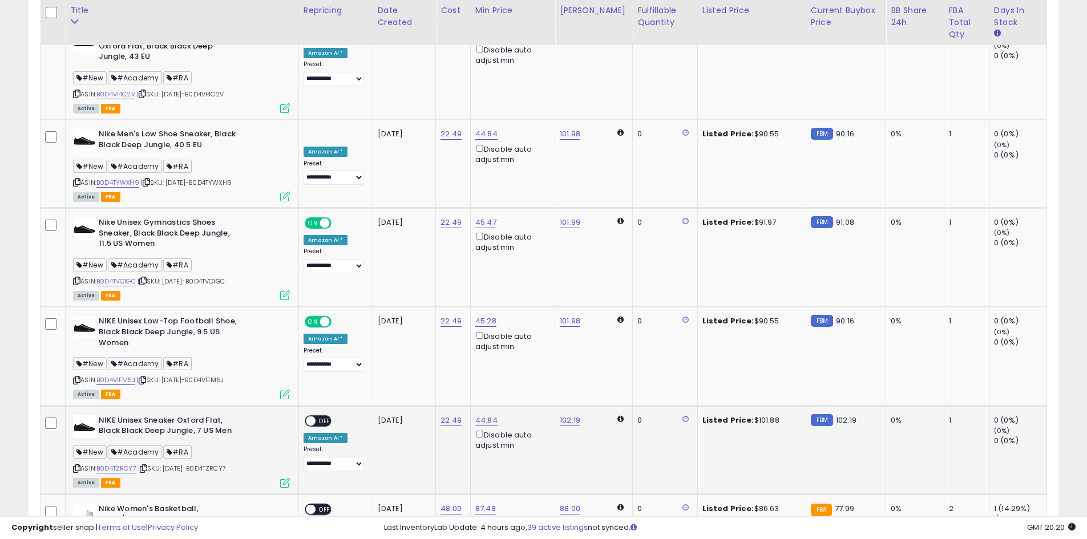
click at [331, 416] on span "OFF" at bounding box center [324, 421] width 18 height 10
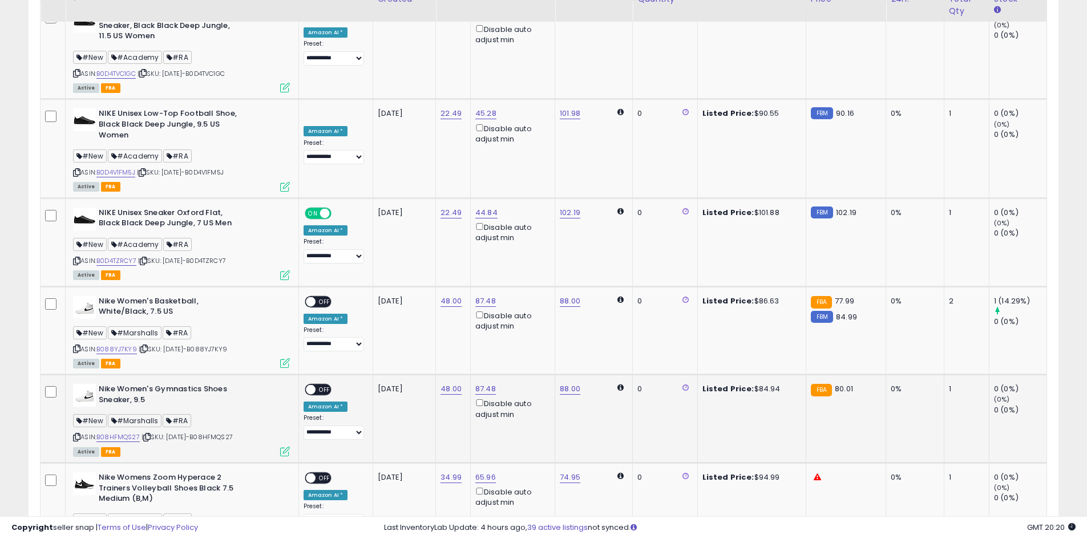
scroll to position [4072, 0]
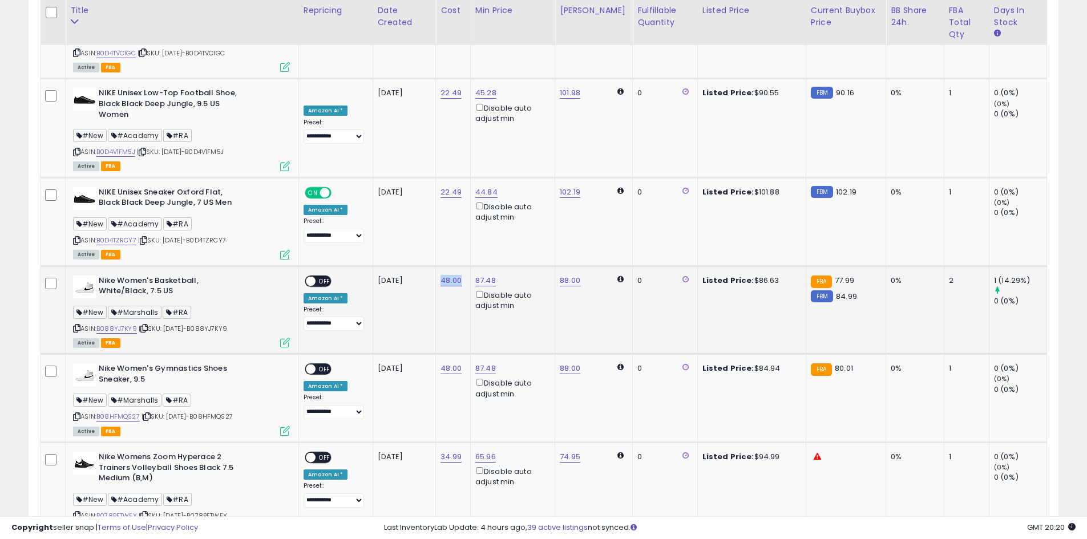
drag, startPoint x: 468, startPoint y: 141, endPoint x: 446, endPoint y: 148, distance: 23.3
click at [446, 266] on td "48.00" at bounding box center [453, 310] width 35 height 88
copy link "48.00"
click at [496, 275] on link "87.48" at bounding box center [485, 280] width 21 height 11
click at [442, 101] on input "*****" at bounding box center [458, 103] width 102 height 19
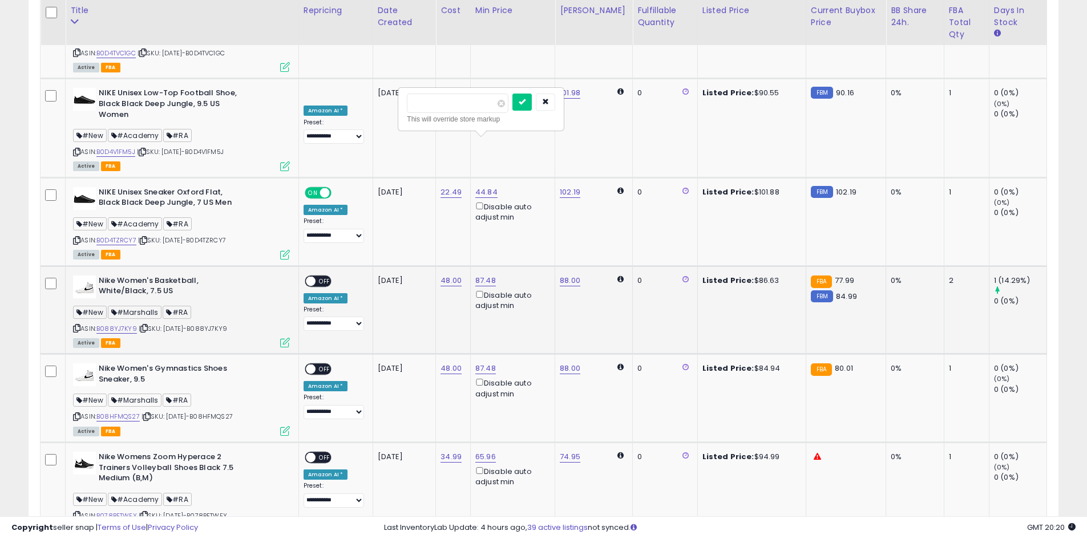
click at [442, 101] on input "*****" at bounding box center [458, 103] width 102 height 19
type input "*****"
click at [525, 99] on icon "submit" at bounding box center [522, 101] width 7 height 7
click at [326, 276] on span "OFF" at bounding box center [324, 281] width 18 height 10
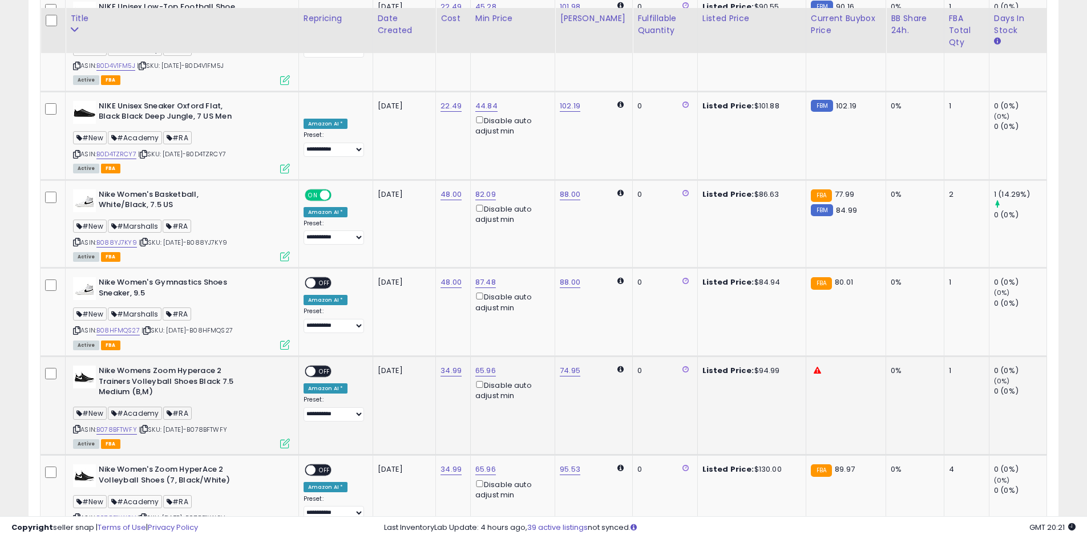
scroll to position [4187, 0]
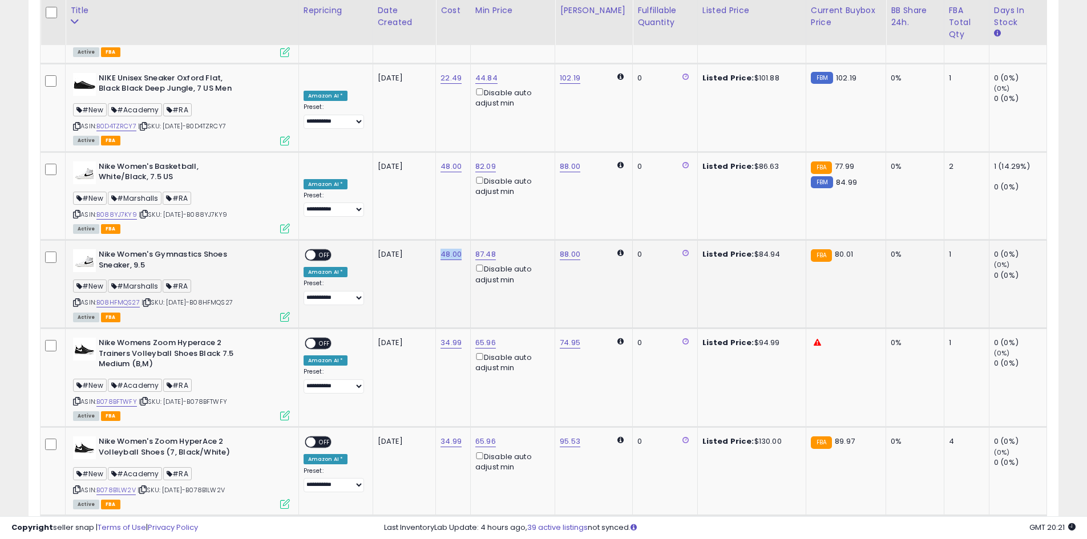
drag, startPoint x: 468, startPoint y: 116, endPoint x: 454, endPoint y: 122, distance: 14.8
click at [446, 240] on td "48.00" at bounding box center [453, 284] width 35 height 88
copy link "48.00"
click at [485, 249] on link "87.48" at bounding box center [485, 254] width 21 height 11
click at [412, 70] on input "*****" at bounding box center [458, 77] width 102 height 19
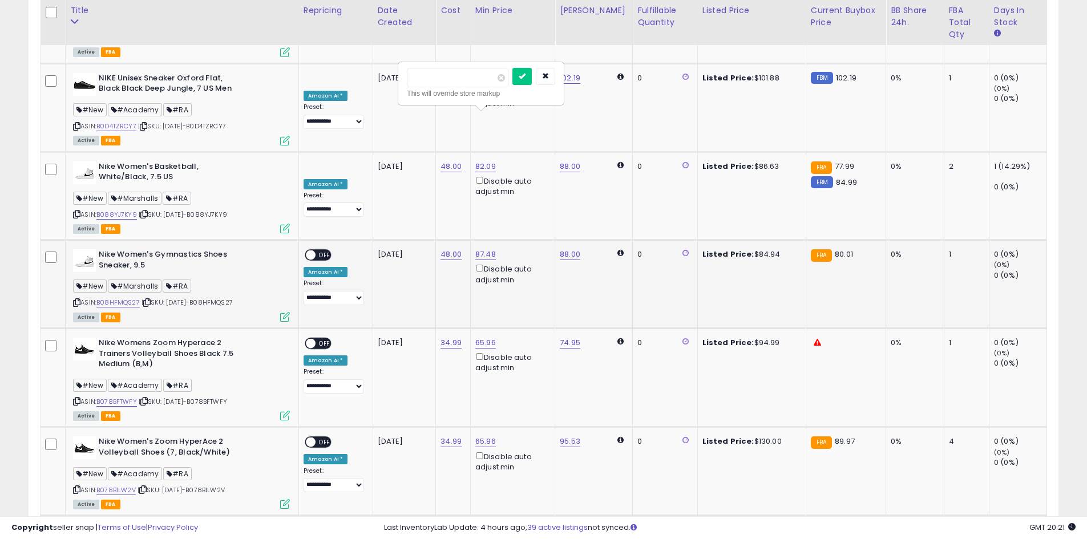
drag, startPoint x: 472, startPoint y: 103, endPoint x: 412, endPoint y: 69, distance: 69.0
click at [412, 70] on input "*****" at bounding box center [458, 77] width 102 height 19
type input "*****"
click at [532, 83] on button "submit" at bounding box center [521, 76] width 19 height 17
click at [329, 250] on span "OFF" at bounding box center [324, 255] width 18 height 10
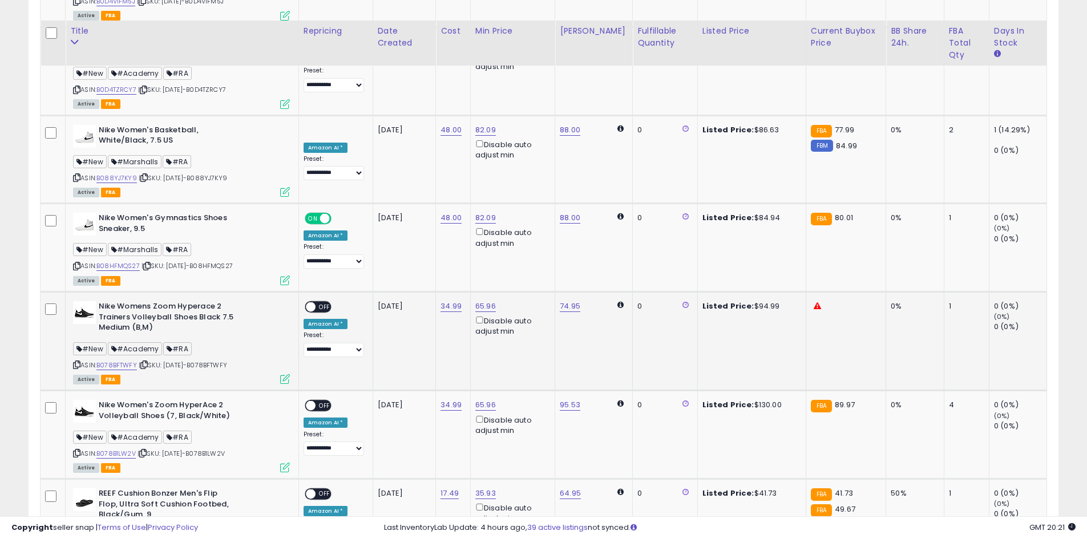
scroll to position [4244, 0]
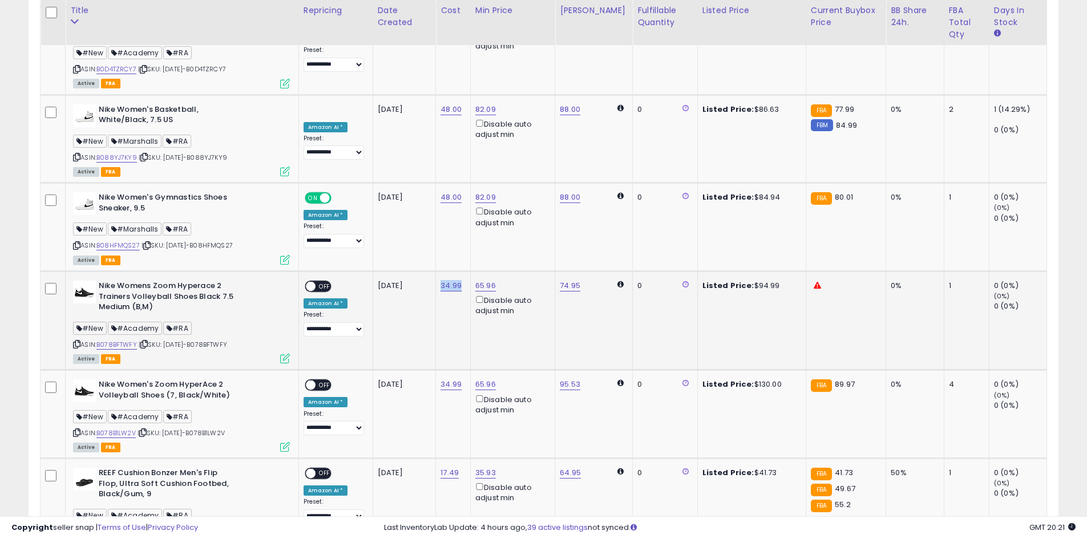
drag, startPoint x: 471, startPoint y: 153, endPoint x: 446, endPoint y: 164, distance: 27.6
click at [446, 272] on td "34.99" at bounding box center [453, 321] width 35 height 99
copy link "34.99"
click at [488, 280] on link "65.96" at bounding box center [485, 285] width 21 height 11
click at [434, 113] on input "*****" at bounding box center [458, 108] width 102 height 19
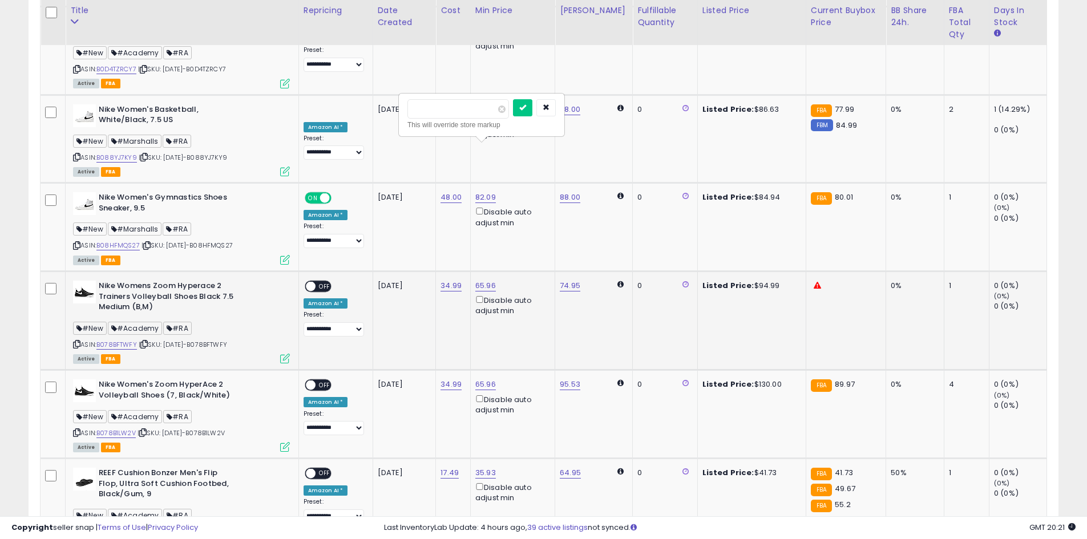
click at [434, 113] on input "*****" at bounding box center [458, 108] width 102 height 19
type input "*****"
click at [526, 111] on icon "submit" at bounding box center [522, 107] width 7 height 7
click at [766, 281] on div "Listed Price: $94.99" at bounding box center [749, 286] width 95 height 10
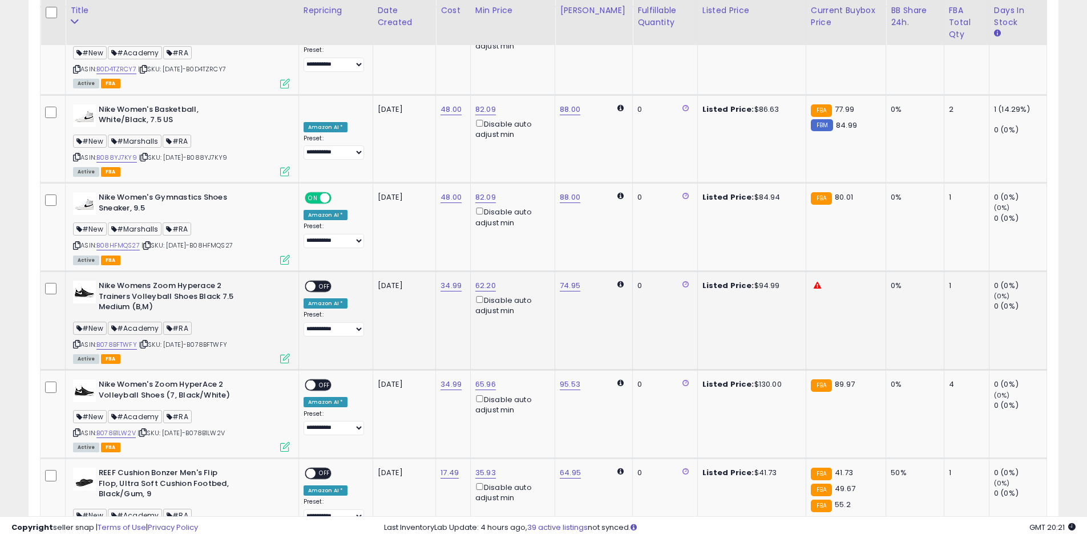
click at [766, 281] on div "Listed Price: $94.99" at bounding box center [749, 286] width 95 height 10
copy div "94.99"
click at [579, 272] on td "74.95" at bounding box center [594, 321] width 78 height 99
click at [574, 280] on link "74.95" at bounding box center [570, 285] width 21 height 11
click at [536, 115] on input "*****" at bounding box center [545, 108] width 102 height 19
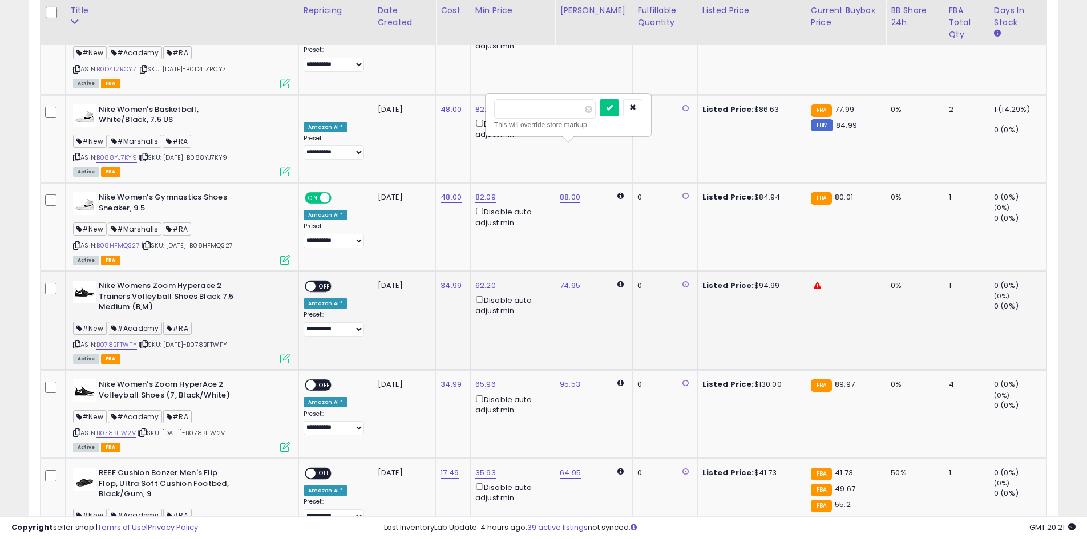
click at [536, 115] on input "*****" at bounding box center [545, 108] width 102 height 19
type input "*****"
click at [619, 106] on button "submit" at bounding box center [609, 107] width 19 height 17
click at [321, 282] on span "OFF" at bounding box center [324, 287] width 18 height 10
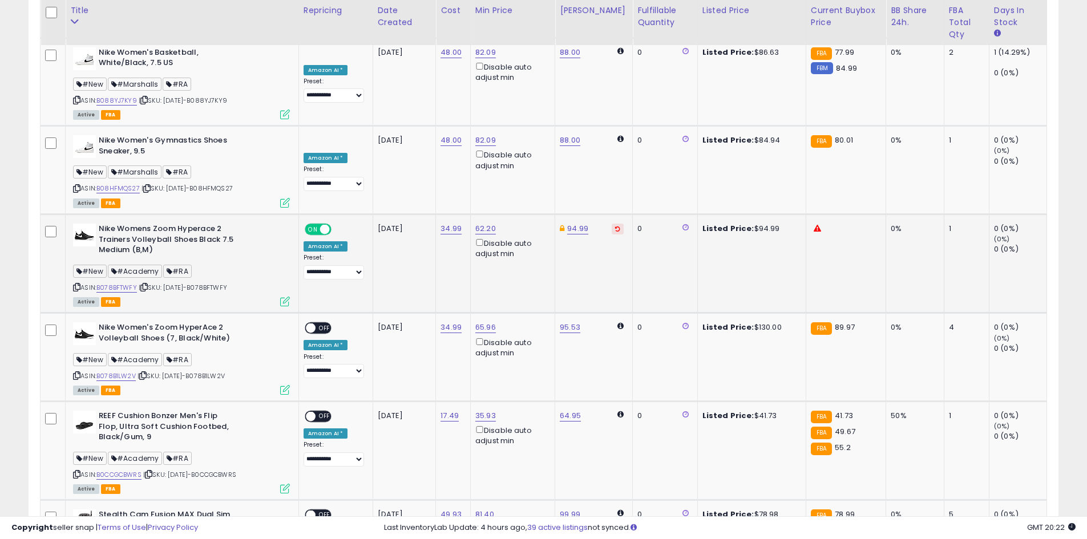
scroll to position [4358, 0]
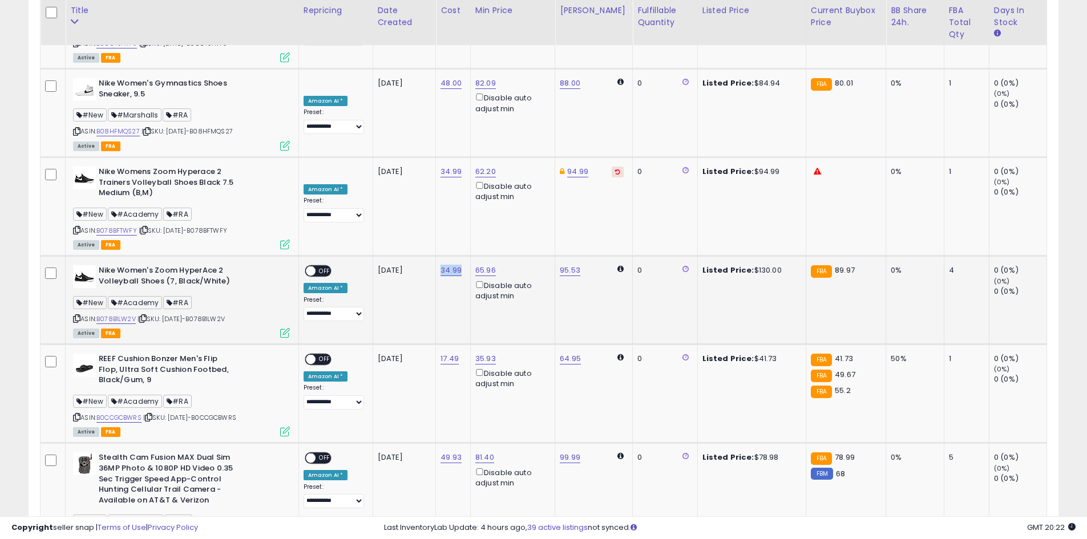
drag, startPoint x: 469, startPoint y: 138, endPoint x: 443, endPoint y: 150, distance: 28.8
click at [443, 256] on td "34.99" at bounding box center [453, 300] width 35 height 88
copy link "34.99"
click at [486, 265] on link "65.96" at bounding box center [485, 270] width 21 height 11
click at [442, 84] on input "*****" at bounding box center [458, 93] width 102 height 19
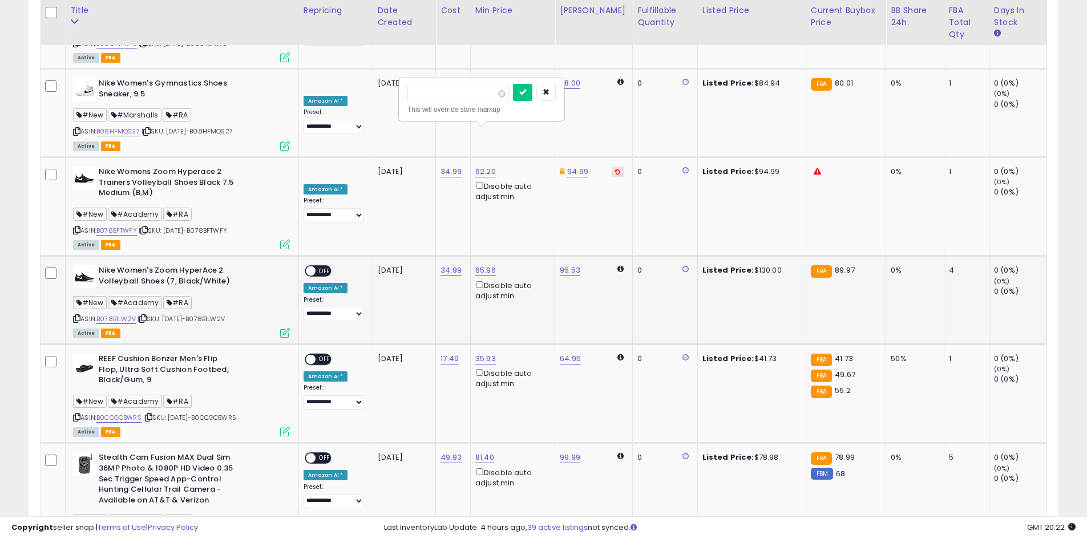
click at [439, 92] on input "*****" at bounding box center [458, 93] width 102 height 19
type input "*****"
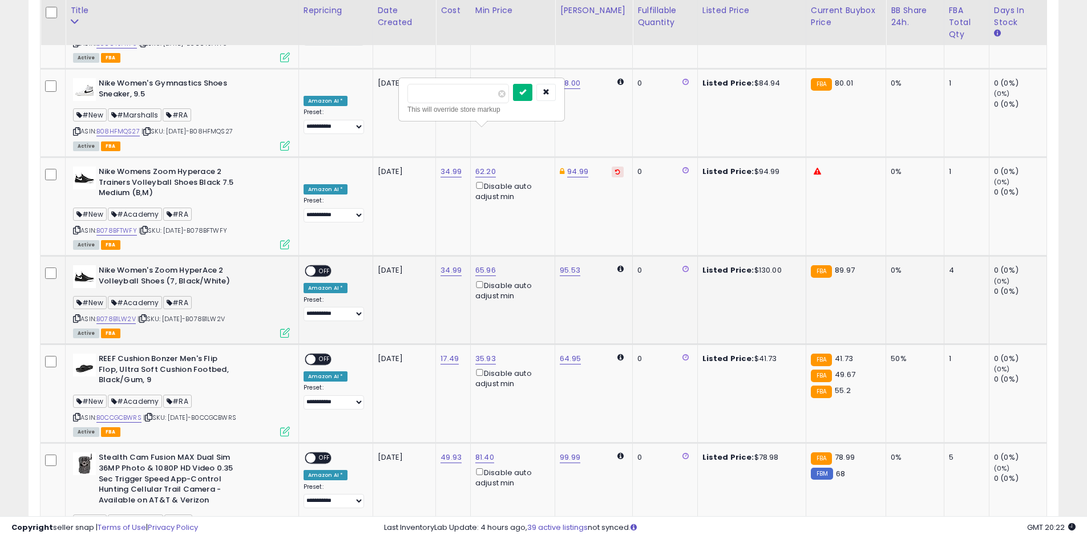
click at [532, 94] on button "submit" at bounding box center [522, 92] width 19 height 17
click at [325, 266] on span "OFF" at bounding box center [324, 271] width 18 height 10
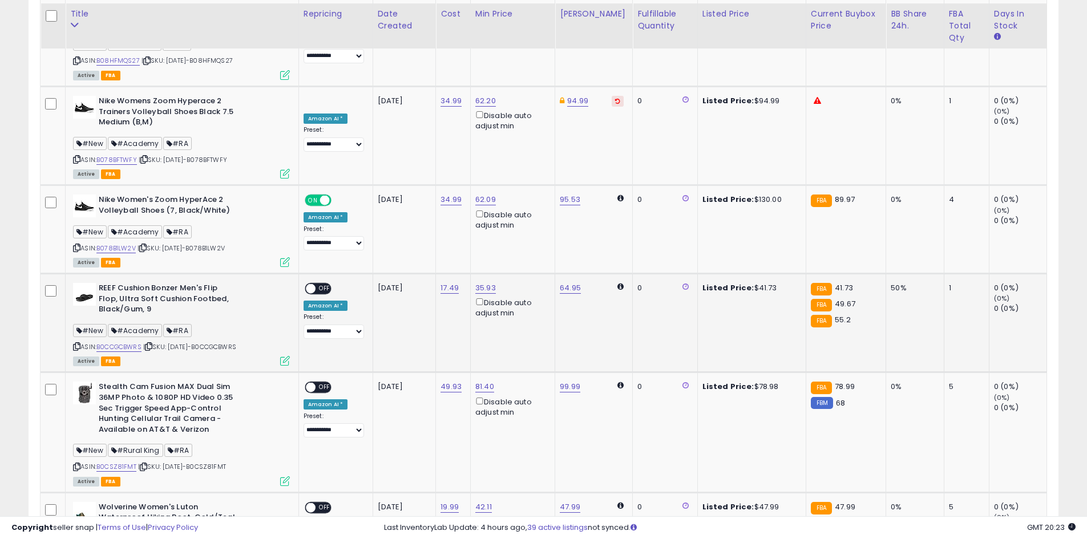
scroll to position [4432, 0]
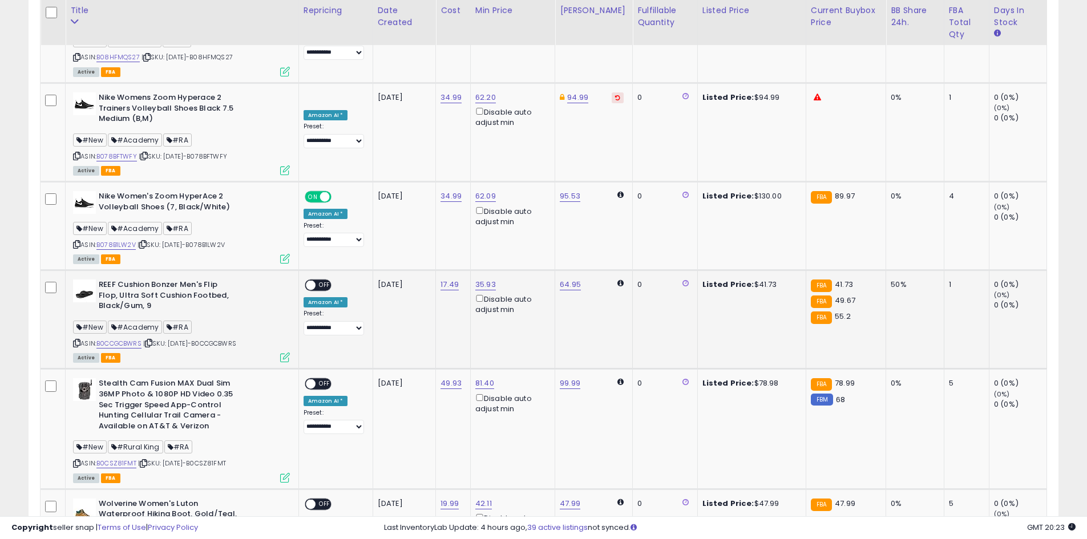
click at [313, 270] on td "**********" at bounding box center [335, 319] width 74 height 99
click at [318, 281] on div "ON OFF" at bounding box center [305, 286] width 27 height 10
click at [326, 281] on span "OFF" at bounding box center [324, 286] width 18 height 10
drag, startPoint x: 468, startPoint y: 245, endPoint x: 442, endPoint y: 252, distance: 27.8
click at [440, 369] on td "49.93" at bounding box center [453, 429] width 35 height 120
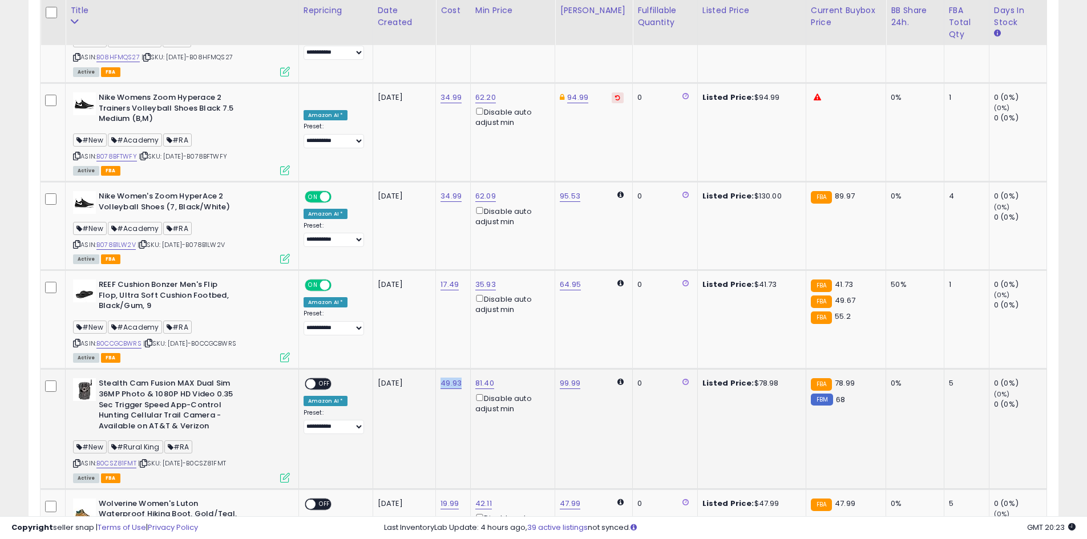
copy link "49.93"
click at [492, 378] on link "81.40" at bounding box center [484, 383] width 19 height 11
click at [431, 199] on input "*****" at bounding box center [457, 206] width 102 height 19
type input "*****"
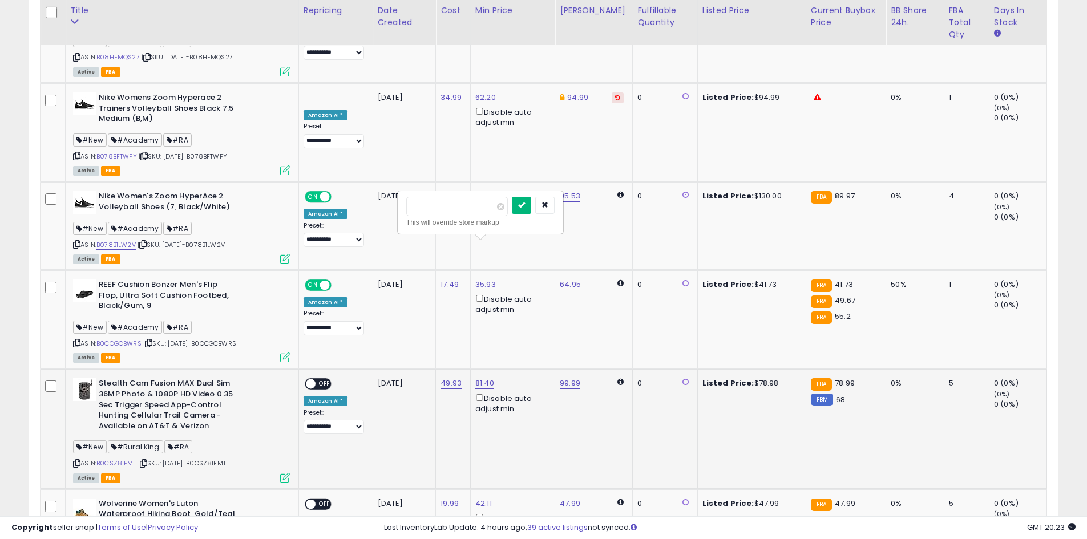
click at [525, 205] on icon "submit" at bounding box center [521, 204] width 7 height 7
click at [315, 379] on span at bounding box center [311, 384] width 10 height 10
click at [331, 500] on span "OFF" at bounding box center [324, 505] width 18 height 10
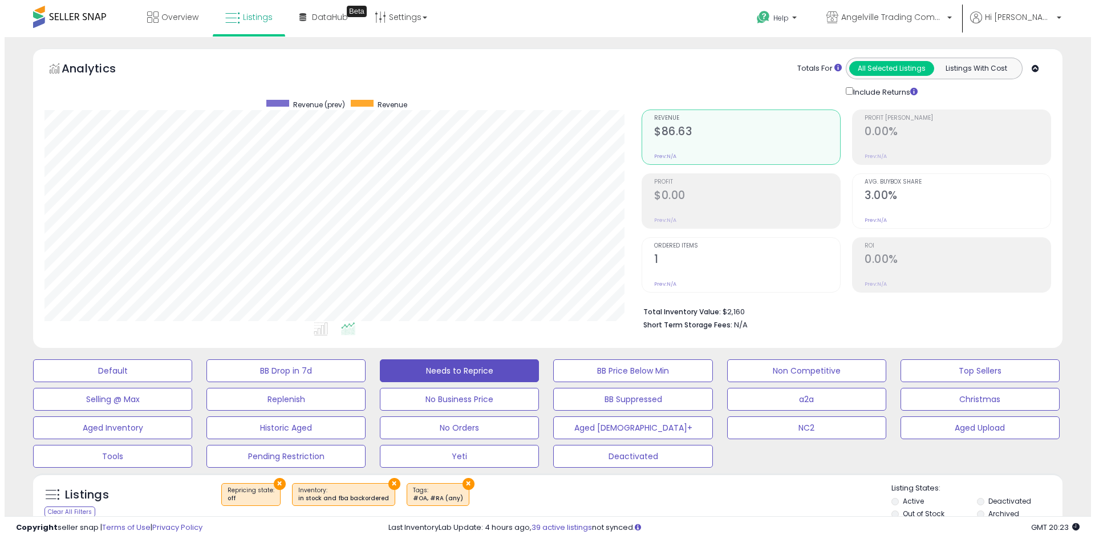
scroll to position [171, 0]
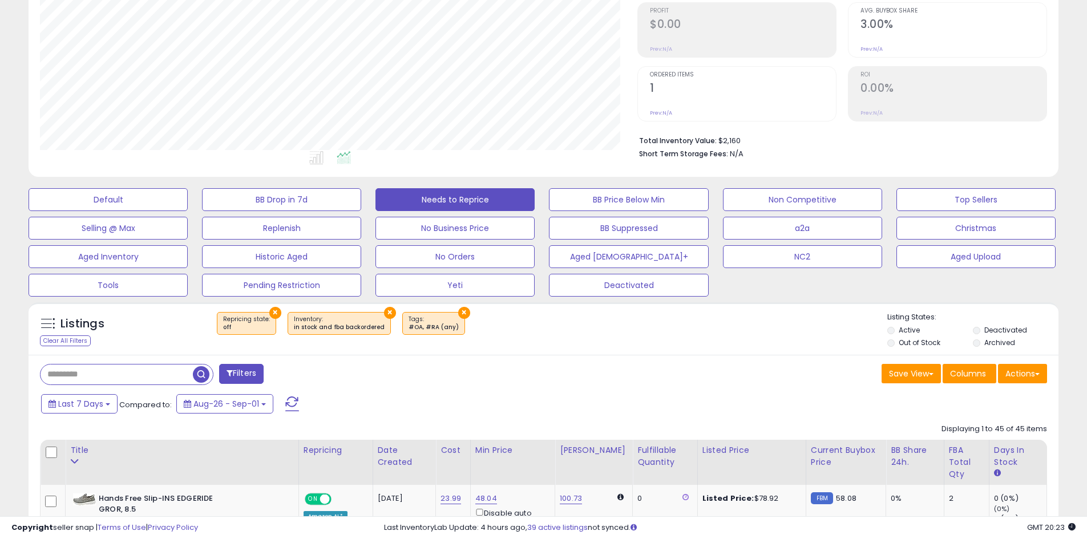
click at [293, 398] on span at bounding box center [292, 403] width 14 height 15
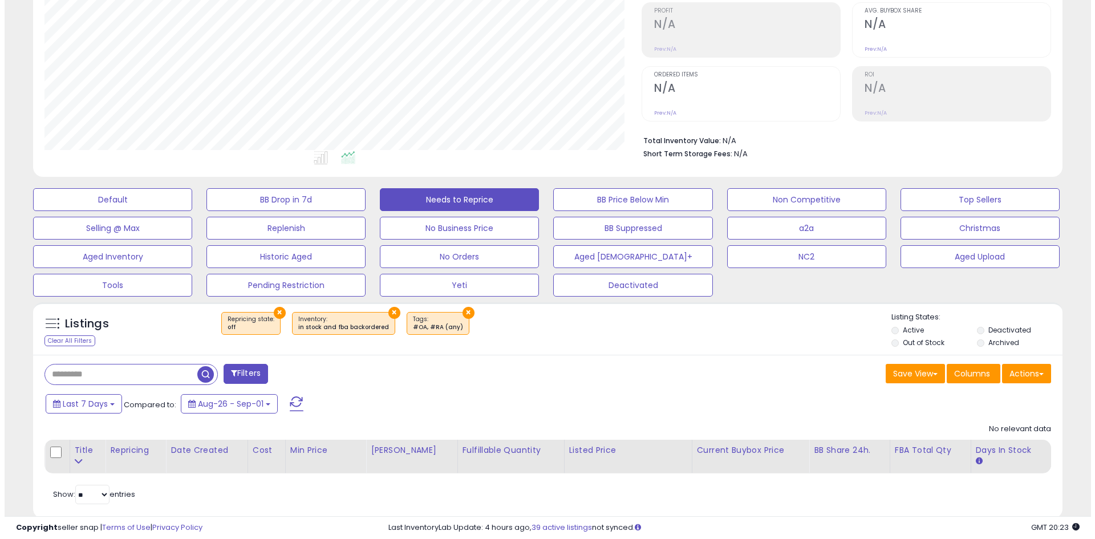
scroll to position [234, 597]
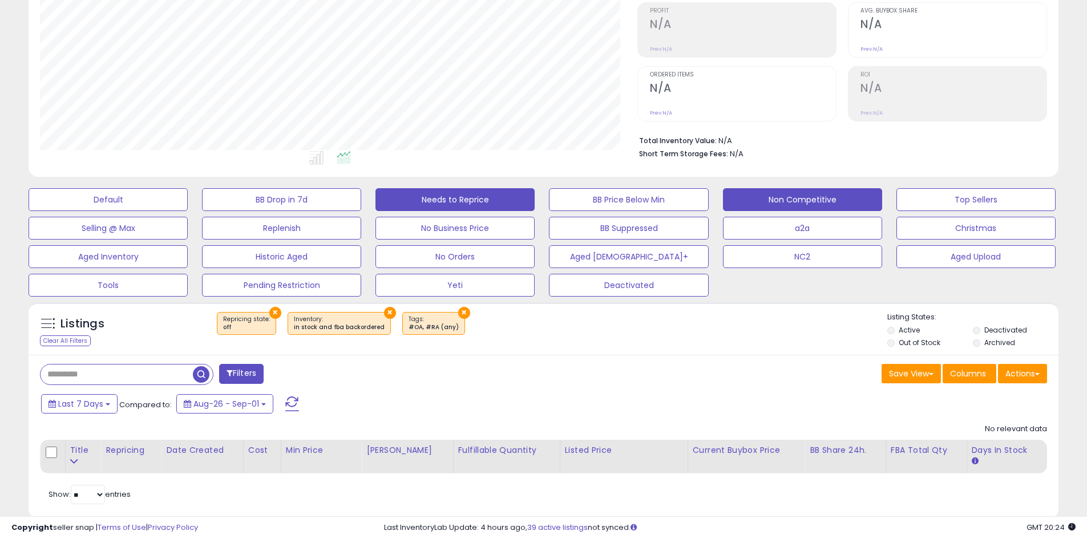
click at [791, 204] on button "Non Competitive" at bounding box center [802, 199] width 159 height 23
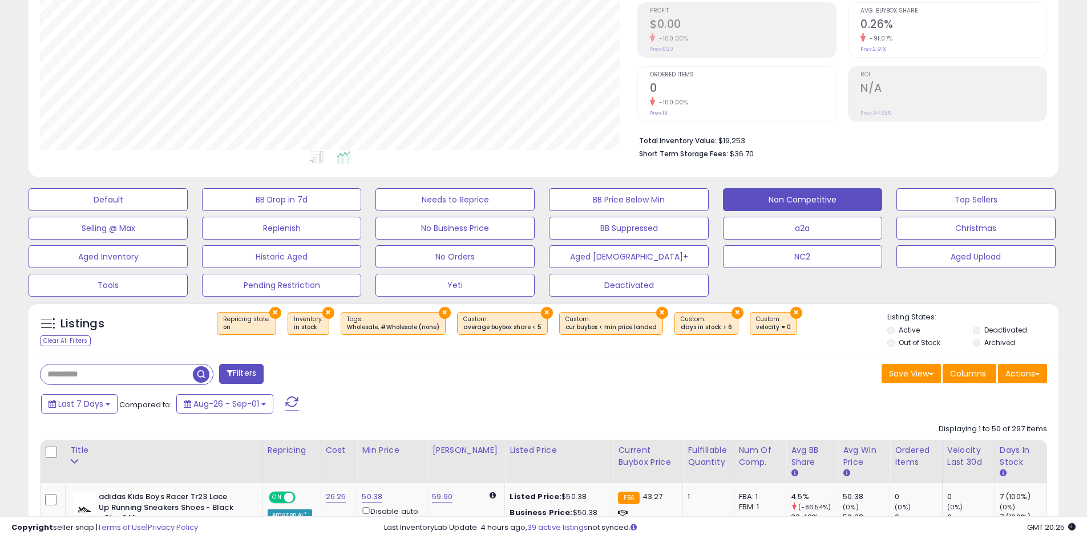
click at [1014, 426] on div "Displaying 1 to 50 of 297 items" at bounding box center [992, 429] width 108 height 11
copy div "297"
